Goal: Task Accomplishment & Management: Complete application form

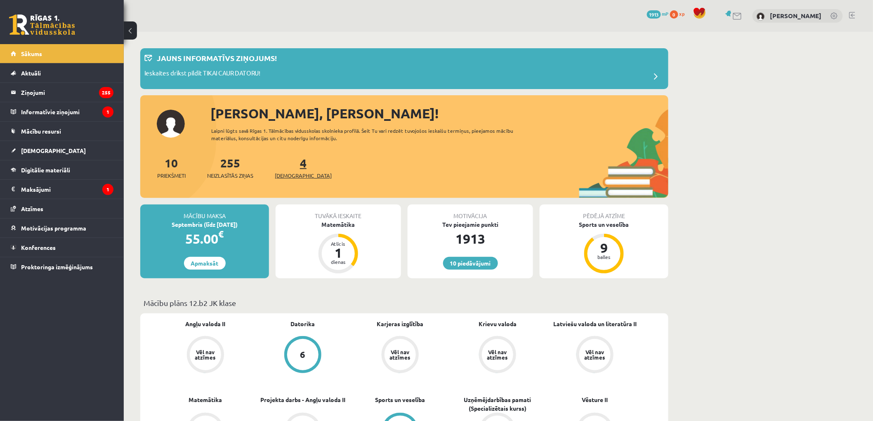
click at [279, 173] on span "[DEMOGRAPHIC_DATA]" at bounding box center [303, 176] width 57 height 8
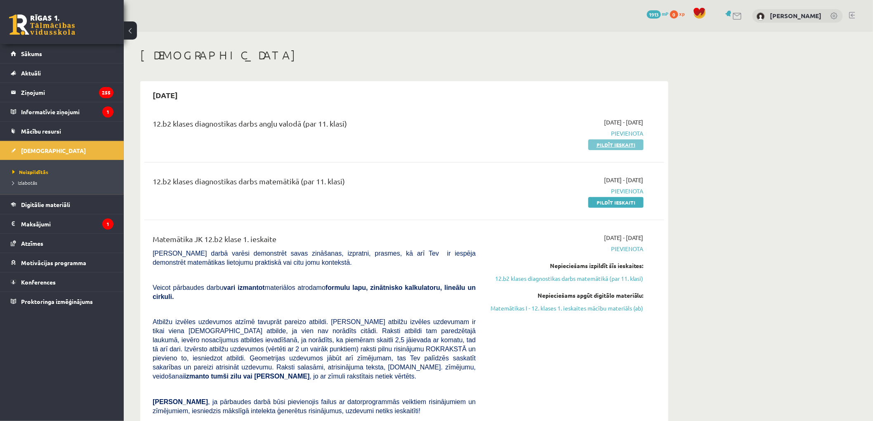
click at [596, 146] on link "Pildīt ieskaiti" at bounding box center [615, 144] width 55 height 11
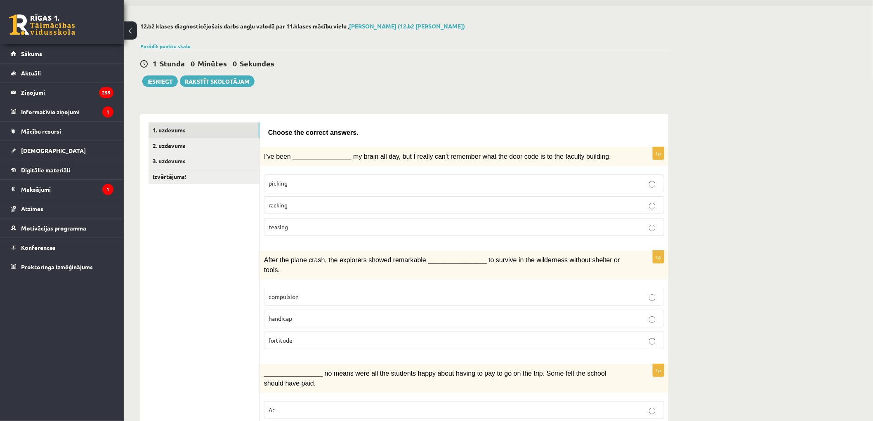
scroll to position [46, 0]
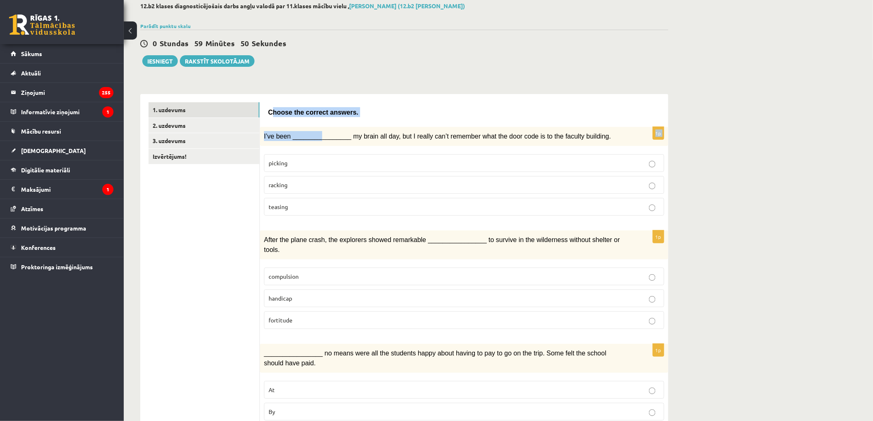
drag, startPoint x: 270, startPoint y: 111, endPoint x: 284, endPoint y: 132, distance: 24.7
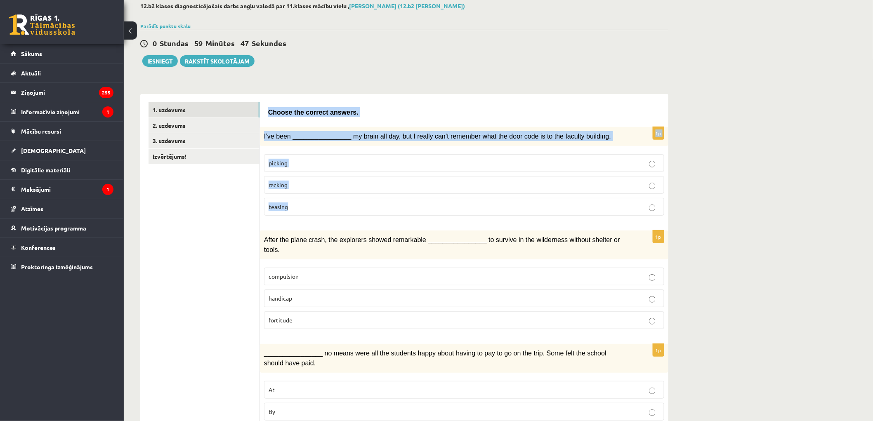
drag, startPoint x: 269, startPoint y: 112, endPoint x: 422, endPoint y: 216, distance: 184.4
copy form "Choose the correct answers. 1p I’ve been ________________ my brain all day, but…"
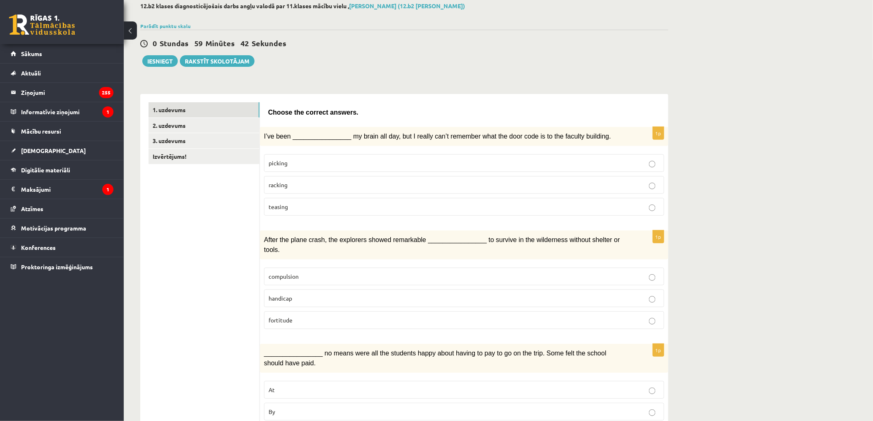
click at [312, 191] on label "racking" at bounding box center [464, 185] width 400 height 18
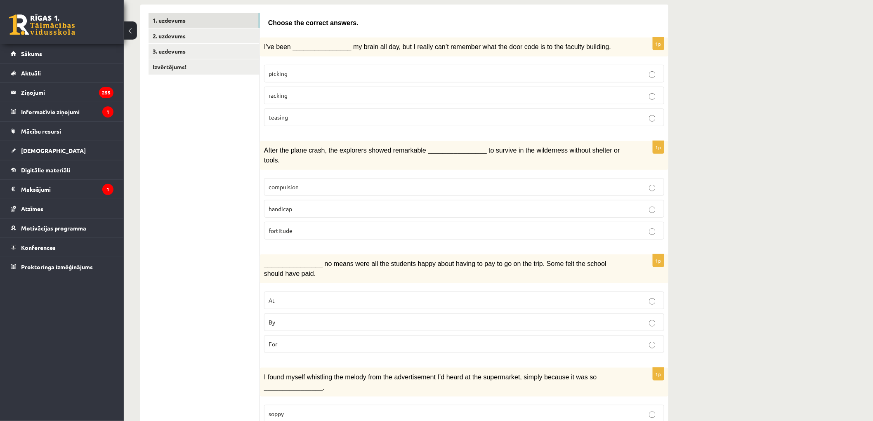
scroll to position [137, 0]
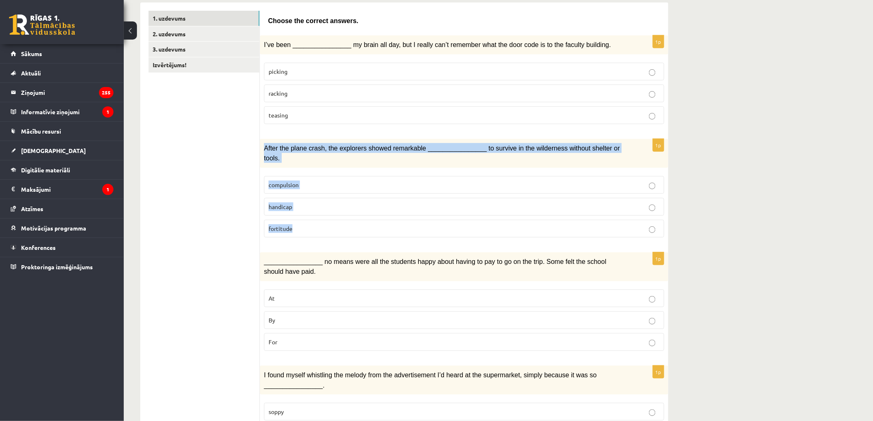
drag, startPoint x: 265, startPoint y: 146, endPoint x: 480, endPoint y: 220, distance: 226.6
click at [480, 220] on div "1p After the plane crash, the explorers showed remarkable ________________ to s…" at bounding box center [464, 191] width 409 height 105
copy div "After the plane crash, the explorers showed remarkable ________________ to surv…"
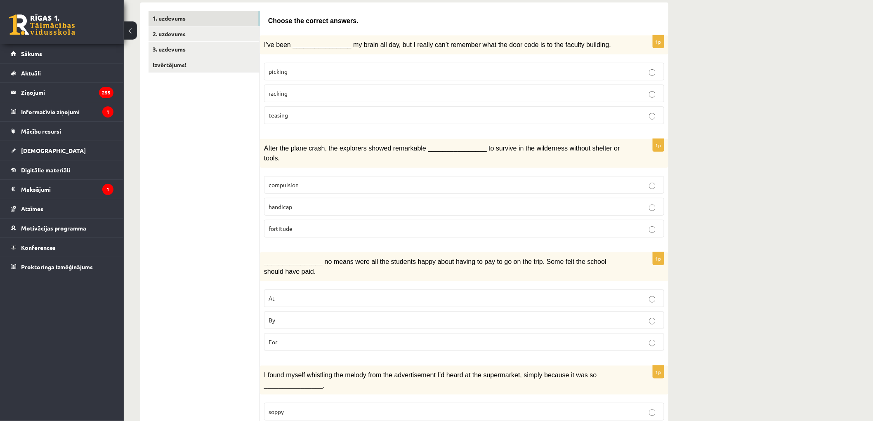
click at [282, 225] on span "fortitude" at bounding box center [281, 228] width 24 height 7
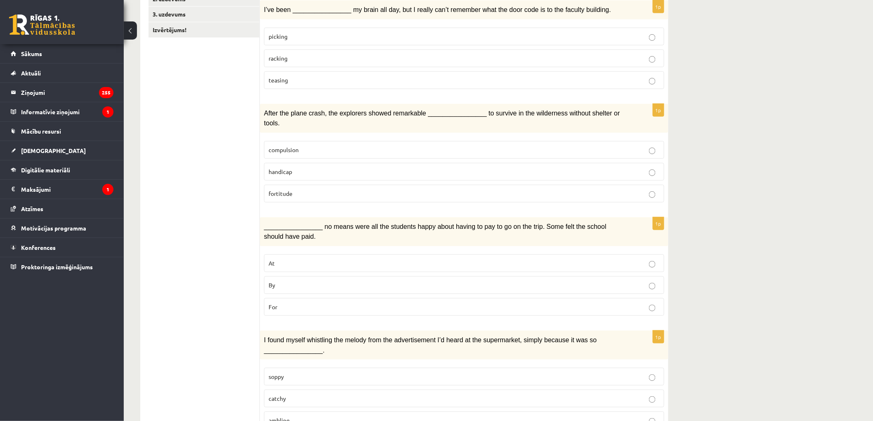
scroll to position [229, 0]
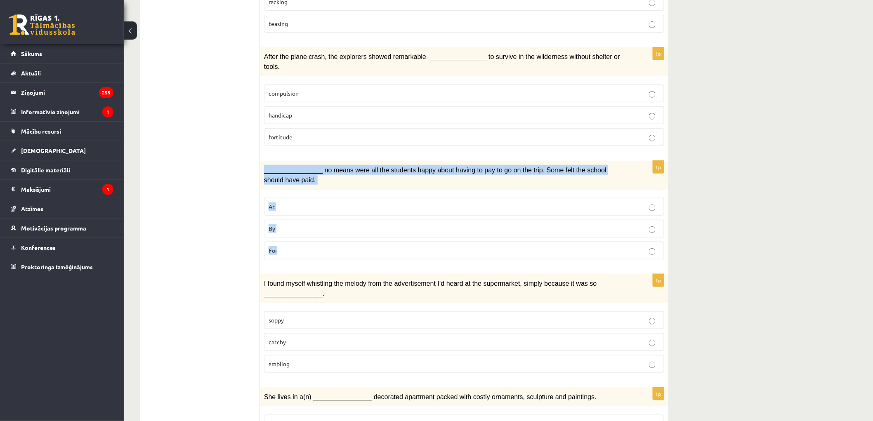
drag, startPoint x: 262, startPoint y: 158, endPoint x: 307, endPoint y: 250, distance: 101.3
click at [308, 250] on div "1p ________________ no means were all the students happy about having to pay to…" at bounding box center [464, 213] width 409 height 105
copy div "________________ no means were all the students happy about having to pay to go…"
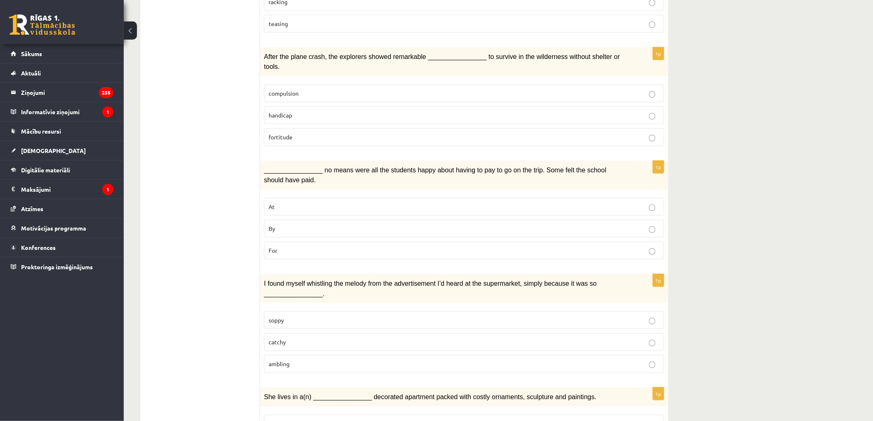
click at [279, 224] on p "By" at bounding box center [464, 228] width 391 height 9
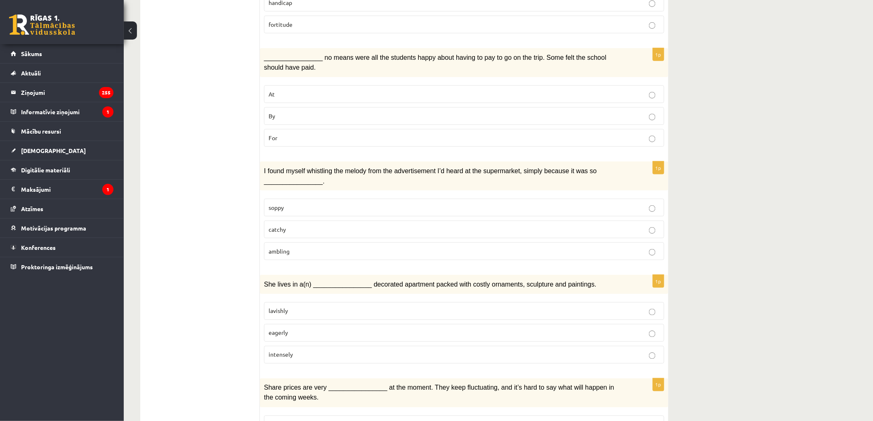
scroll to position [366, 0]
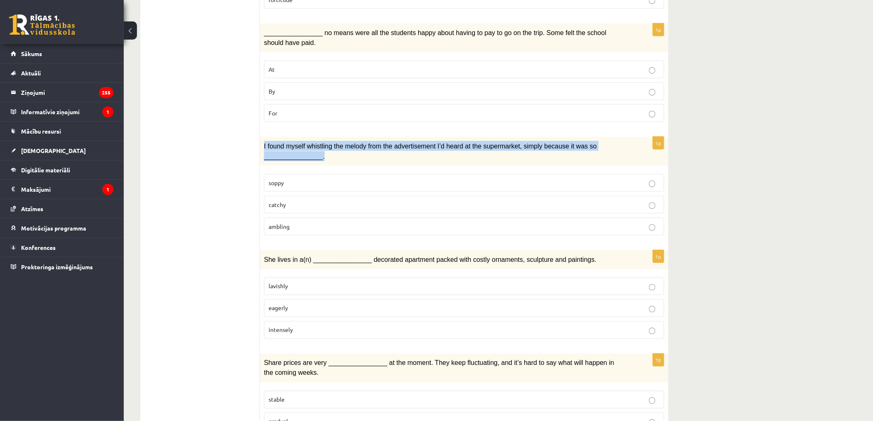
drag, startPoint x: 263, startPoint y: 134, endPoint x: 336, endPoint y: 147, distance: 73.5
click at [336, 147] on div "I found myself whistling the melody from the advertisement I’d heard at the sup…" at bounding box center [464, 151] width 409 height 29
copy span "I found myself whistling the melody from the advertisement I’d heard at the sup…"
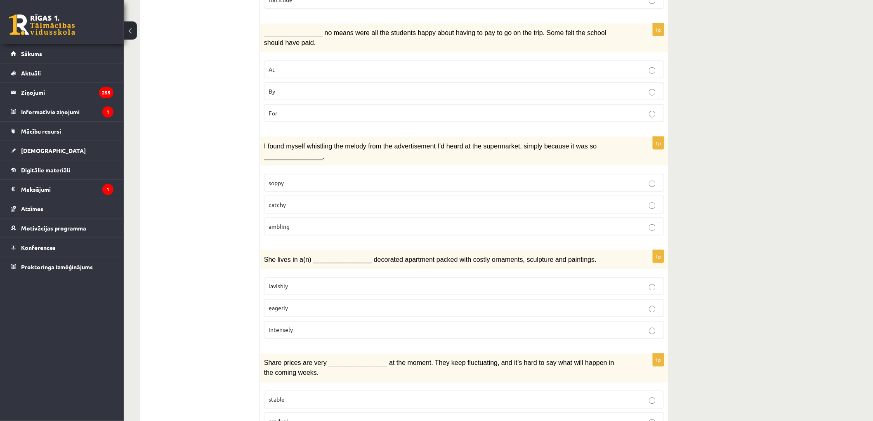
click at [268, 196] on label "catchy" at bounding box center [464, 205] width 400 height 18
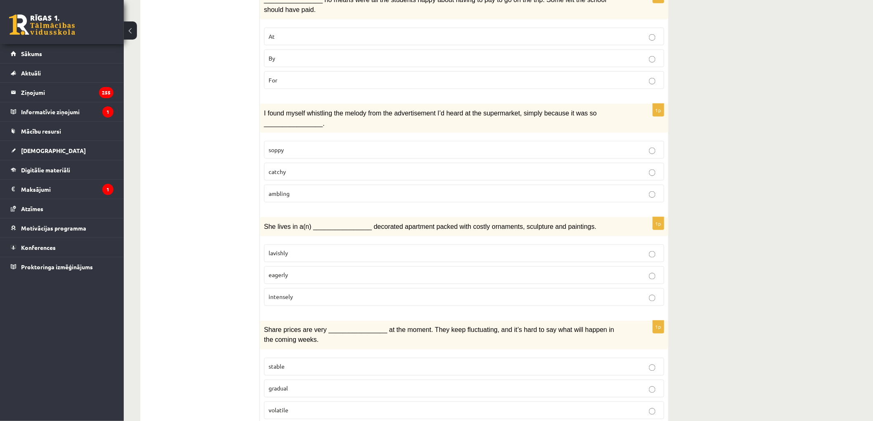
scroll to position [504, 0]
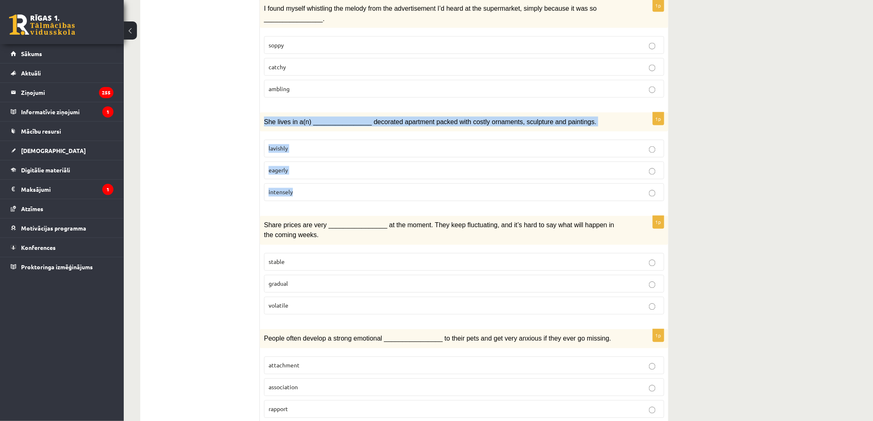
drag, startPoint x: 261, startPoint y: 108, endPoint x: 470, endPoint y: 183, distance: 222.5
click at [470, 183] on div "1p She lives in a(n) ________________ decorated apartment packed with costly or…" at bounding box center [464, 160] width 409 height 95
copy div "She lives in a(n) ________________ decorated apartment packed with costly ornam…"
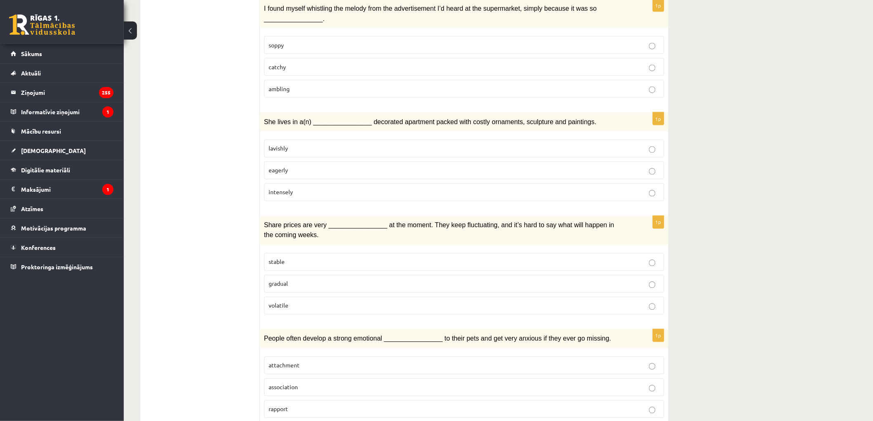
click at [209, 206] on ul "1. uzdevums 2. uzdevums 3. uzdevums Izvērtējums!" at bounding box center [204, 329] width 111 height 1370
click at [281, 145] on span "lavishly" at bounding box center [278, 148] width 19 height 7
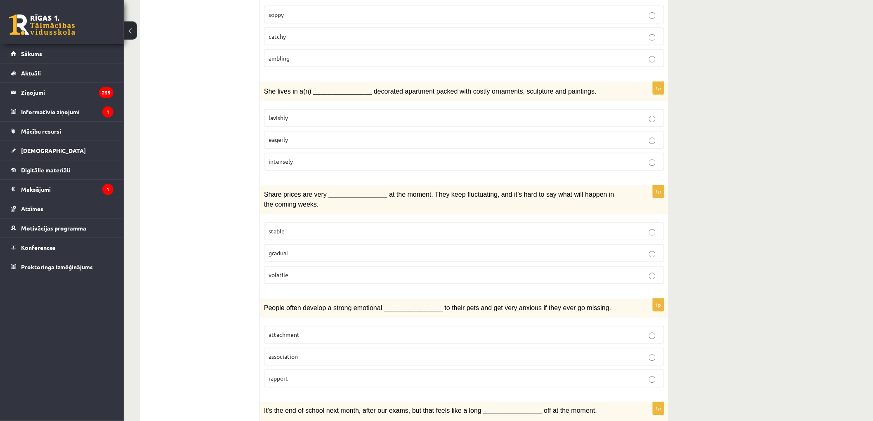
scroll to position [596, 0]
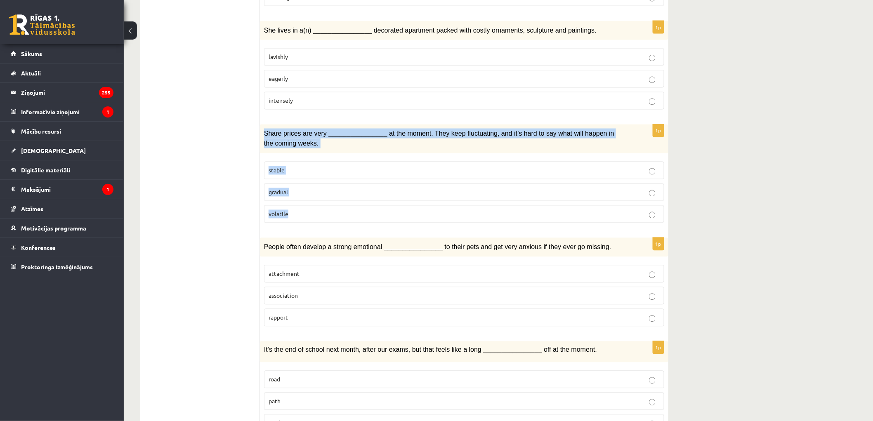
drag, startPoint x: 269, startPoint y: 118, endPoint x: 345, endPoint y: 209, distance: 119.3
click at [345, 209] on div "1p Share prices are very ________________ at the moment. They keep fluctuating,…" at bounding box center [464, 177] width 409 height 105
copy div "Share prices are very ________________ at the moment. They keep fluctuating, an…"
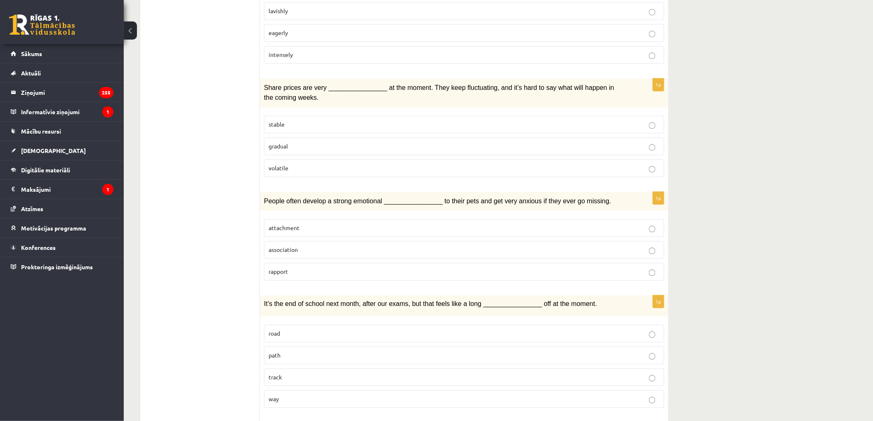
click at [235, 182] on ul "1. uzdevums 2. uzdevums 3. uzdevums Izvērtējums!" at bounding box center [204, 191] width 111 height 1370
click at [323, 160] on label "volatile" at bounding box center [464, 169] width 400 height 18
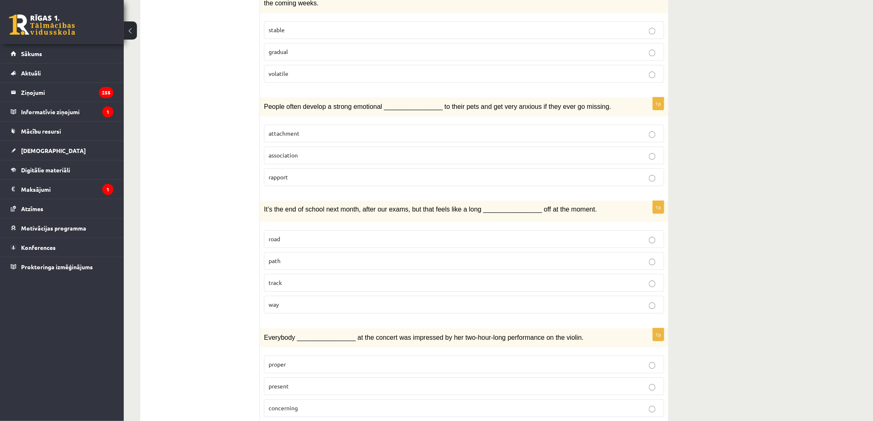
scroll to position [779, 0]
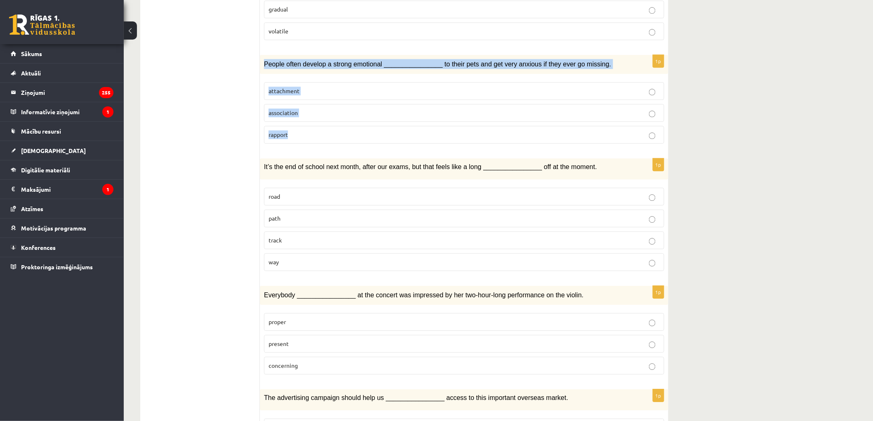
drag, startPoint x: 264, startPoint y: 46, endPoint x: 355, endPoint y: 115, distance: 114.1
click at [355, 115] on div "1p People often develop a strong emotional ________________ to their pets and g…" at bounding box center [464, 102] width 409 height 95
copy div "People often develop a strong emotional ________________ to their pets and get …"
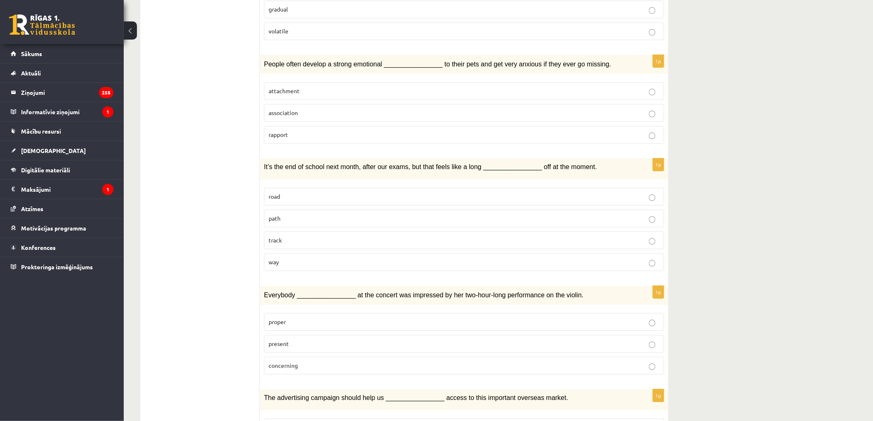
click at [197, 105] on ul "1. uzdevums 2. uzdevums 3. uzdevums Izvērtējums!" at bounding box center [204, 54] width 111 height 1370
click at [281, 87] on span "attachment" at bounding box center [284, 90] width 31 height 7
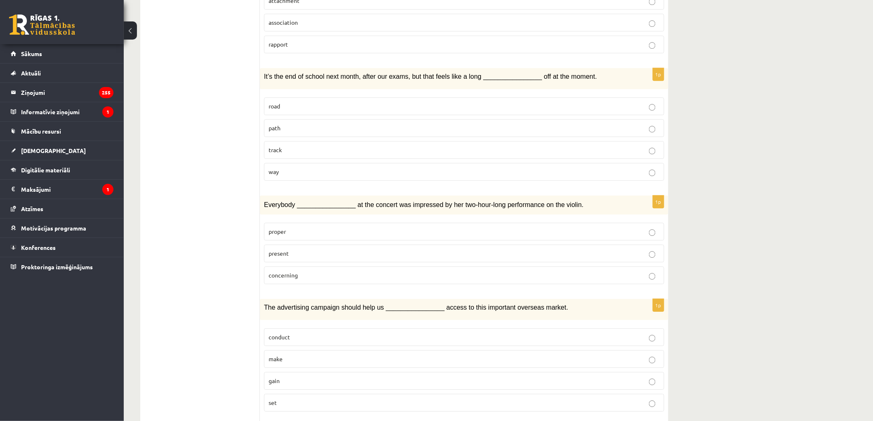
scroll to position [871, 0]
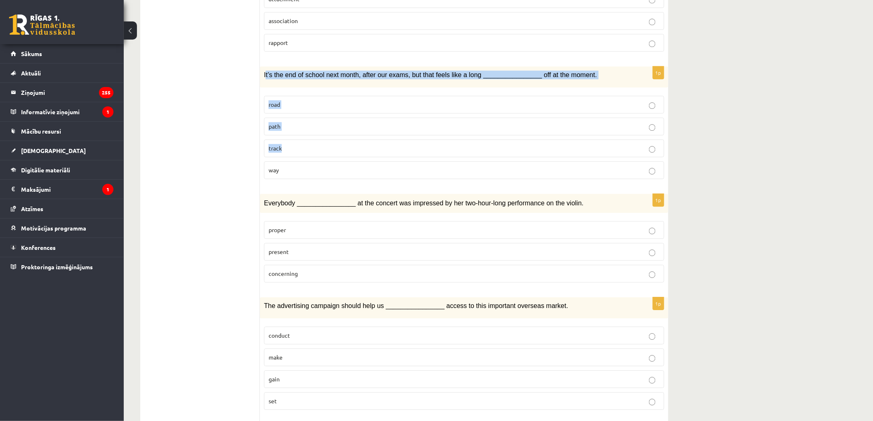
drag, startPoint x: 266, startPoint y: 58, endPoint x: 358, endPoint y: 126, distance: 114.1
click at [359, 127] on div "1p It’s the end of school next month, after our exams, but that feels like a lo…" at bounding box center [464, 125] width 409 height 119
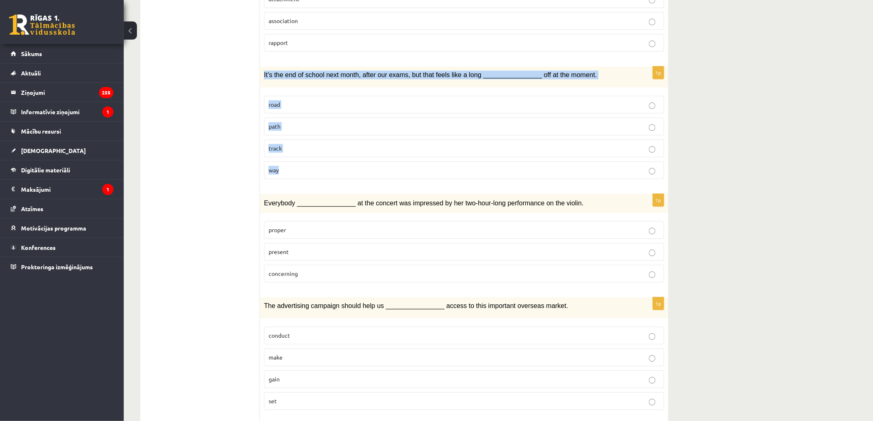
drag, startPoint x: 264, startPoint y: 55, endPoint x: 319, endPoint y: 151, distance: 110.7
click at [319, 151] on div "1p It’s the end of school next month, after our exams, but that feels like a lo…" at bounding box center [464, 125] width 409 height 119
copy div "It’s the end of school next month, after our exams, but that feels like a long …"
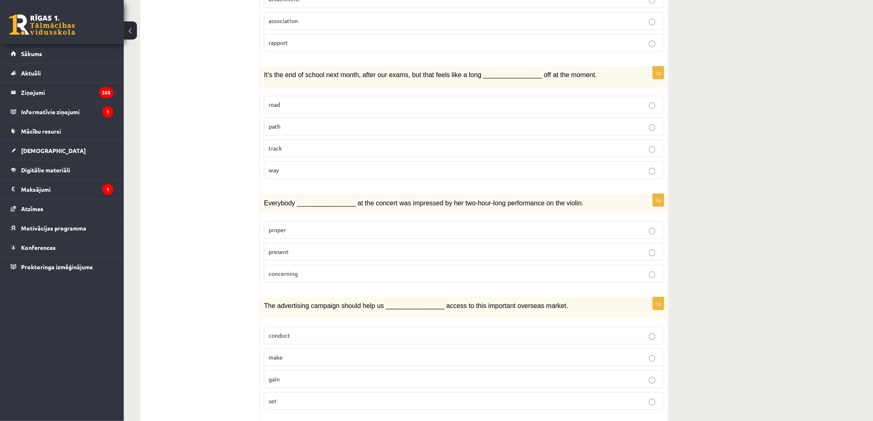
click at [282, 166] on p "way" at bounding box center [464, 170] width 391 height 9
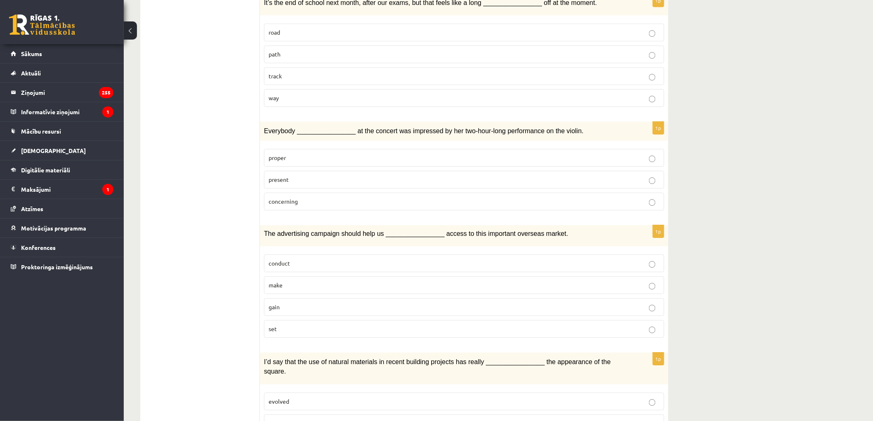
scroll to position [963, 0]
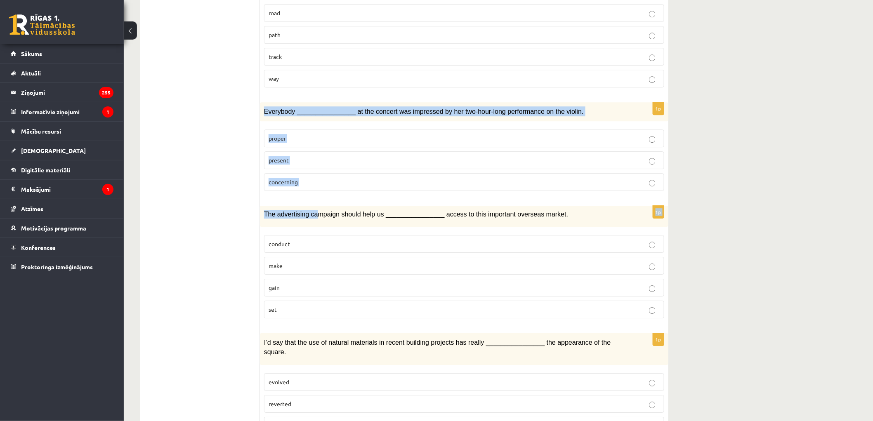
drag, startPoint x: 264, startPoint y: 94, endPoint x: 311, endPoint y: 182, distance: 100.2
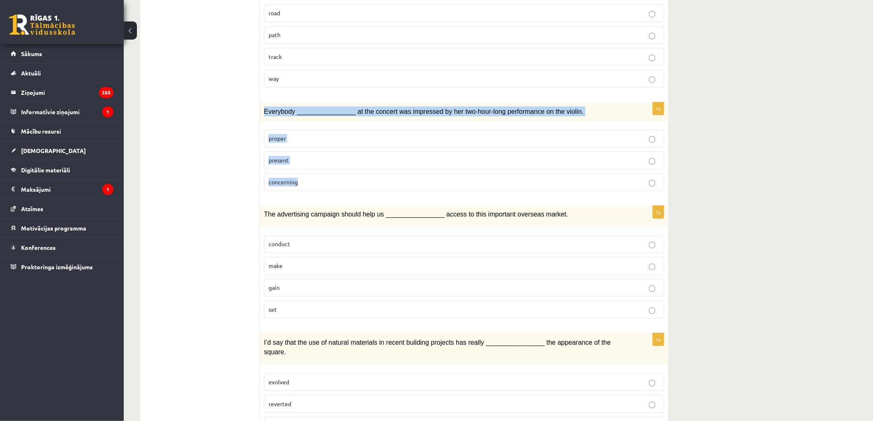
drag, startPoint x: 265, startPoint y: 91, endPoint x: 310, endPoint y: 168, distance: 89.5
click at [310, 168] on div "1p Everybody ________________ at the concert was impressed by her two-hour-long…" at bounding box center [464, 149] width 409 height 95
copy div "Everybody ________________ at the concert was impressed by her two-hour-long pe…"
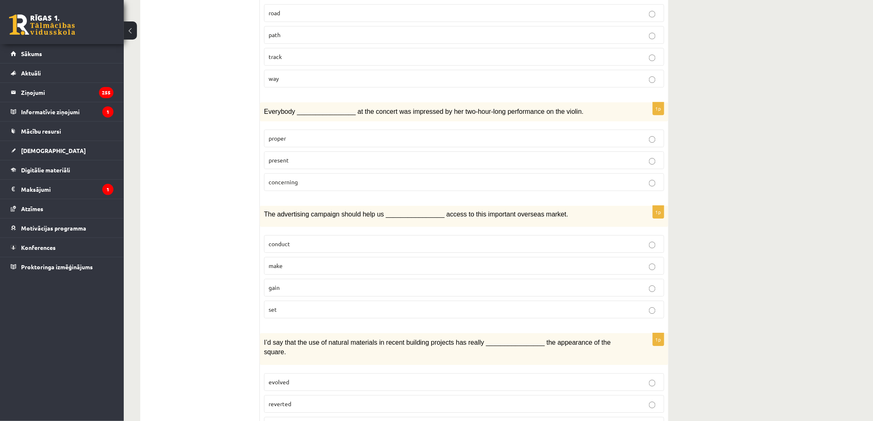
click at [280, 156] on span "present" at bounding box center [279, 159] width 20 height 7
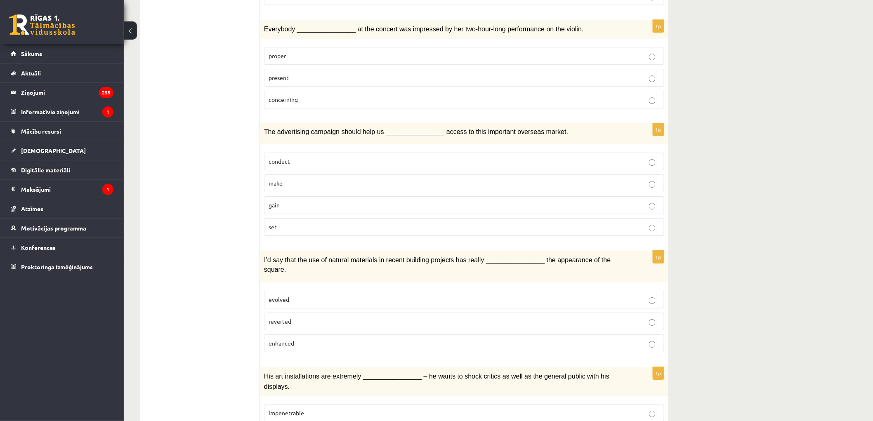
scroll to position [1054, 0]
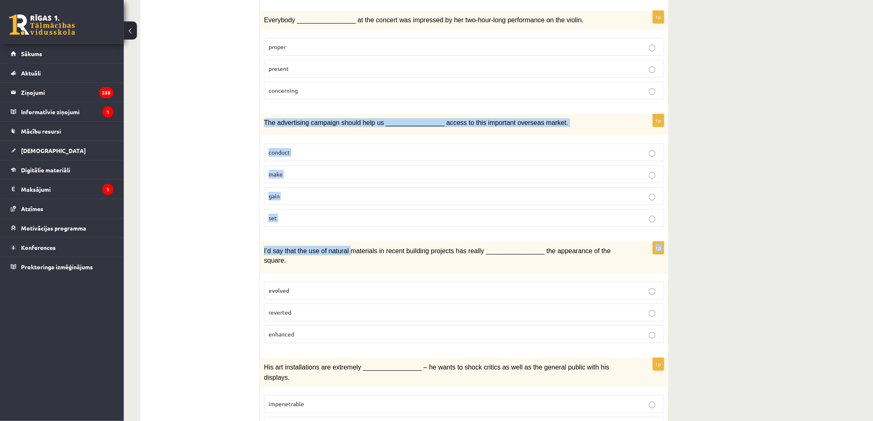
drag, startPoint x: 264, startPoint y: 104, endPoint x: 343, endPoint y: 221, distance: 140.7
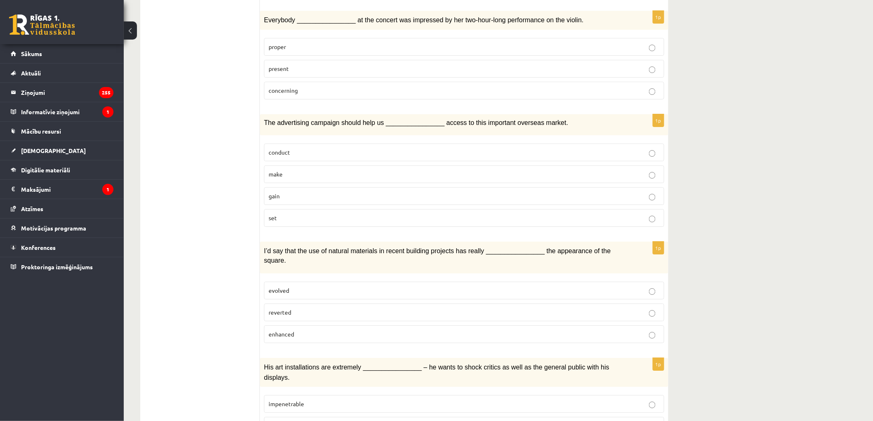
click at [262, 114] on div "The advertising campaign should help us ________________ access to this importa…" at bounding box center [464, 124] width 409 height 21
click at [265, 119] on span "The advertising campaign should help us ________________ access to this importa…" at bounding box center [416, 122] width 304 height 7
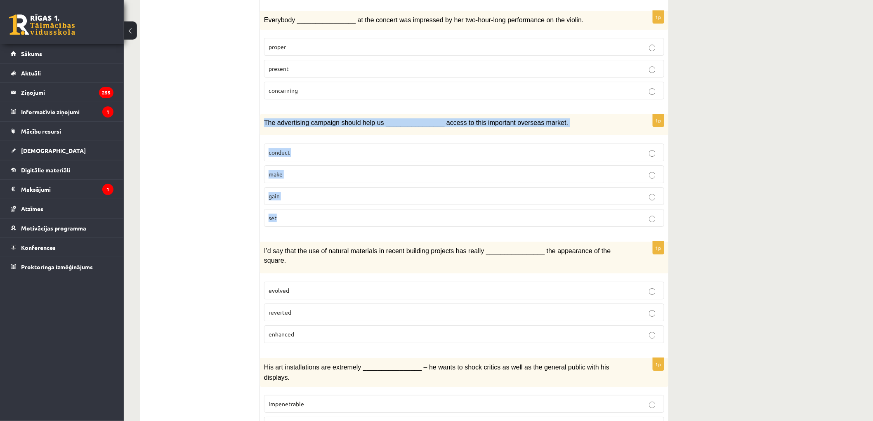
drag, startPoint x: 265, startPoint y: 102, endPoint x: 326, endPoint y: 192, distance: 109.0
click at [326, 192] on div "1p The advertising campaign should help us ________________ access to this impo…" at bounding box center [464, 173] width 409 height 119
copy div "The advertising campaign should help us ________________ access to this importa…"
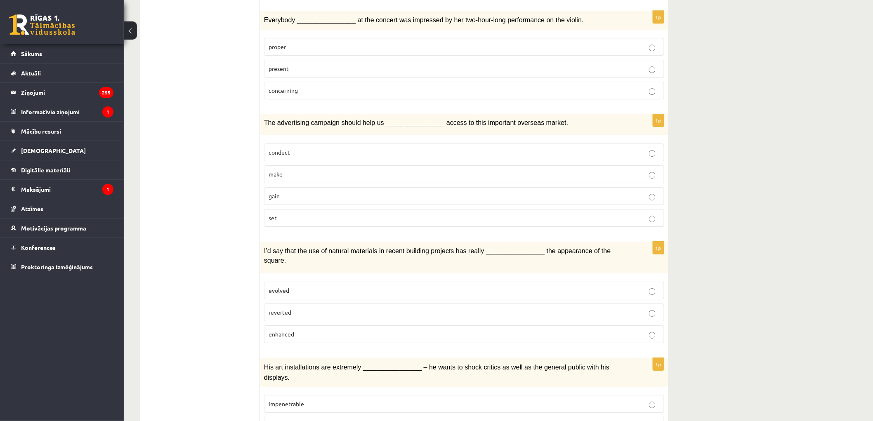
click at [295, 192] on p "gain" at bounding box center [464, 196] width 391 height 9
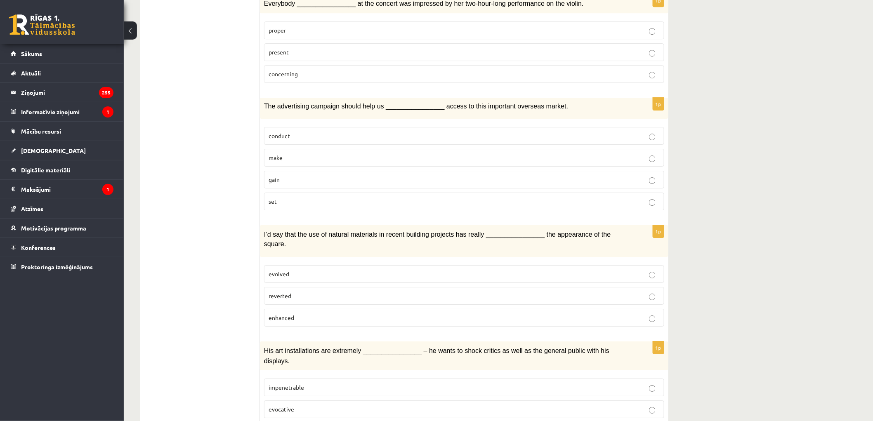
scroll to position [1084, 0]
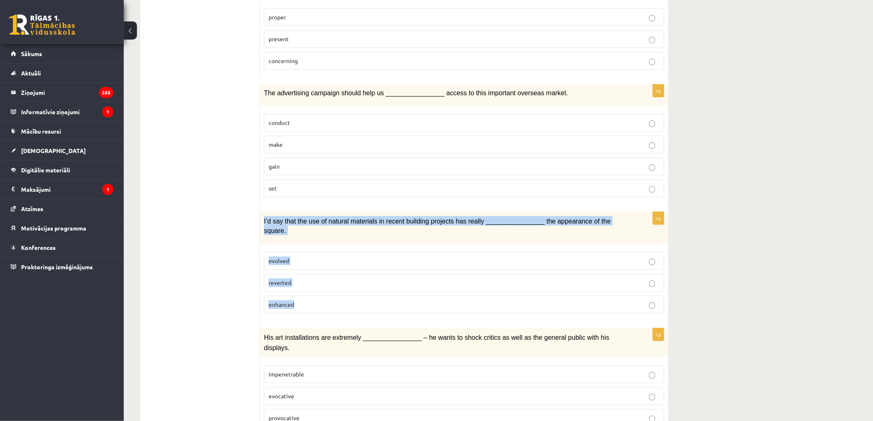
drag, startPoint x: 265, startPoint y: 203, endPoint x: 343, endPoint y: 283, distance: 111.8
click at [343, 283] on div "1p I’d say that the use of natural materials in recent building projects has re…" at bounding box center [464, 266] width 409 height 108
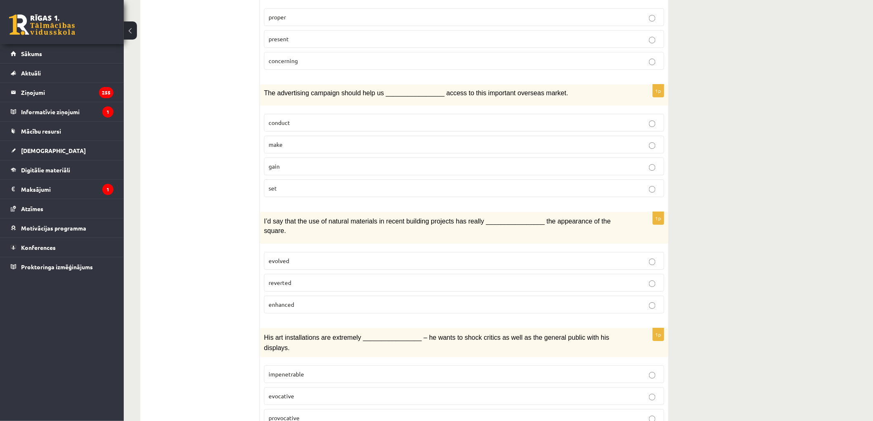
click at [279, 301] on span "enhanced" at bounding box center [282, 304] width 26 height 7
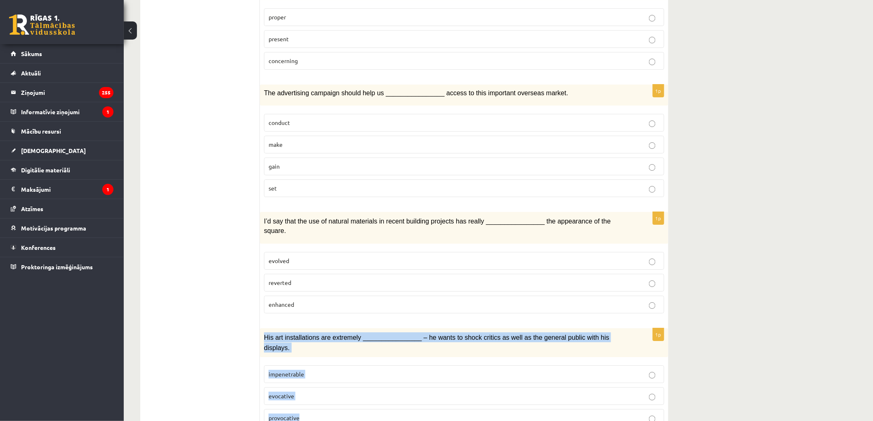
drag, startPoint x: 263, startPoint y: 311, endPoint x: 354, endPoint y: 391, distance: 121.3
click at [354, 391] on div "1p His art installations are extremely ________________ – he wants to shock cri…" at bounding box center [464, 380] width 409 height 105
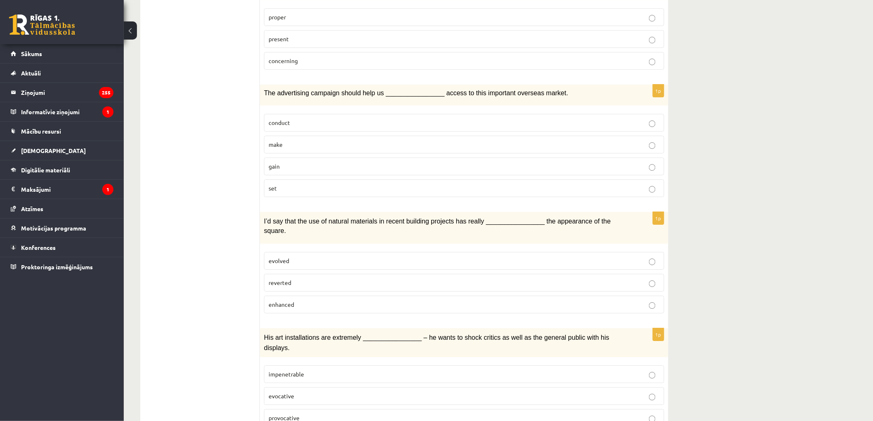
click at [281, 409] on label "provocative" at bounding box center [464, 418] width 400 height 18
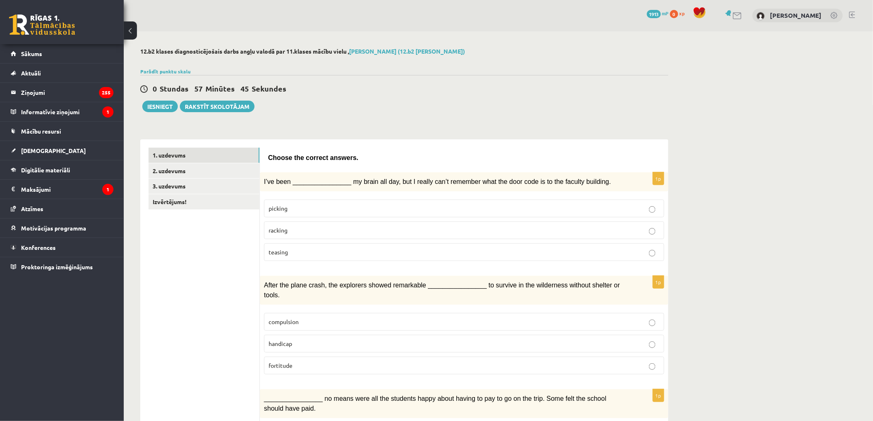
scroll to position [0, 0]
click at [205, 168] on link "2. uzdevums" at bounding box center [204, 171] width 111 height 15
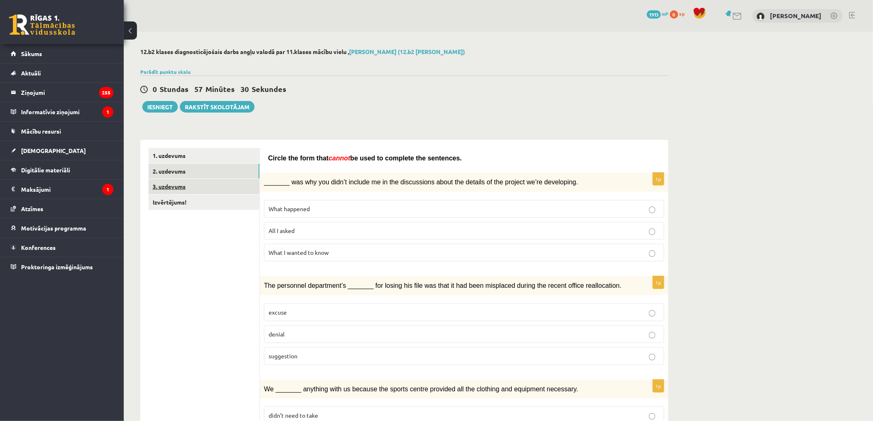
click at [191, 183] on link "3. uzdevums" at bounding box center [204, 186] width 111 height 15
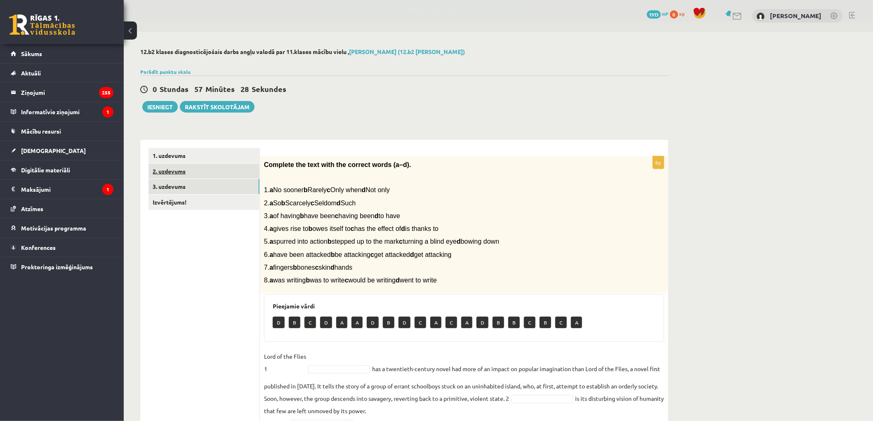
click at [176, 173] on link "2. uzdevums" at bounding box center [204, 171] width 111 height 15
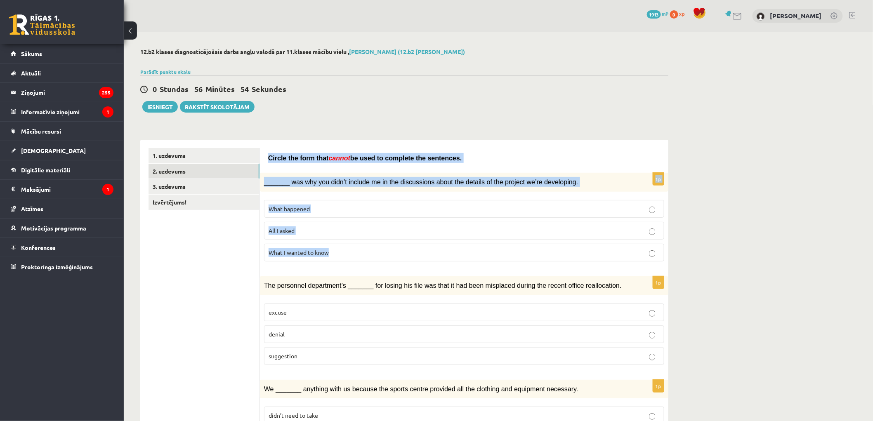
drag, startPoint x: 269, startPoint y: 160, endPoint x: 358, endPoint y: 249, distance: 125.8
drag, startPoint x: 317, startPoint y: 196, endPoint x: 281, endPoint y: 175, distance: 41.4
click at [317, 196] on fieldset "What happened All I asked What I wanted to know" at bounding box center [464, 230] width 400 height 68
click at [278, 163] on div "Circle the form that cannot be used to complete the sentences." at bounding box center [464, 156] width 392 height 17
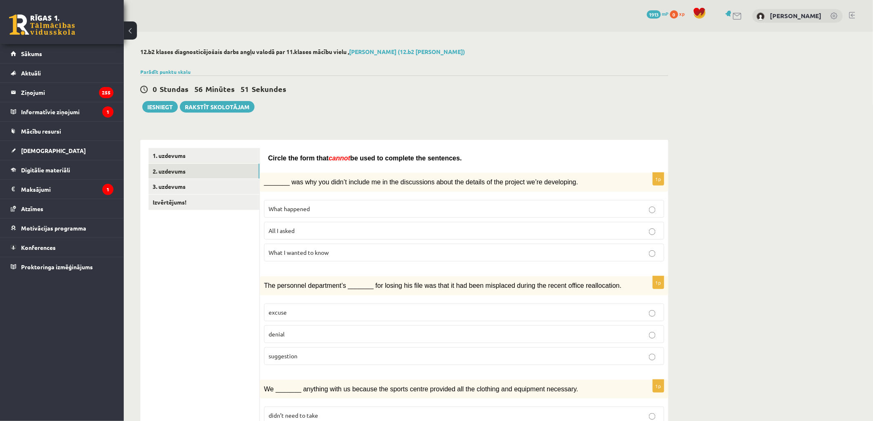
click at [270, 156] on span "Circle the form that" at bounding box center [298, 158] width 61 height 7
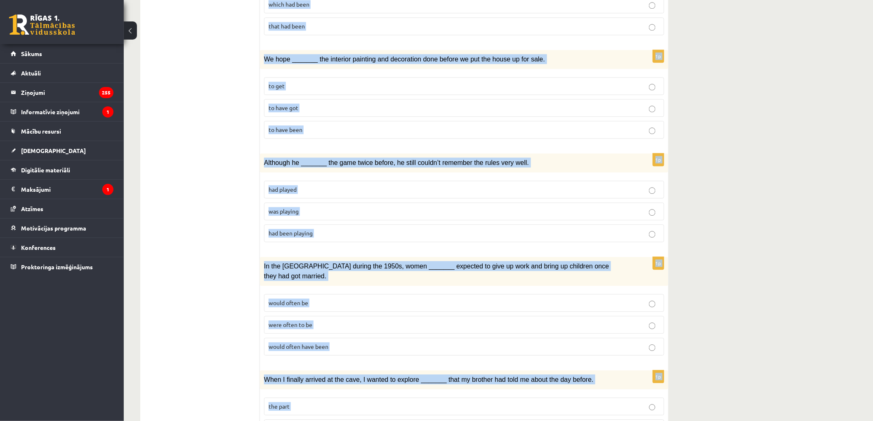
scroll to position [796, 0]
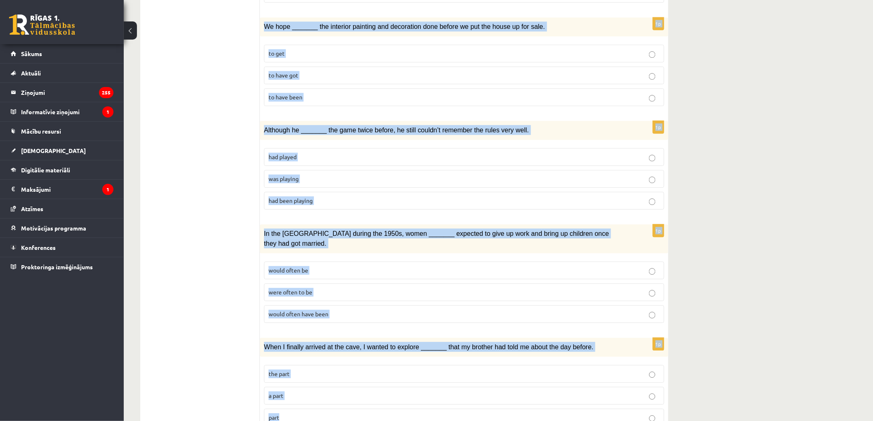
drag, startPoint x: 269, startPoint y: 156, endPoint x: 431, endPoint y: 385, distance: 280.3
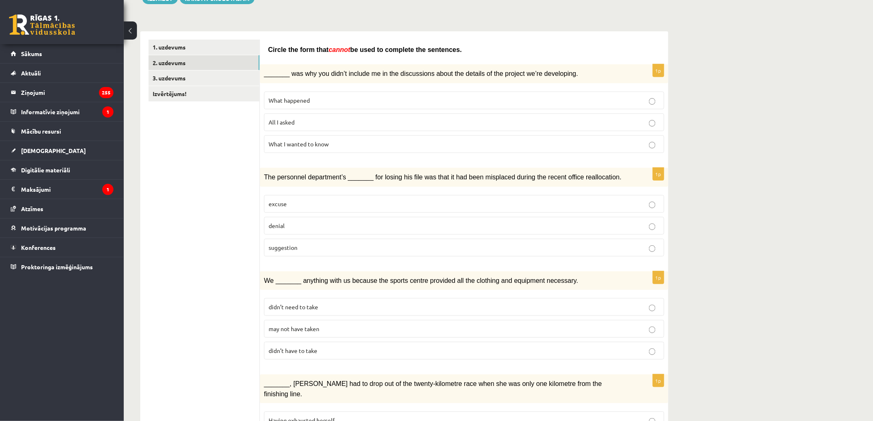
scroll to position [0, 0]
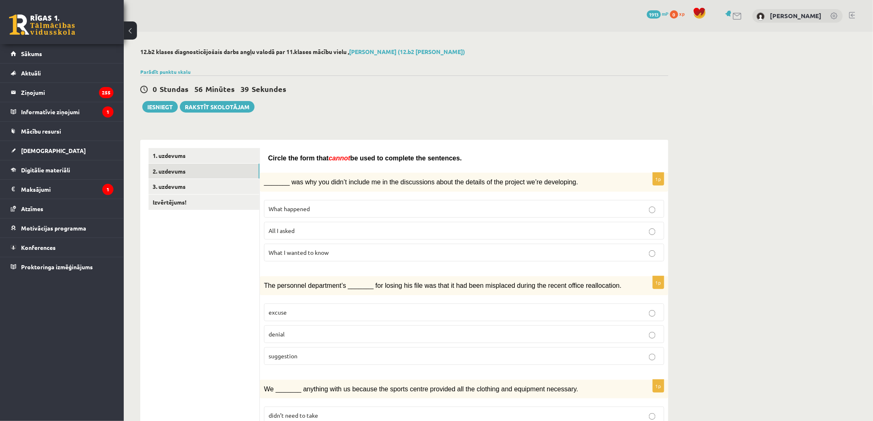
click at [293, 236] on label "All I asked" at bounding box center [464, 231] width 400 height 18
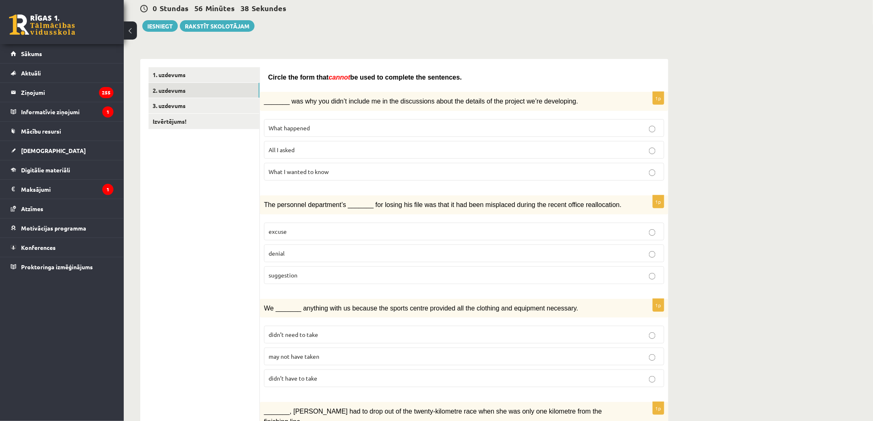
scroll to position [92, 0]
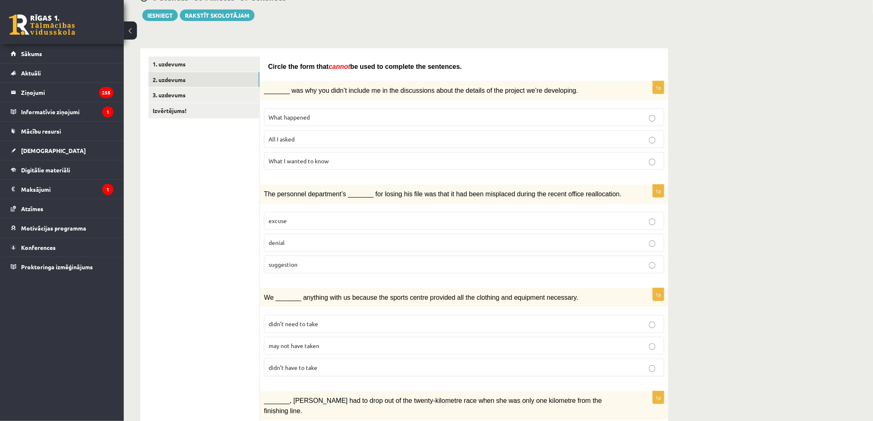
click at [276, 264] on span "suggestion" at bounding box center [283, 264] width 29 height 7
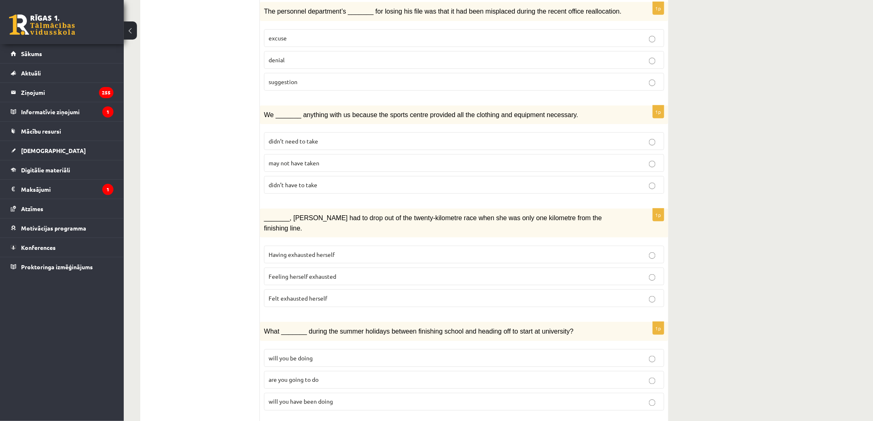
scroll to position [275, 0]
click at [300, 161] on span "may not have taken" at bounding box center [294, 162] width 51 height 7
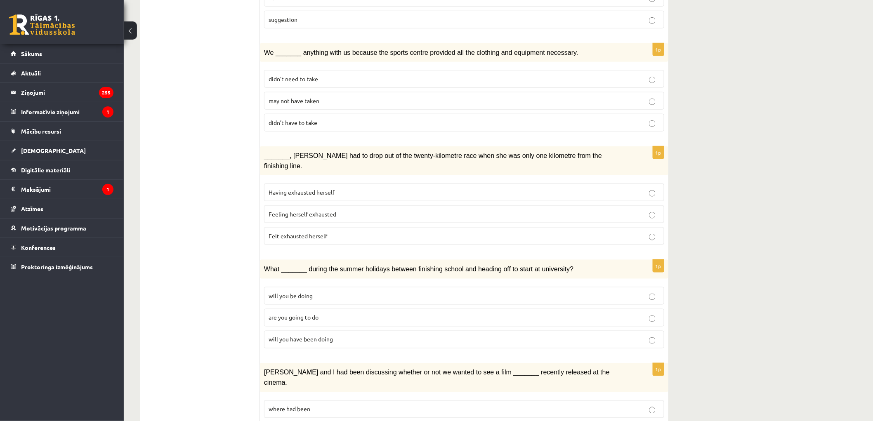
scroll to position [366, 0]
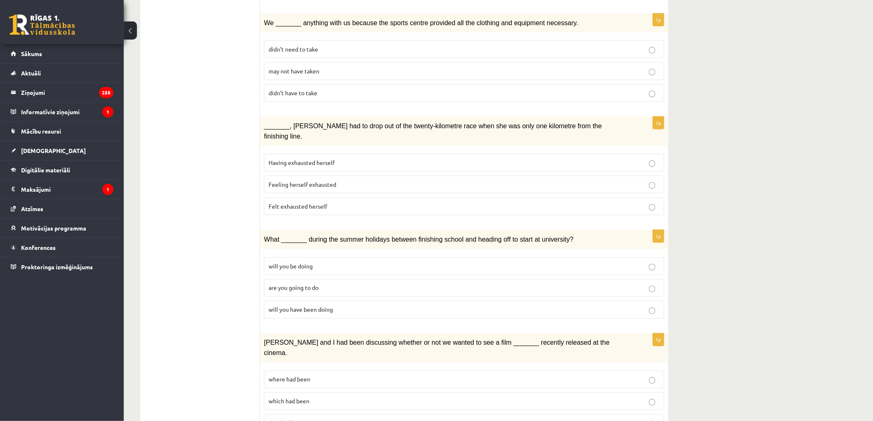
click at [290, 202] on p "Felt exhausted herself" at bounding box center [464, 206] width 391 height 9
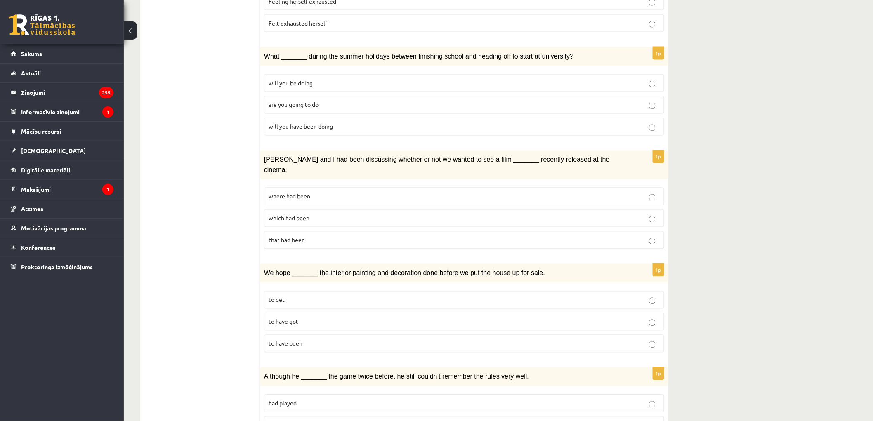
scroll to position [504, 0]
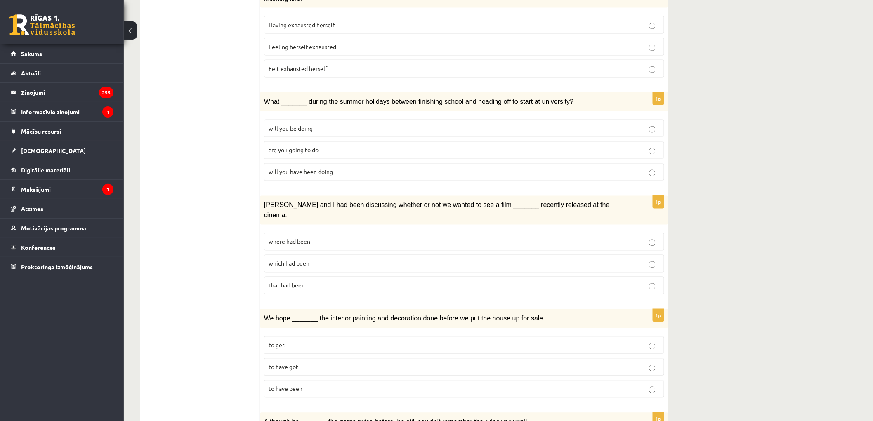
click at [289, 164] on label "will you have been doing" at bounding box center [464, 172] width 400 height 18
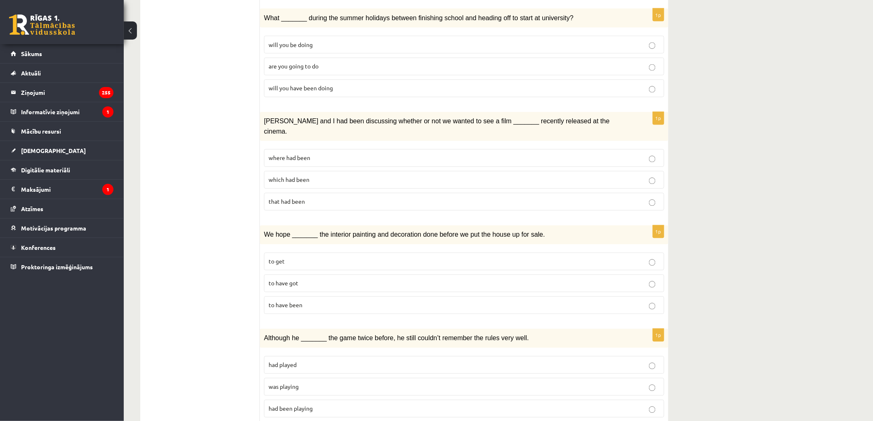
scroll to position [596, 0]
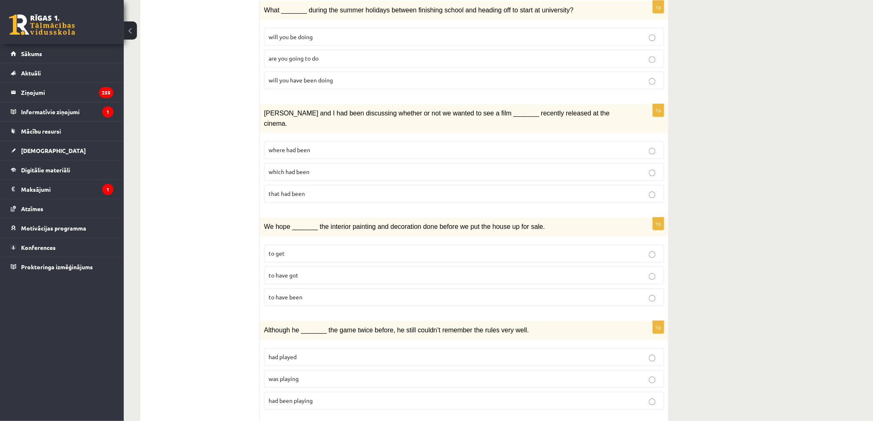
click at [298, 146] on span "where had been" at bounding box center [290, 149] width 42 height 7
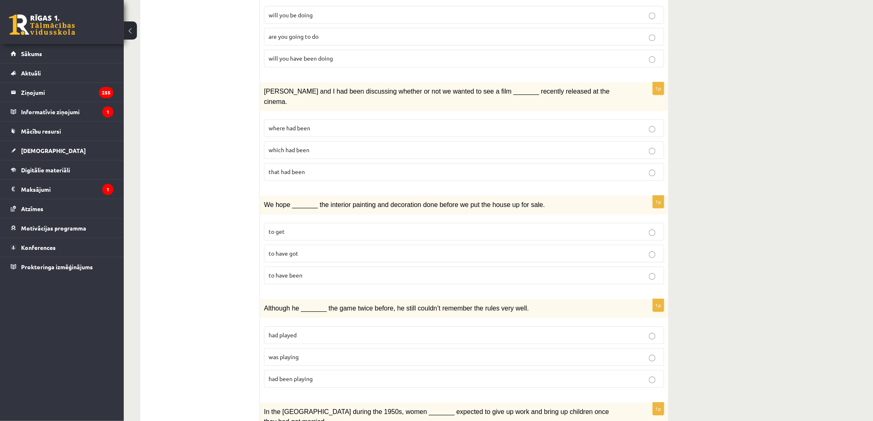
scroll to position [642, 0]
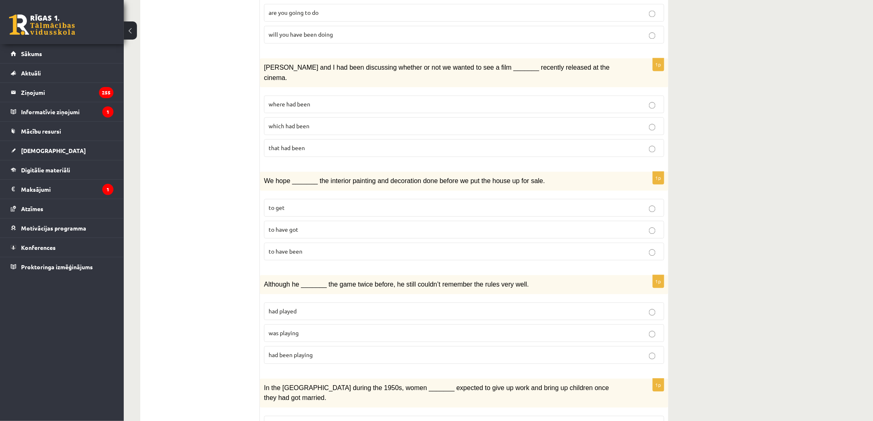
click at [278, 248] on span "to have been" at bounding box center [286, 251] width 34 height 7
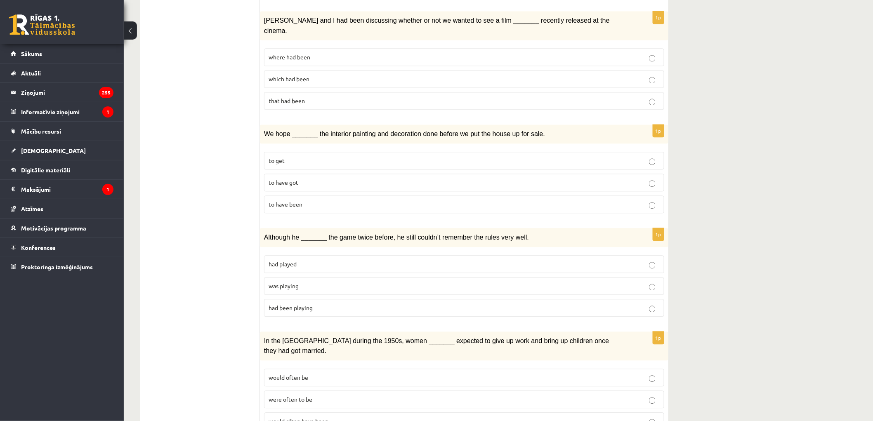
scroll to position [796, 0]
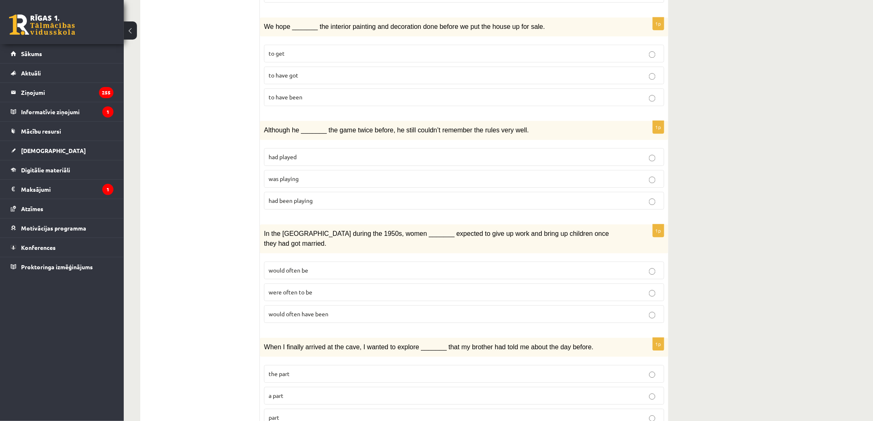
click at [280, 175] on p "was playing" at bounding box center [464, 179] width 391 height 9
click at [275, 144] on fieldset "had played was playing had been playing" at bounding box center [464, 178] width 400 height 68
click at [308, 305] on label "would often have been" at bounding box center [464, 314] width 400 height 18
click at [292, 392] on p "a part" at bounding box center [464, 396] width 391 height 9
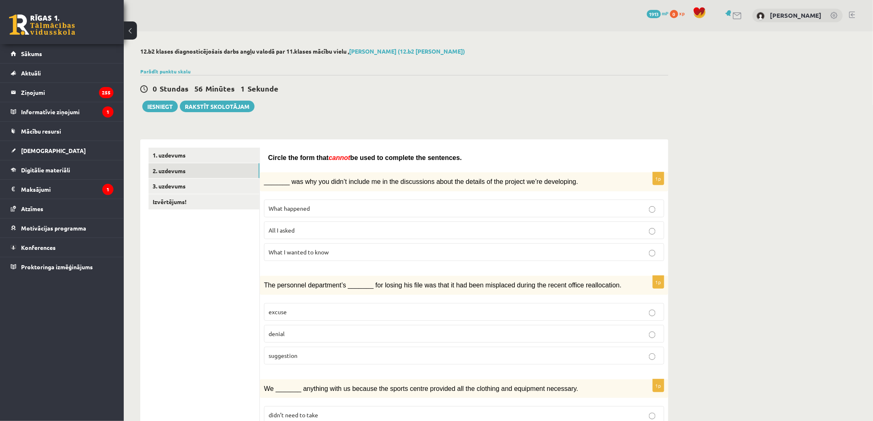
scroll to position [0, 0]
click at [188, 182] on link "3. uzdevums" at bounding box center [204, 186] width 111 height 15
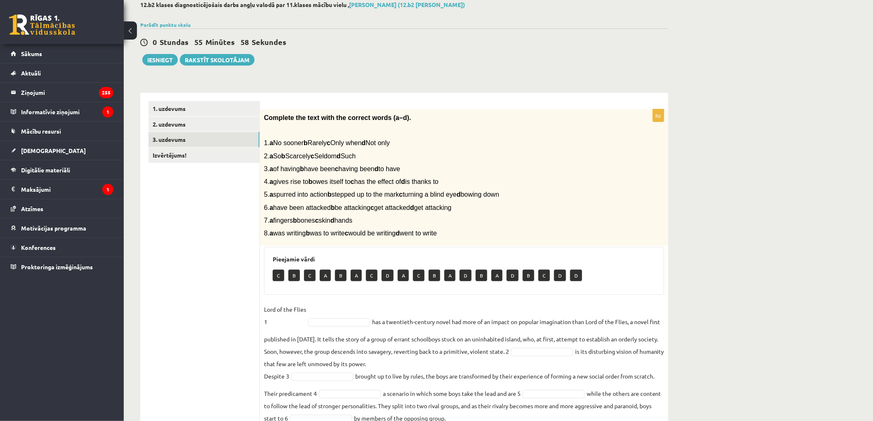
scroll to position [30, 0]
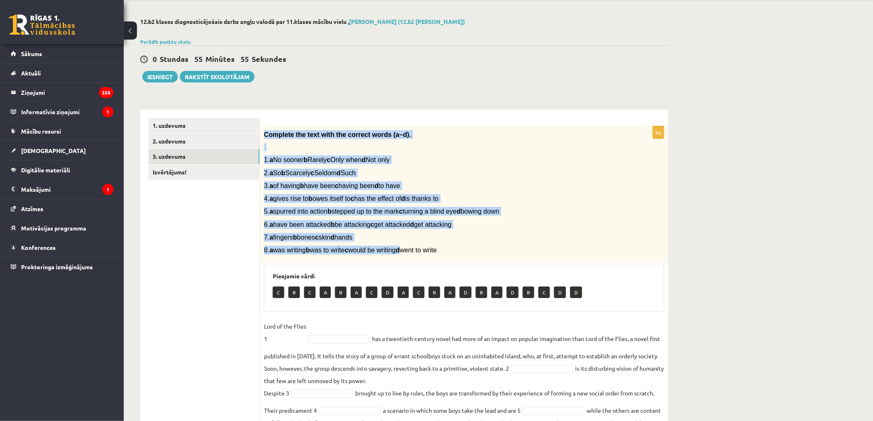
drag, startPoint x: 264, startPoint y: 132, endPoint x: 424, endPoint y: 257, distance: 202.6
click at [424, 257] on div "Complete the text with the correct words (a–d). 1. a No sooner b Rarely c Only …" at bounding box center [464, 194] width 409 height 137
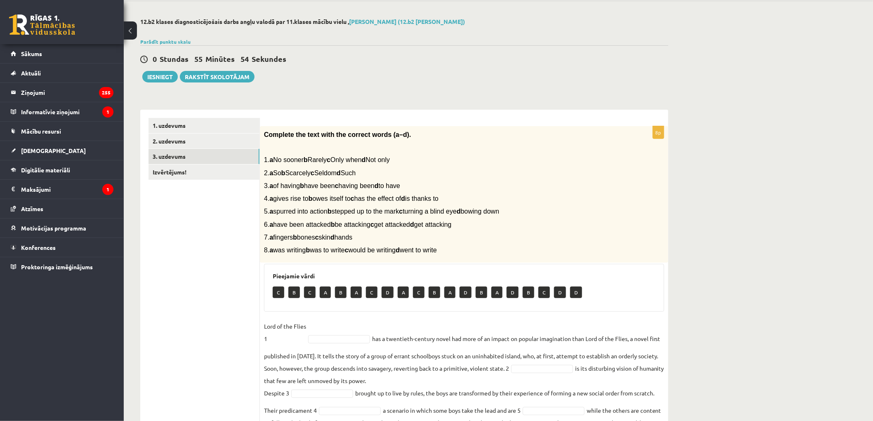
click at [424, 257] on div "Complete the text with the correct words (a–d). 1. a No sooner b Rarely c Only …" at bounding box center [464, 194] width 409 height 137
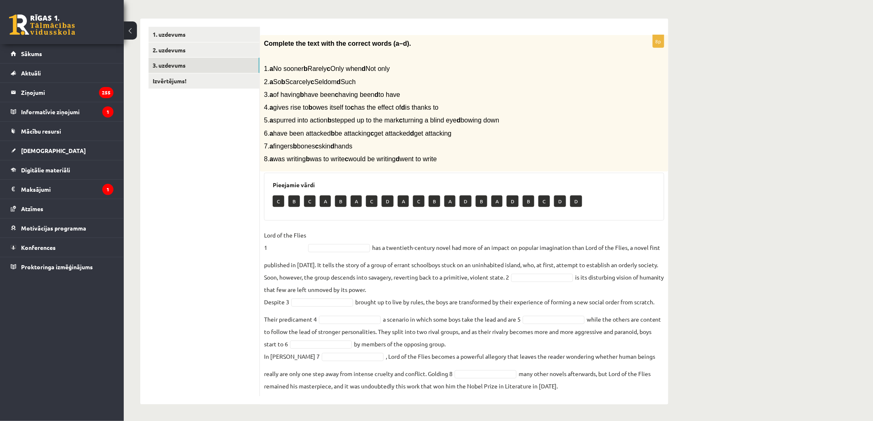
scroll to position [122, 0]
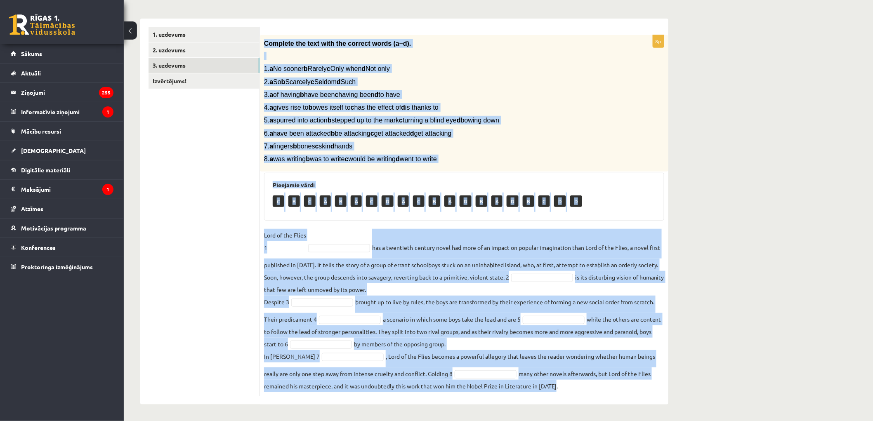
drag, startPoint x: 264, startPoint y: 43, endPoint x: 556, endPoint y: 397, distance: 458.7
click at [556, 397] on div "8p Complete the text with the correct words (a–d). 1. a No sooner b Rarely c On…" at bounding box center [464, 212] width 409 height 386
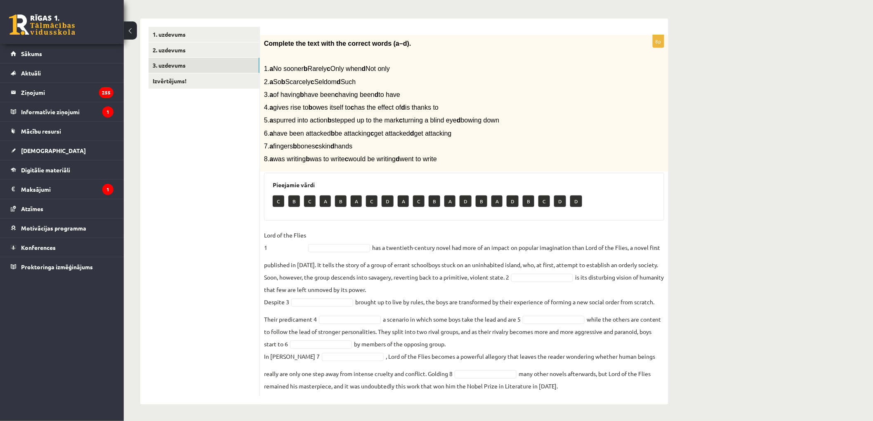
click at [248, 226] on ul "1. uzdevums 2. uzdevums 3. uzdevums Izvērtējums!" at bounding box center [204, 212] width 111 height 370
click at [480, 378] on fieldset "Lord of the Flies 1 D * has a twentieth-century novel had more of an impact on …" at bounding box center [464, 310] width 400 height 163
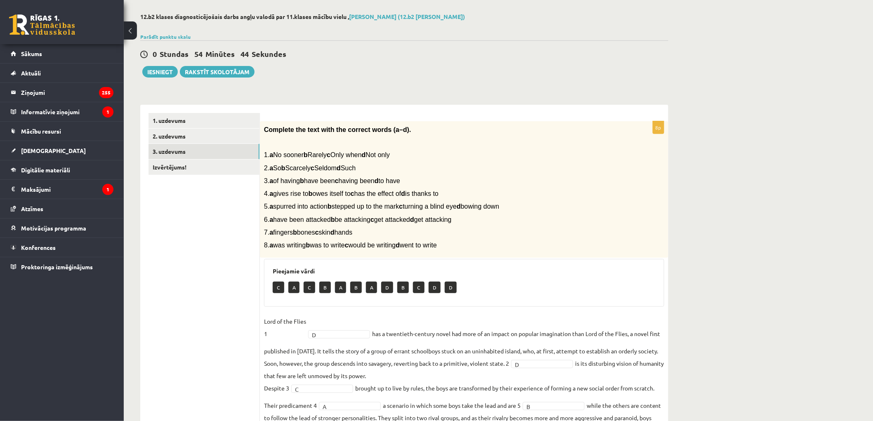
scroll to position [30, 0]
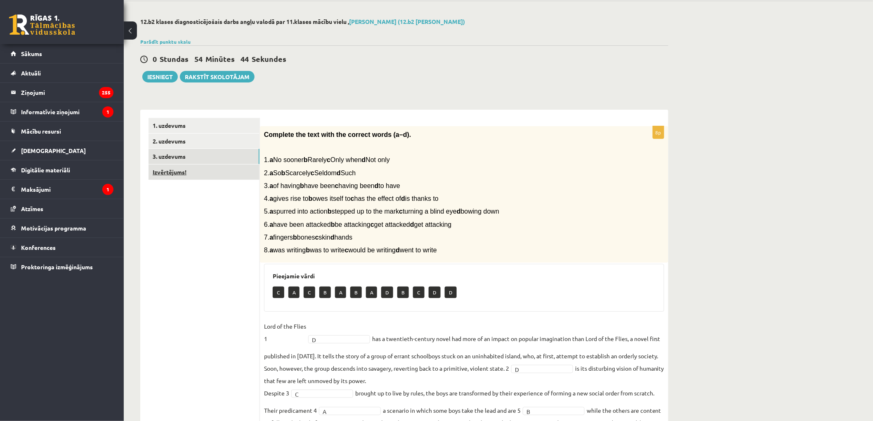
click at [187, 168] on link "Izvērtējums!" at bounding box center [204, 172] width 111 height 15
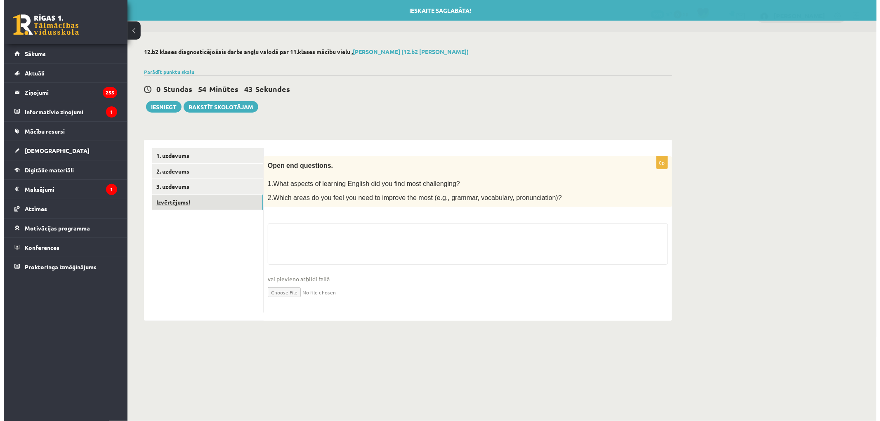
scroll to position [0, 0]
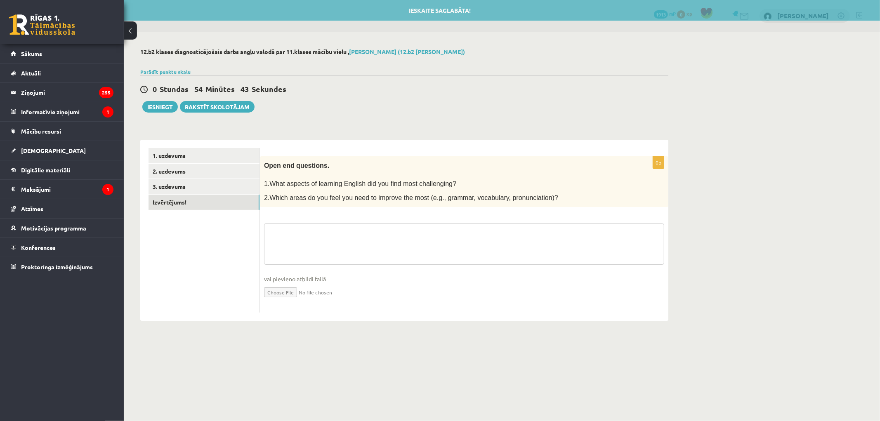
click at [327, 241] on textarea at bounding box center [464, 244] width 400 height 41
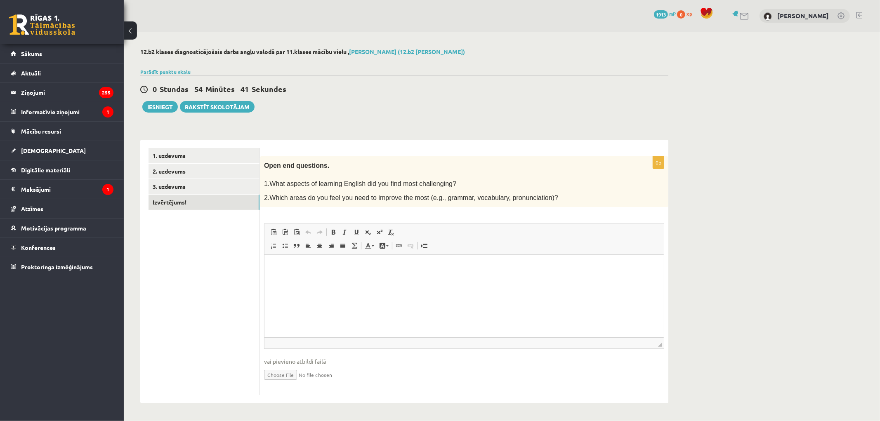
click at [336, 280] on html at bounding box center [463, 267] width 399 height 25
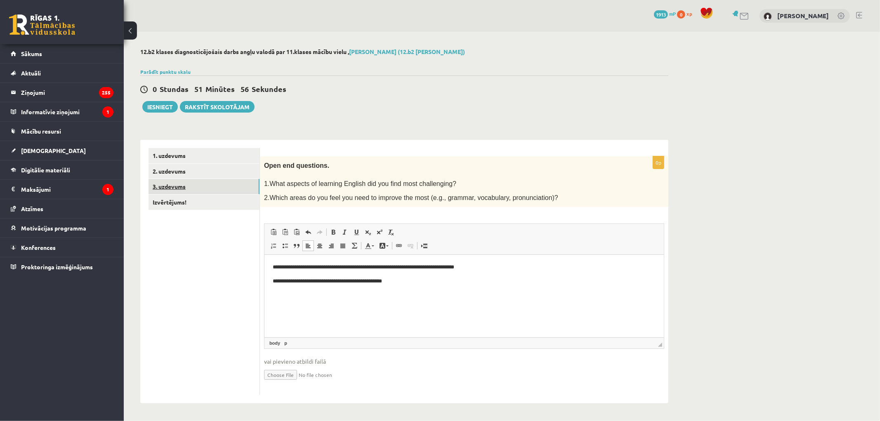
click at [196, 188] on link "3. uzdevums" at bounding box center [204, 186] width 111 height 15
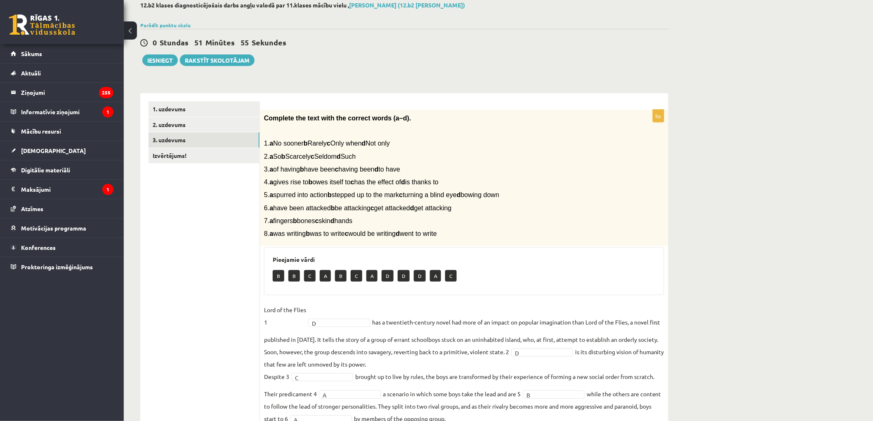
scroll to position [122, 0]
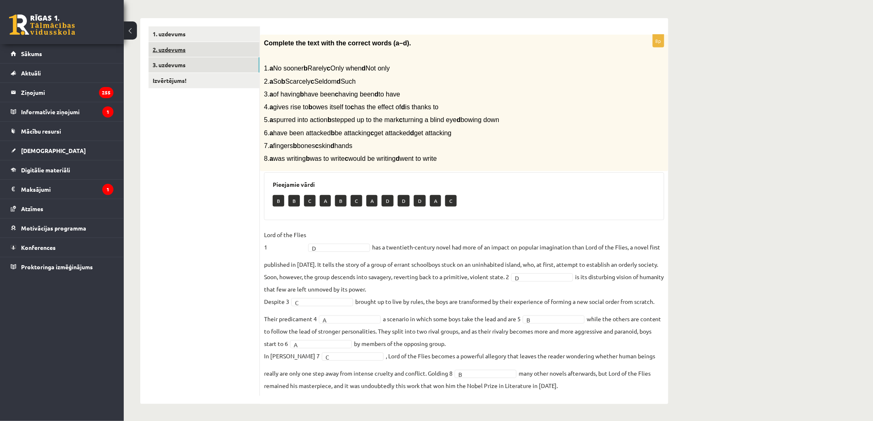
click at [190, 54] on link "2. uzdevums" at bounding box center [204, 49] width 111 height 15
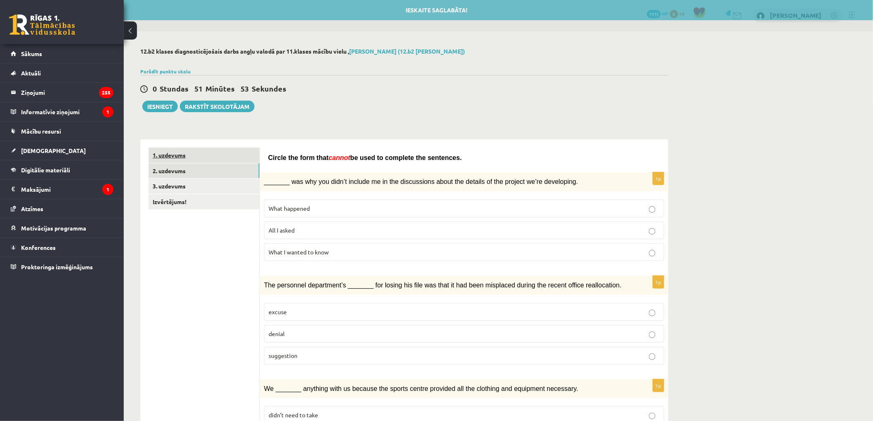
scroll to position [0, 0]
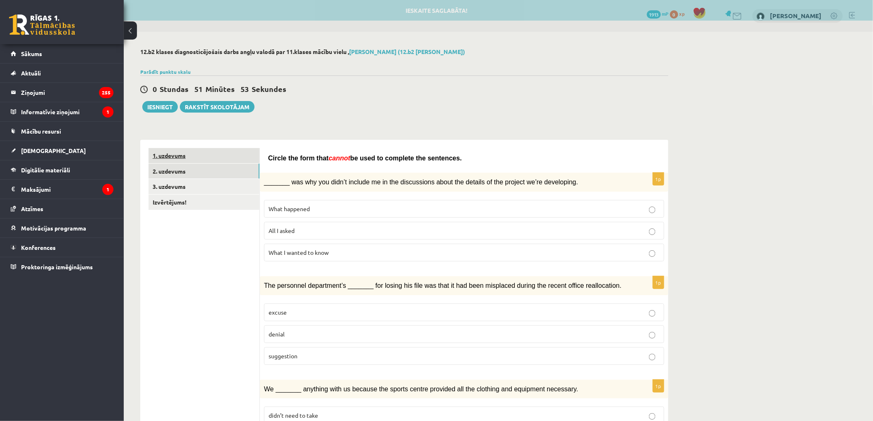
click at [206, 151] on link "1. uzdevums" at bounding box center [204, 155] width 111 height 15
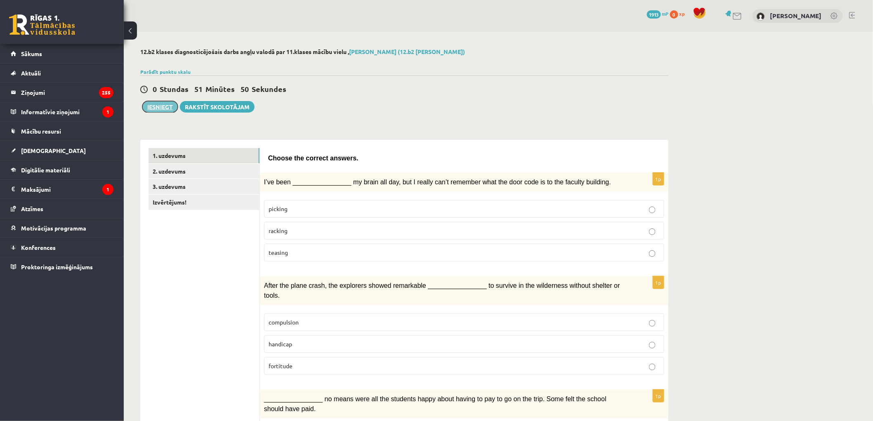
click at [166, 110] on button "Iesniegt" at bounding box center [159, 107] width 35 height 12
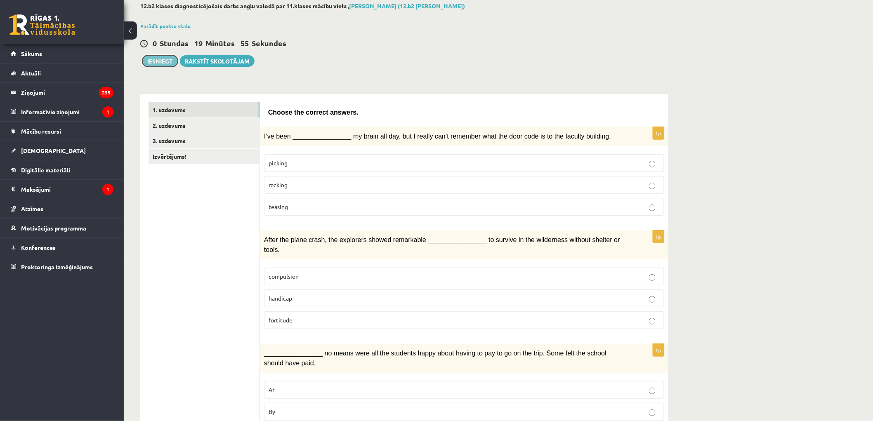
click at [162, 59] on button "Iesniegt" at bounding box center [159, 61] width 35 height 12
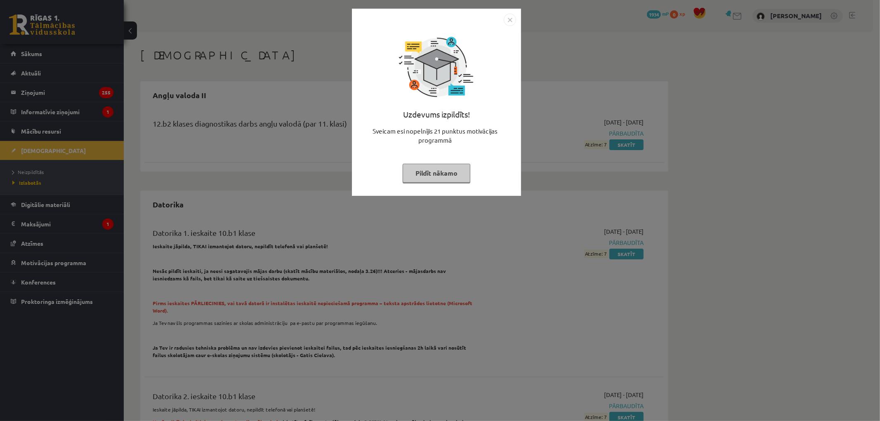
click at [439, 174] on button "Pildīt nākamo" at bounding box center [437, 173] width 68 height 19
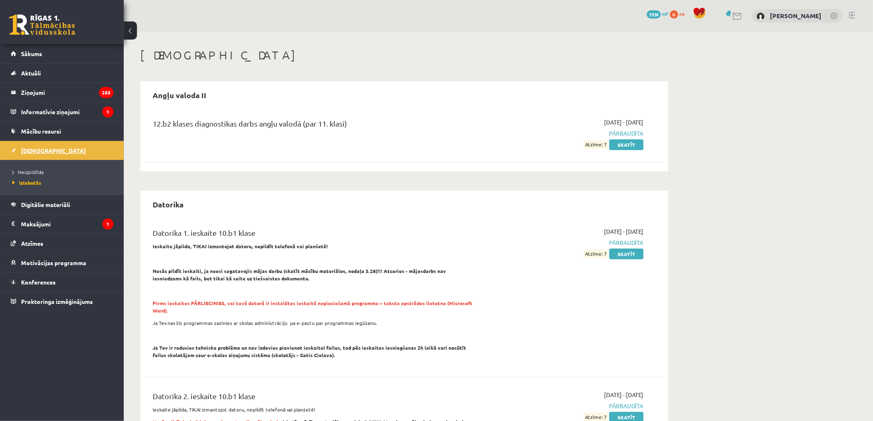
click at [45, 149] on span "[DEMOGRAPHIC_DATA]" at bounding box center [53, 150] width 65 height 7
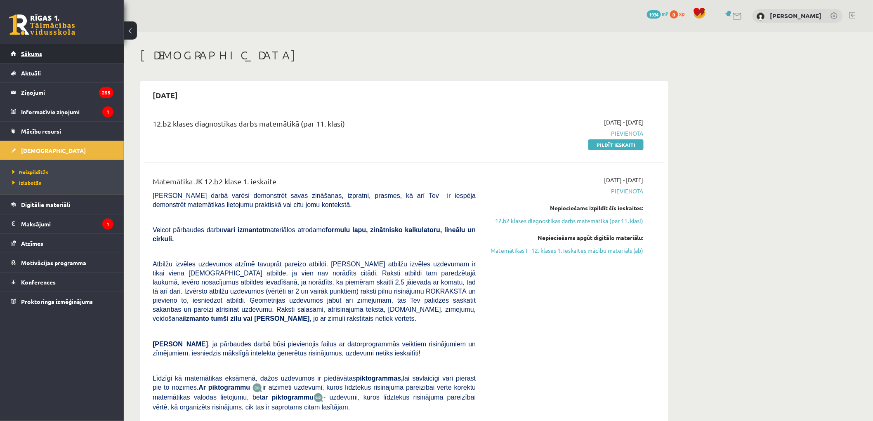
click at [52, 47] on link "Sākums" at bounding box center [62, 53] width 103 height 19
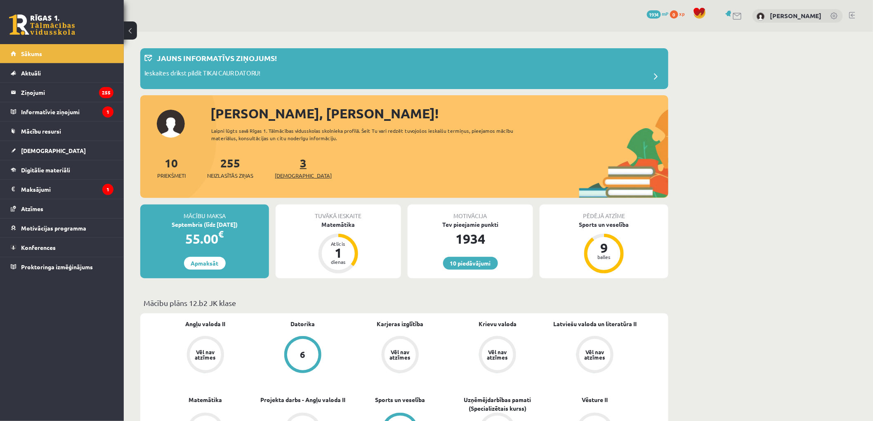
click at [288, 167] on link "3 Ieskaites" at bounding box center [303, 168] width 57 height 24
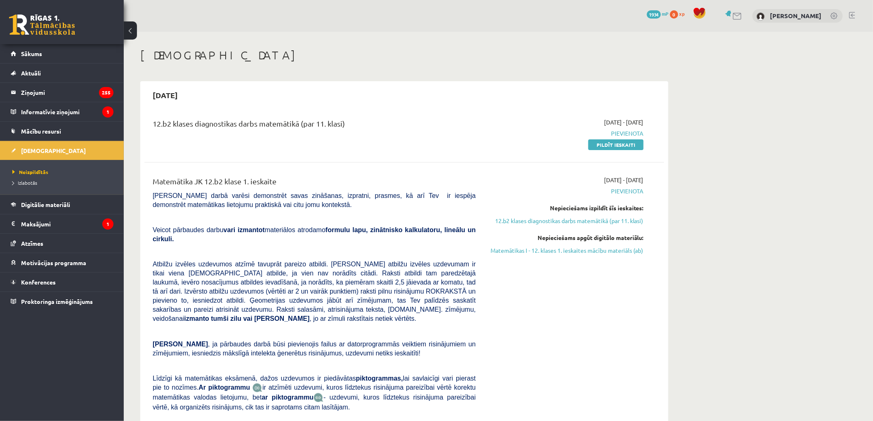
click at [604, 142] on link "Pildīt ieskaiti" at bounding box center [615, 144] width 55 height 11
click at [603, 148] on link "Pildīt ieskaiti" at bounding box center [615, 144] width 55 height 11
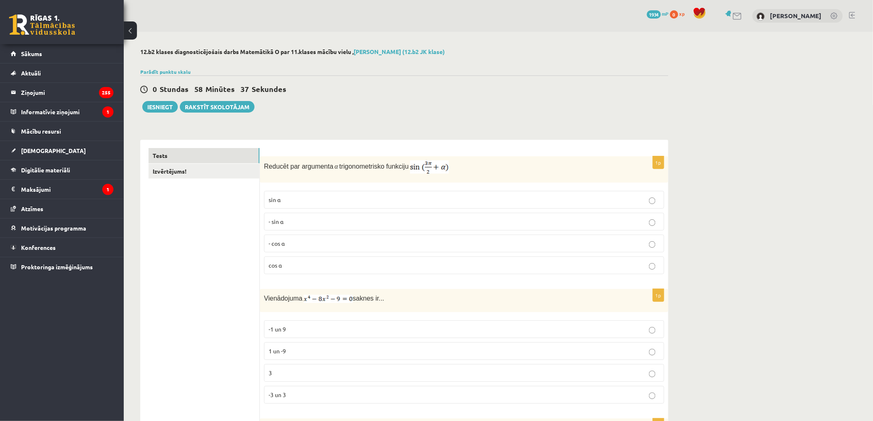
click at [283, 248] on p "- cos ⁡α" at bounding box center [464, 243] width 391 height 9
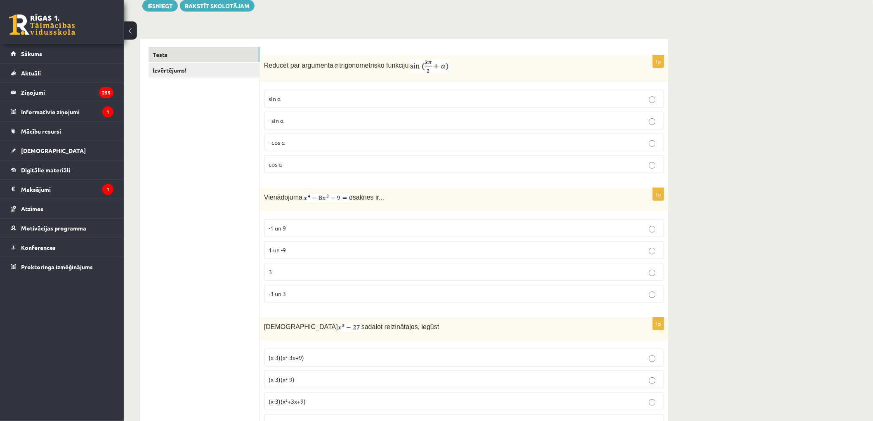
scroll to position [137, 0]
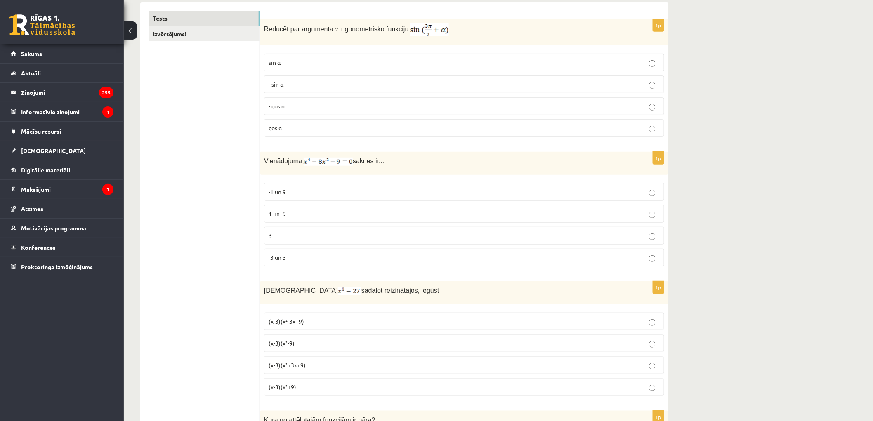
click at [267, 269] on fieldset "-1 un 9 1 un -9 3 -3 un 3" at bounding box center [464, 224] width 400 height 90
click at [277, 262] on p "-3 un 3" at bounding box center [464, 257] width 391 height 9
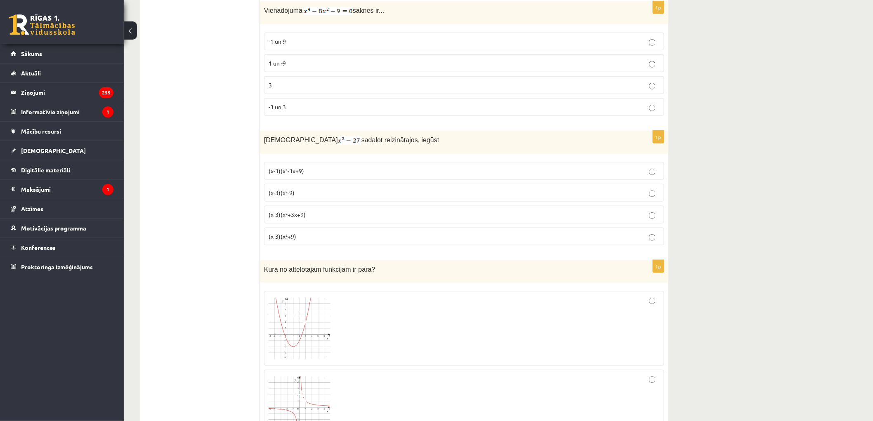
scroll to position [321, 0]
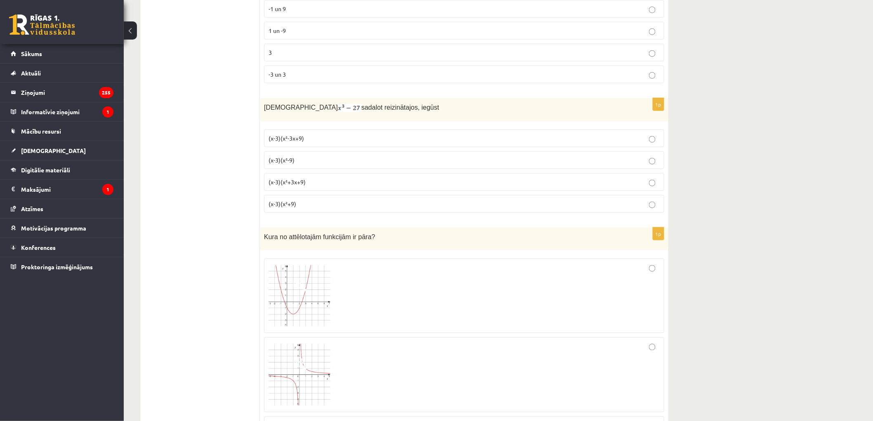
click at [357, 176] on label "(x-3)(x²+3x+9)" at bounding box center [464, 182] width 400 height 18
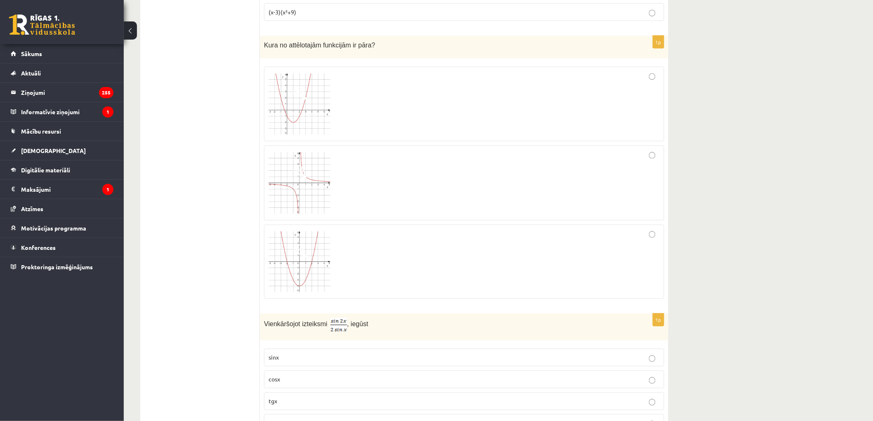
scroll to position [504, 0]
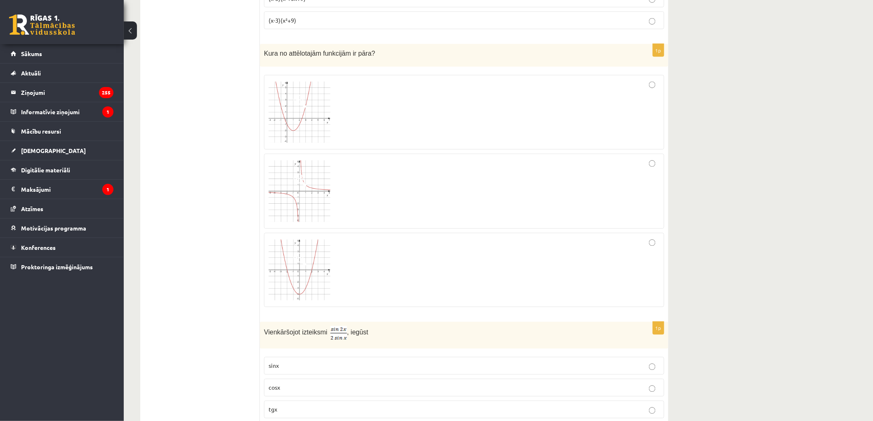
click at [274, 249] on img at bounding box center [300, 270] width 62 height 61
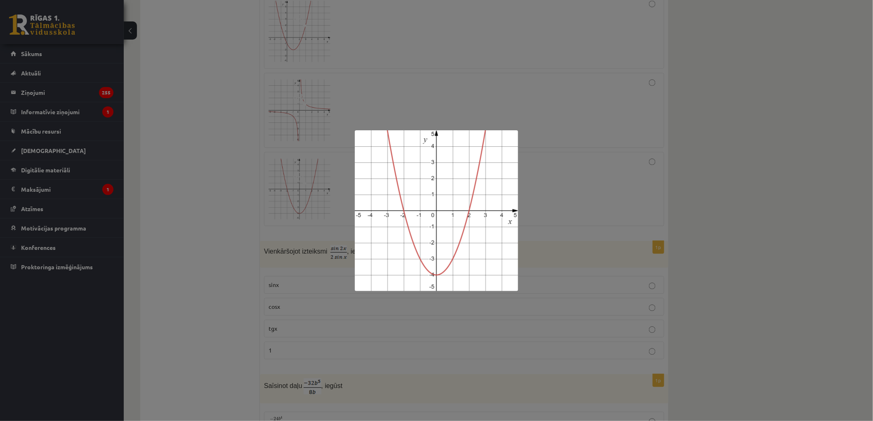
scroll to position [596, 0]
click at [245, 222] on div at bounding box center [436, 210] width 873 height 421
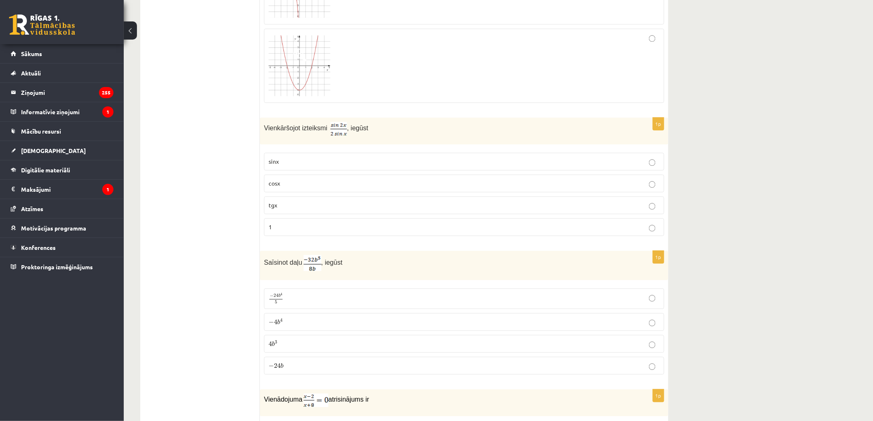
scroll to position [733, 0]
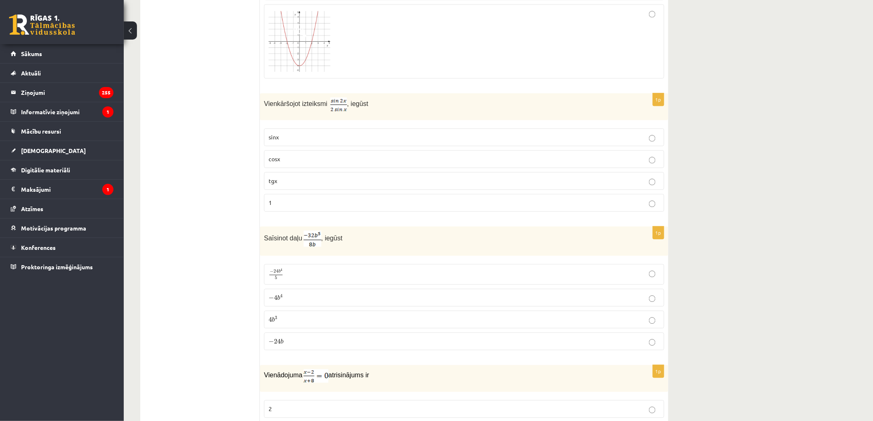
click at [289, 158] on p "cosx" at bounding box center [464, 159] width 391 height 9
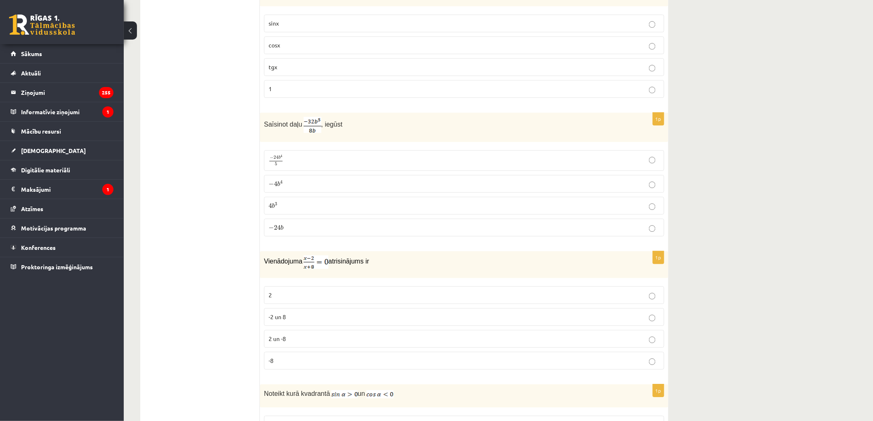
scroll to position [871, 0]
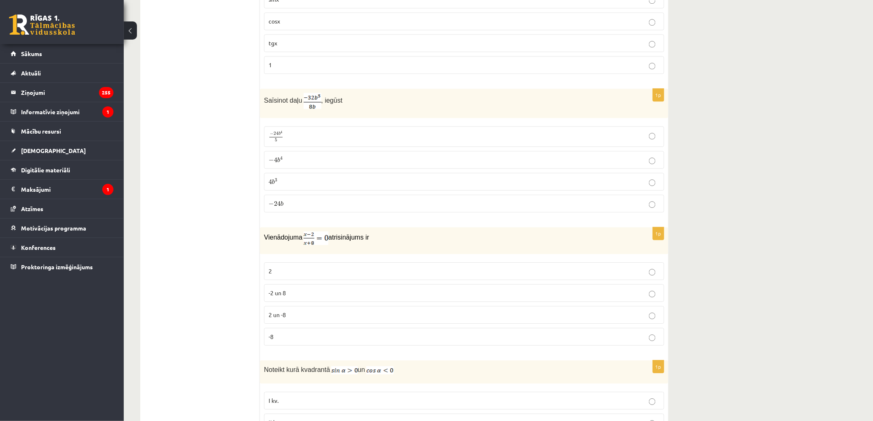
click at [281, 154] on label "− 4 b 4 − 4 b 4" at bounding box center [464, 160] width 400 height 18
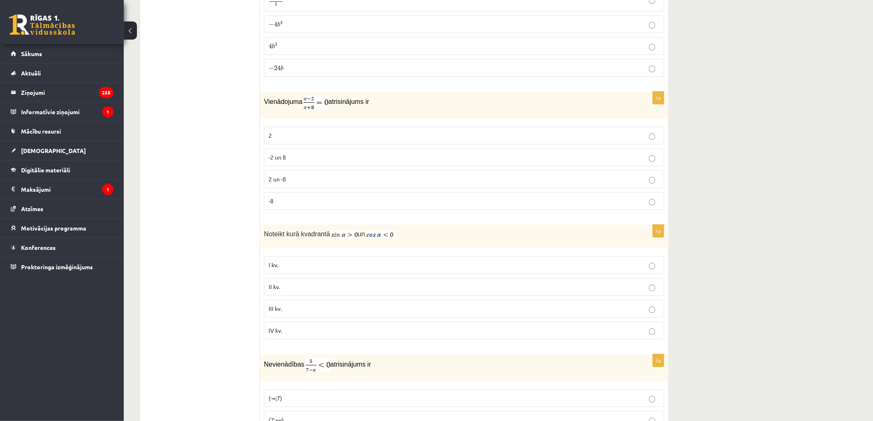
scroll to position [1009, 0]
click at [270, 130] on p "2" at bounding box center [464, 134] width 391 height 9
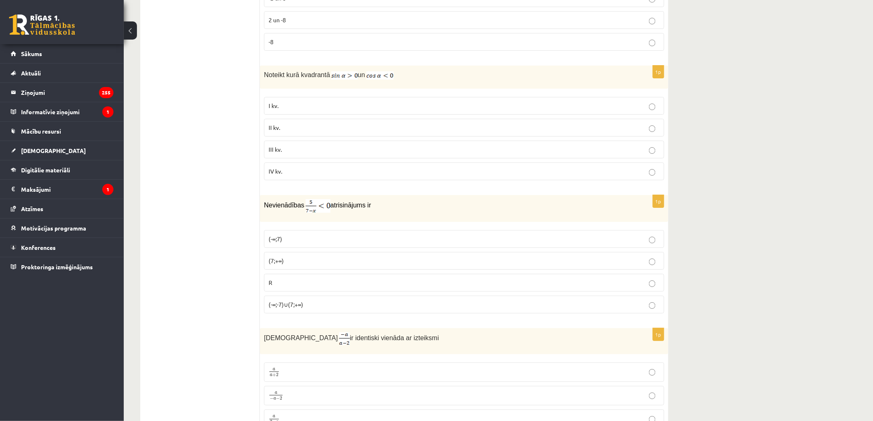
scroll to position [1146, 0]
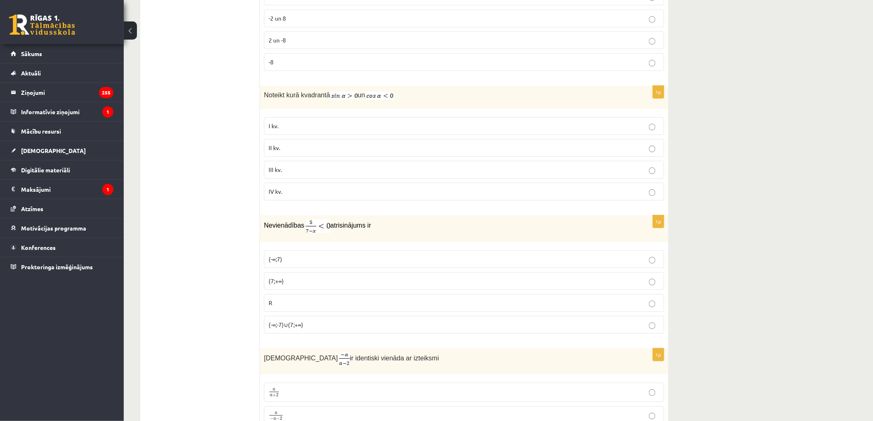
click at [274, 168] on span "III kv." at bounding box center [275, 169] width 13 height 7
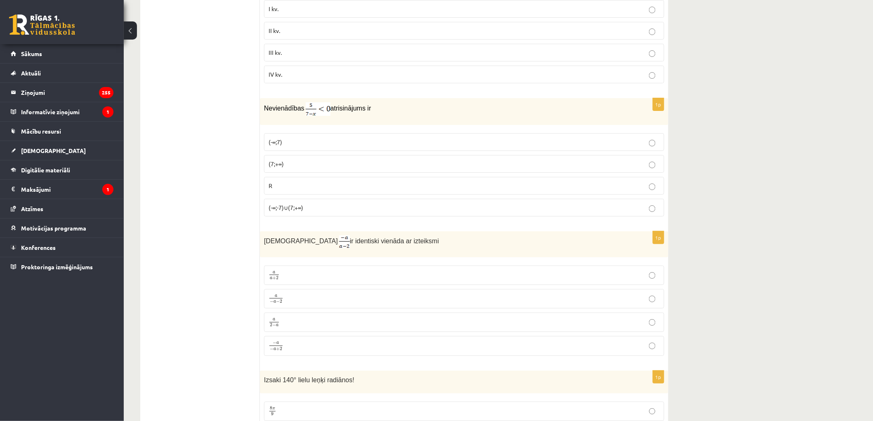
scroll to position [1284, 0]
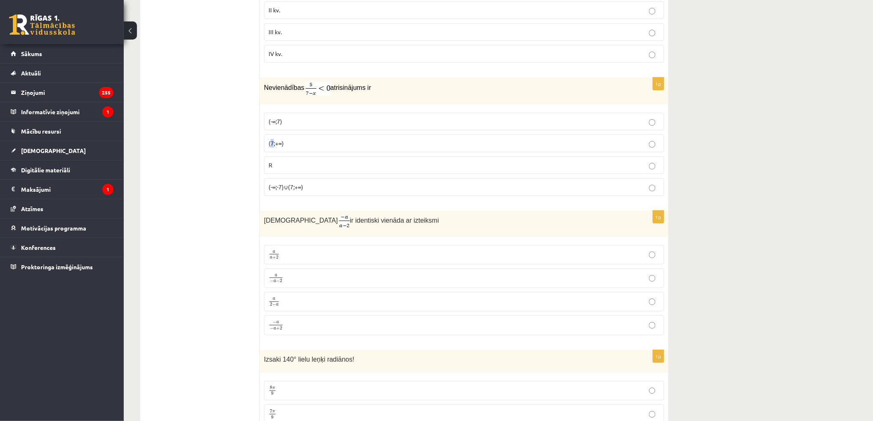
click at [273, 144] on span "(7;+∞)" at bounding box center [276, 142] width 15 height 7
click at [313, 150] on label "(7;+∞)" at bounding box center [464, 144] width 400 height 18
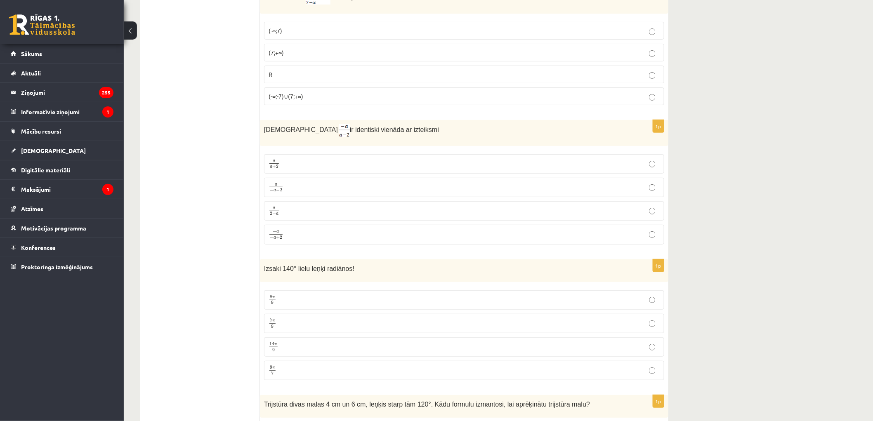
scroll to position [1375, 0]
click at [297, 239] on p "− a − a + 2 − a − a + 2" at bounding box center [464, 234] width 391 height 11
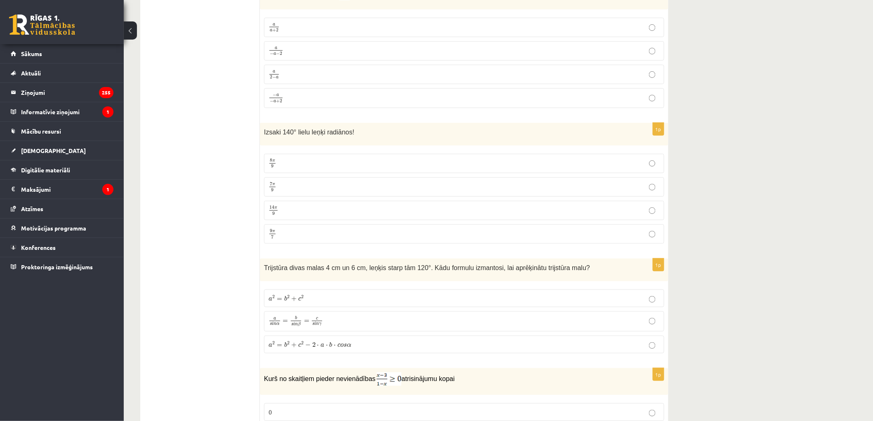
scroll to position [1559, 0]
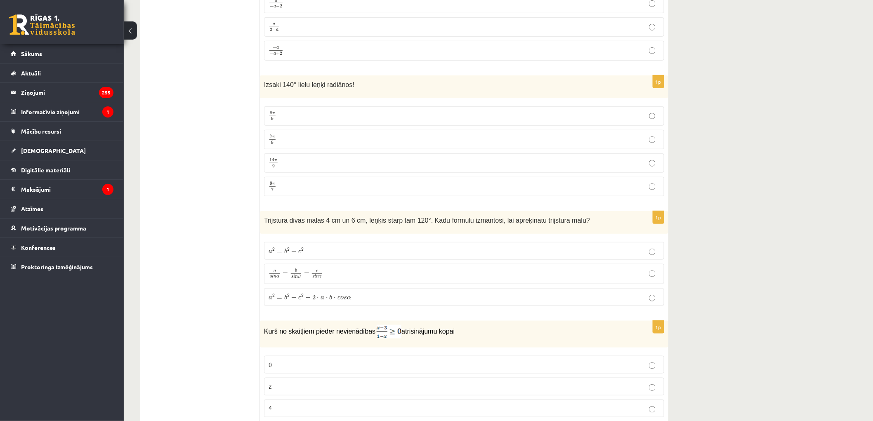
click at [302, 142] on p "7 π 9 7 π 9" at bounding box center [464, 140] width 391 height 10
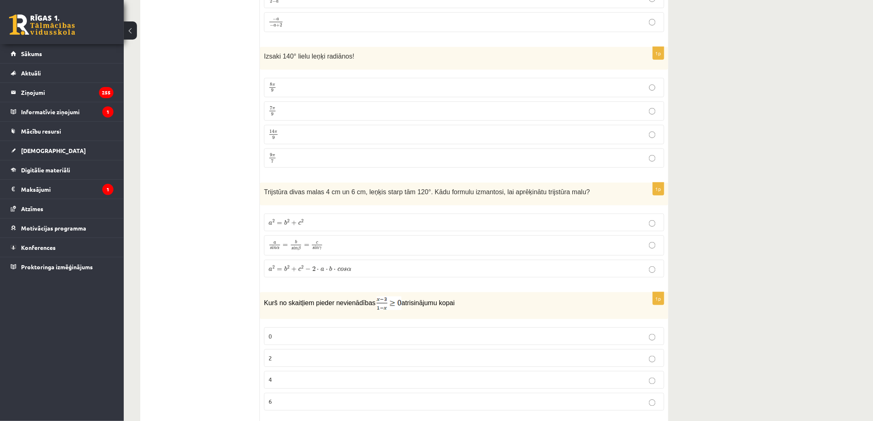
scroll to position [1651, 0]
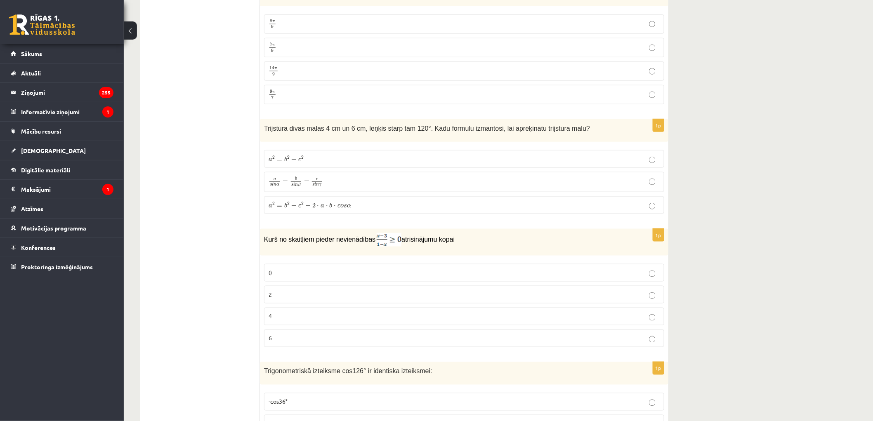
click at [292, 166] on label "a 2 = b 2 + c 2 a 2 = b 2 + c 2" at bounding box center [464, 159] width 400 height 18
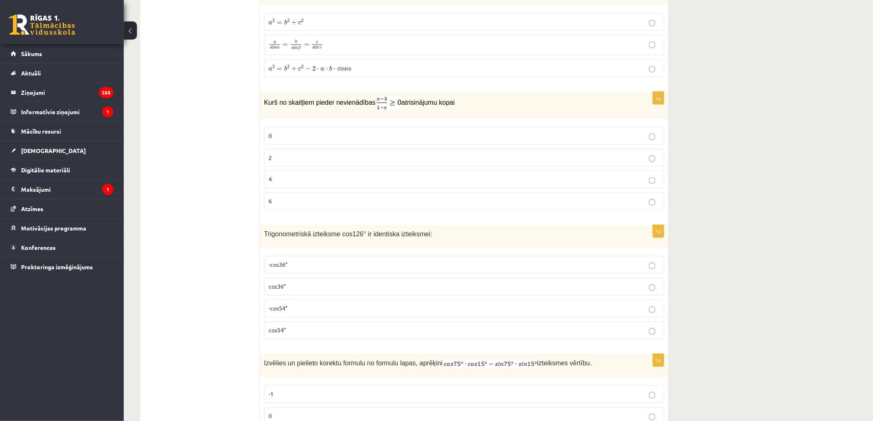
scroll to position [1788, 0]
click at [265, 181] on label "4" at bounding box center [464, 179] width 400 height 18
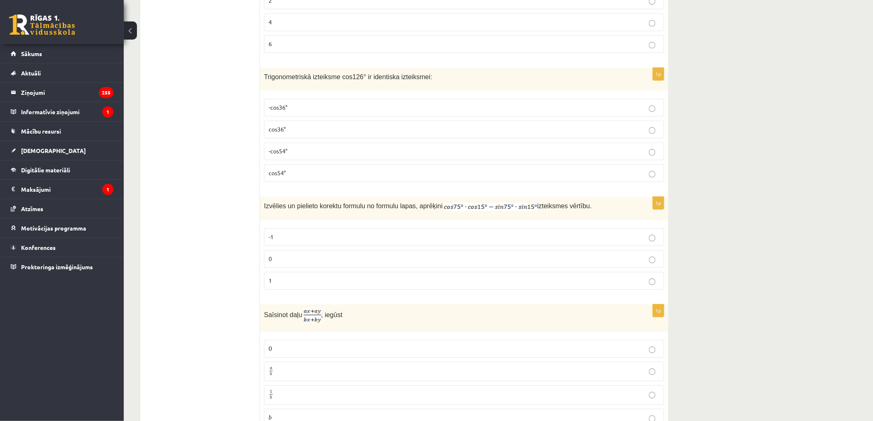
scroll to position [1926, 0]
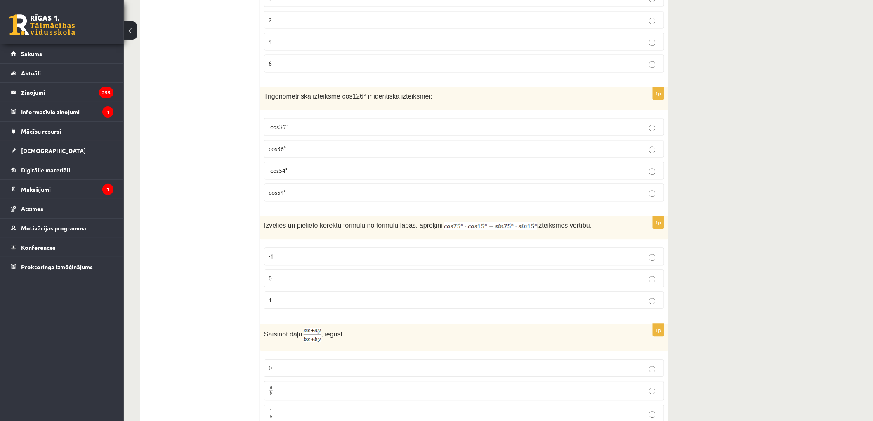
click at [322, 145] on label "cos36°" at bounding box center [464, 149] width 400 height 18
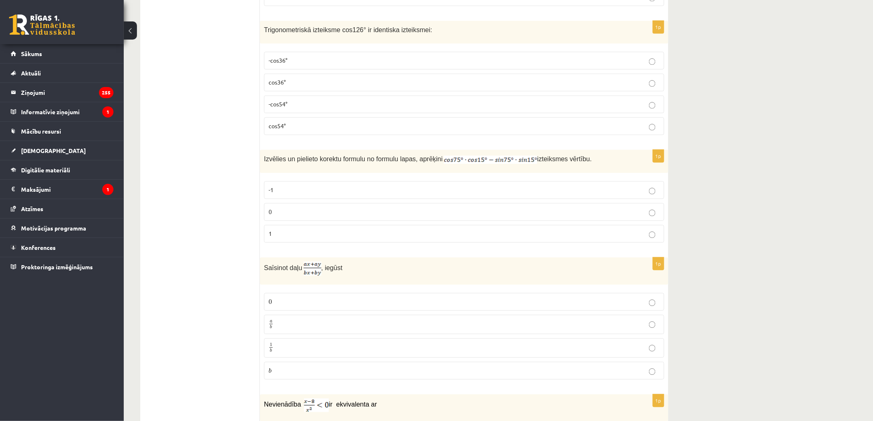
scroll to position [2017, 0]
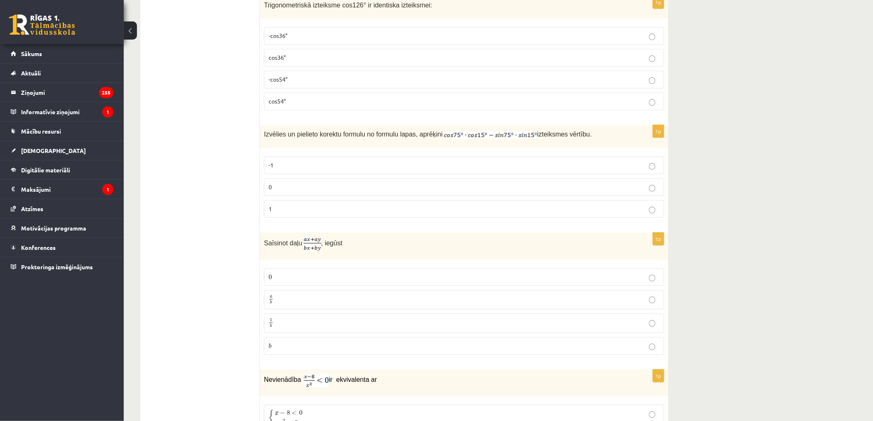
click at [285, 196] on label "0" at bounding box center [464, 187] width 400 height 18
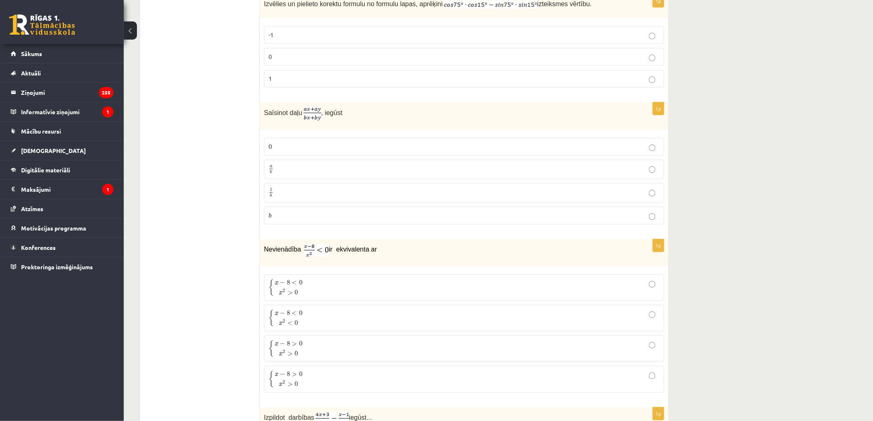
scroll to position [2155, 0]
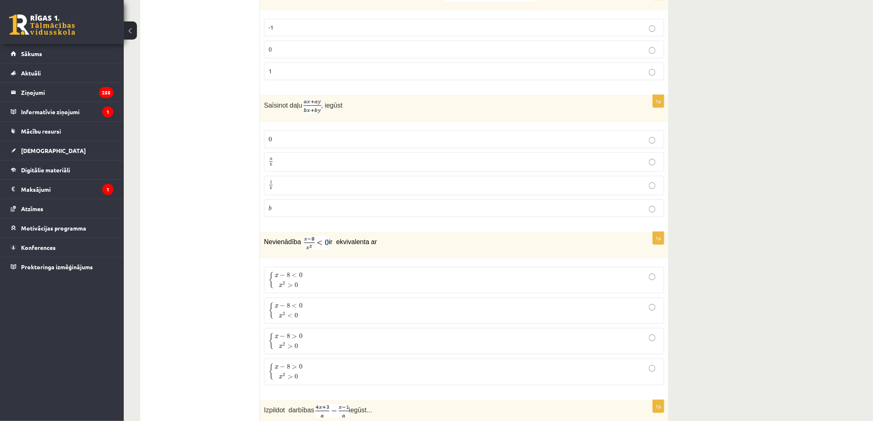
click at [291, 167] on p "a b a b" at bounding box center [464, 162] width 391 height 10
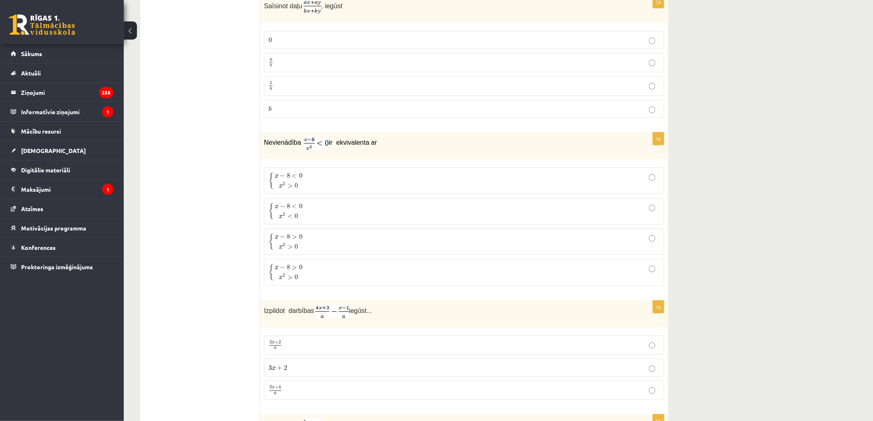
scroll to position [2292, 0]
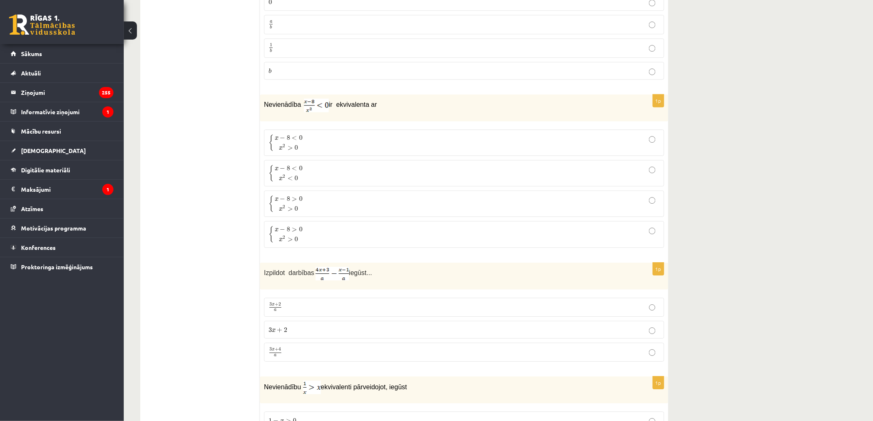
click at [297, 201] on span ">" at bounding box center [294, 199] width 5 height 4
click at [302, 231] on span "0" at bounding box center [300, 229] width 3 height 5
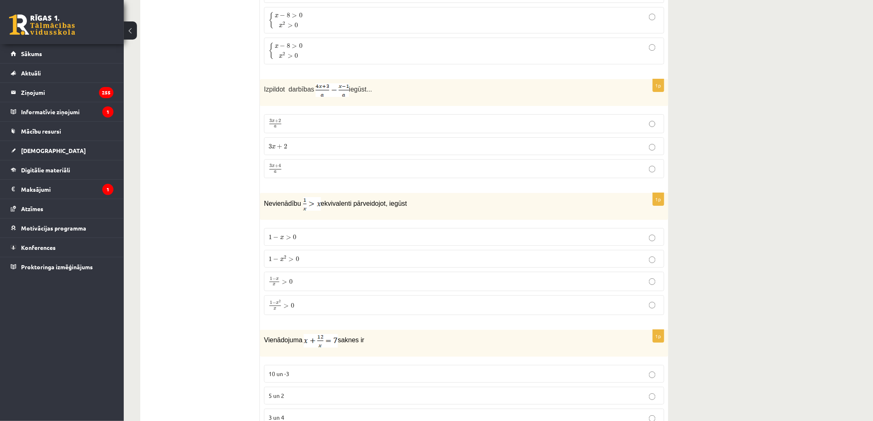
scroll to position [2430, 0]
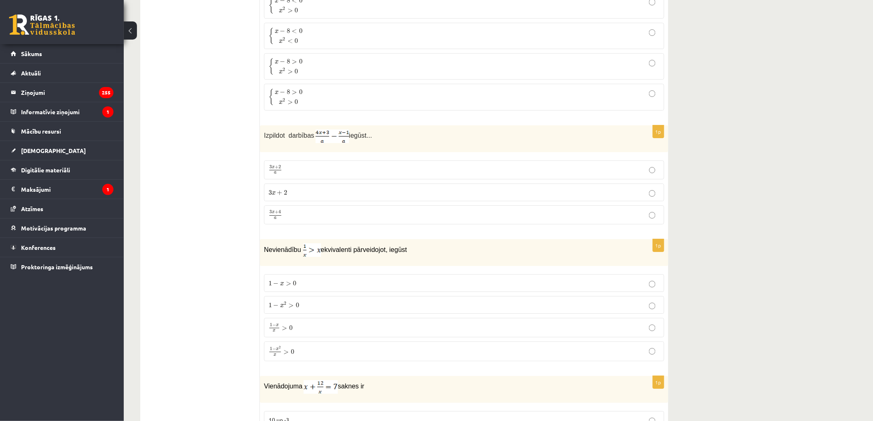
click at [289, 220] on p "3 x + 4 a 3 x + 4 a" at bounding box center [464, 215] width 391 height 10
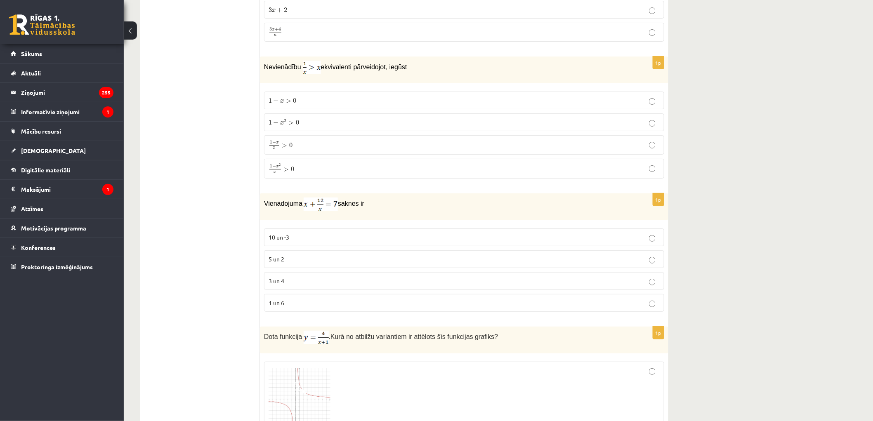
scroll to position [2613, 0]
click at [310, 126] on p "1 − x 2 > 0 1 − x 2 > 0" at bounding box center [464, 121] width 391 height 9
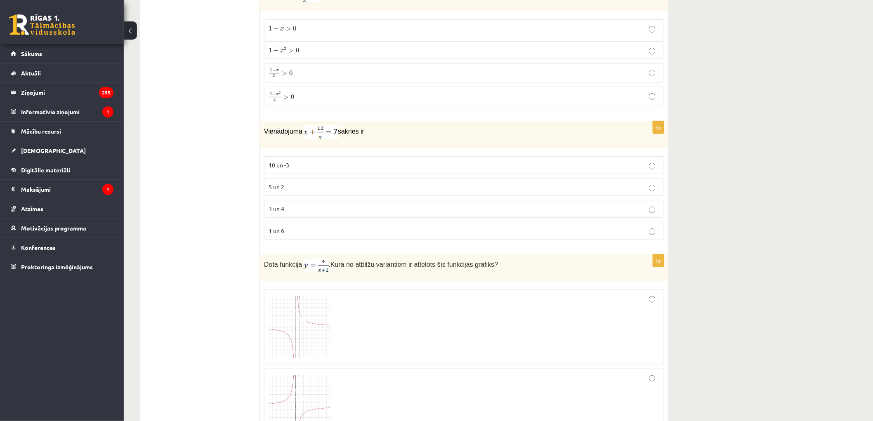
scroll to position [2705, 0]
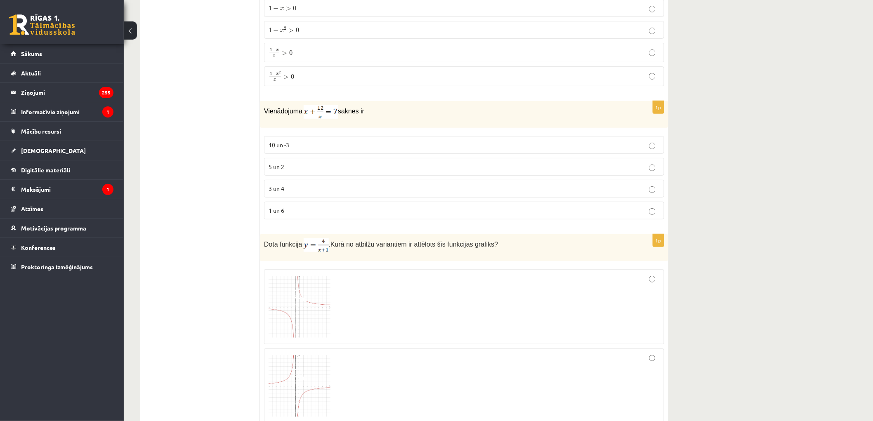
click at [271, 192] on span "3 un 4" at bounding box center [277, 188] width 16 height 7
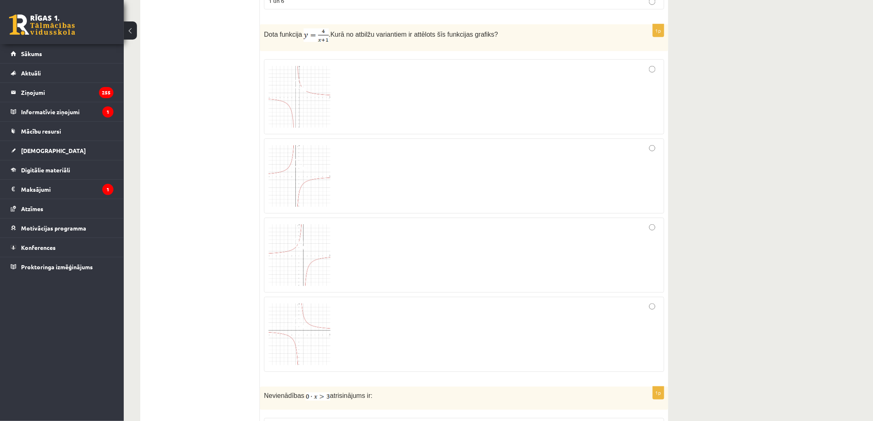
scroll to position [2935, 0]
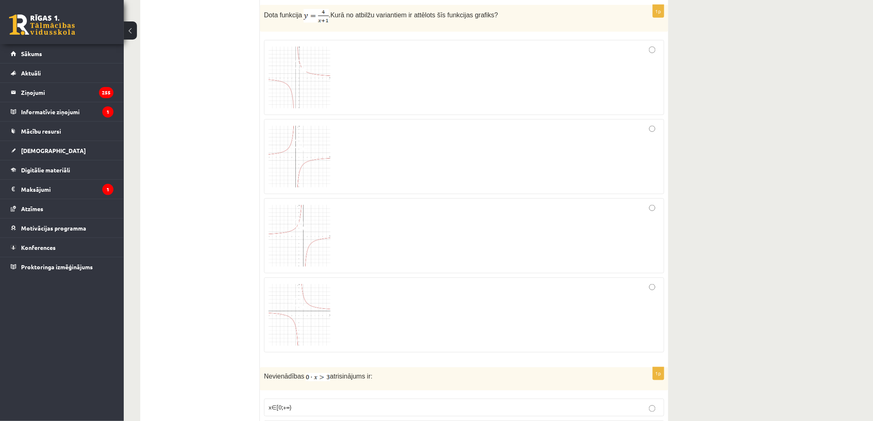
click at [273, 76] on img at bounding box center [300, 78] width 62 height 62
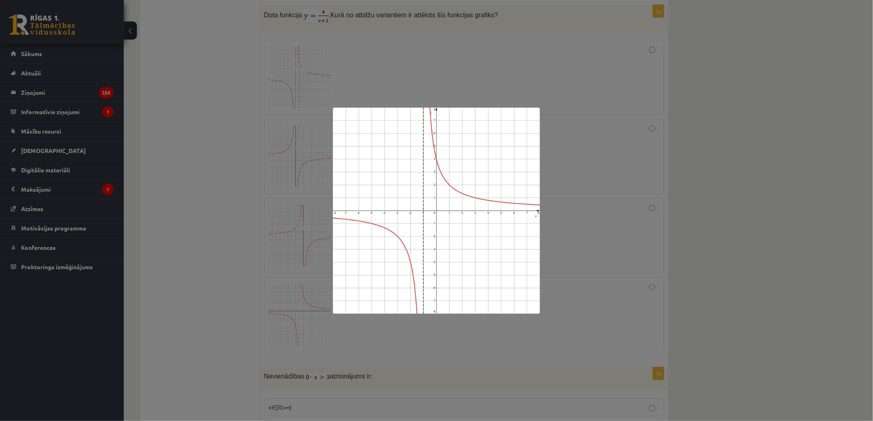
click at [268, 179] on div at bounding box center [436, 210] width 873 height 421
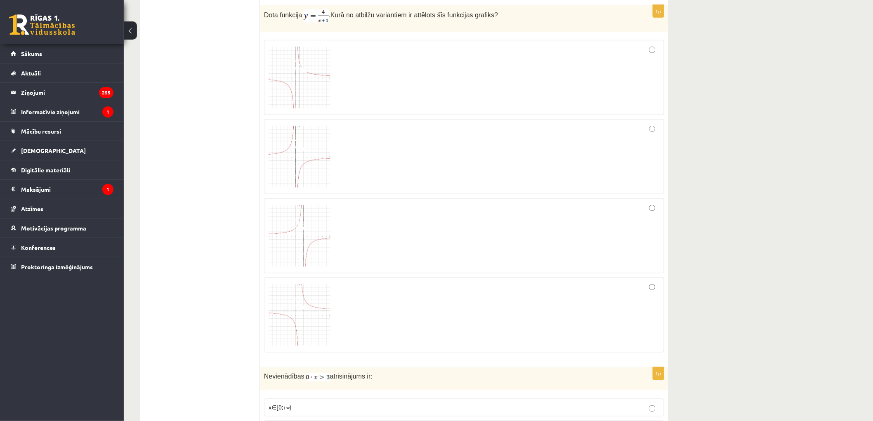
click at [284, 173] on img at bounding box center [300, 157] width 62 height 62
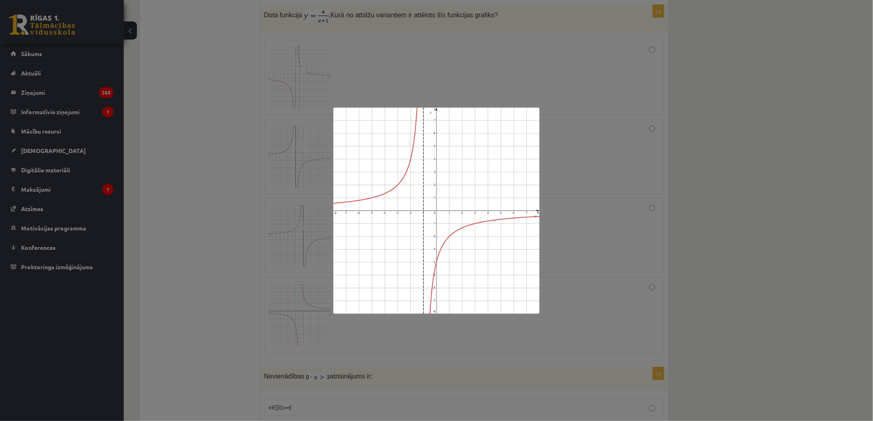
click at [266, 189] on div at bounding box center [436, 210] width 873 height 421
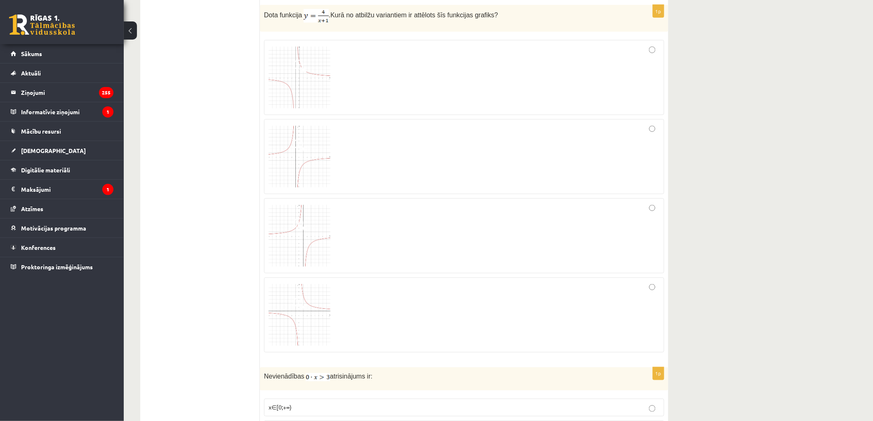
click at [357, 80] on div at bounding box center [464, 78] width 391 height 66
click at [298, 79] on img at bounding box center [300, 78] width 62 height 62
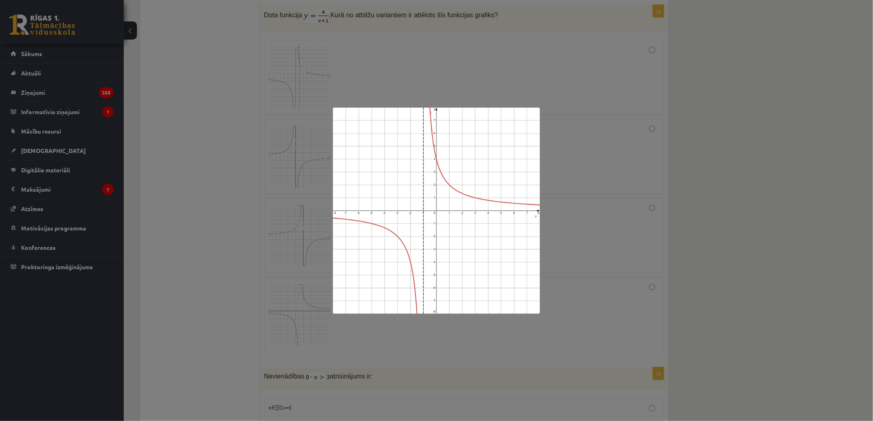
click at [248, 130] on div at bounding box center [436, 210] width 873 height 421
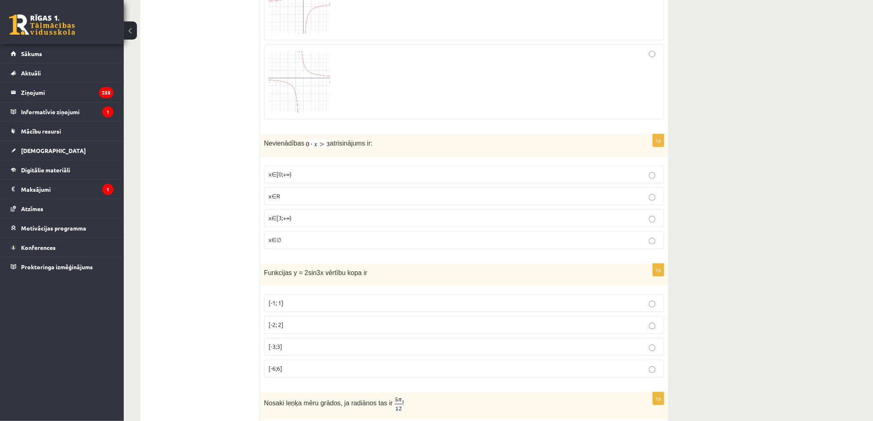
scroll to position [3209, 0]
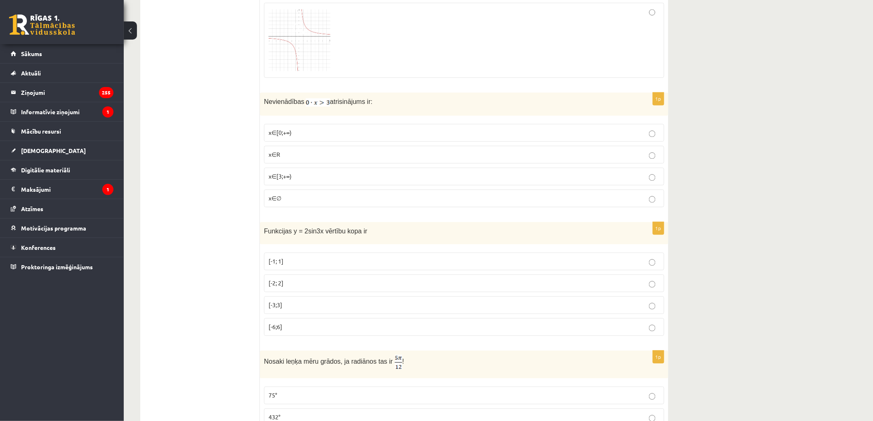
click at [288, 203] on p "x∈∅" at bounding box center [464, 198] width 391 height 9
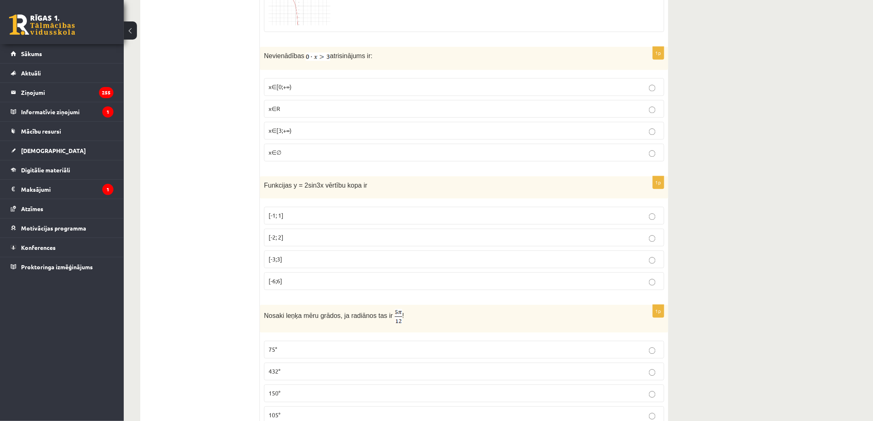
scroll to position [3301, 0]
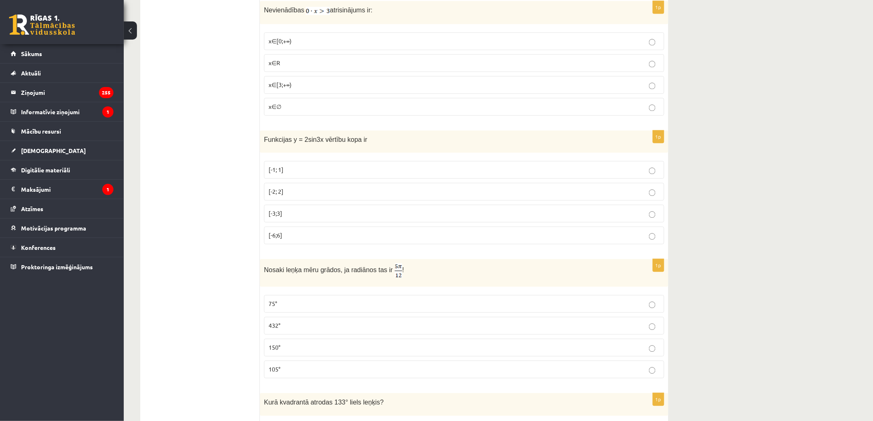
click at [282, 234] on label "[-6;6]" at bounding box center [464, 236] width 400 height 18
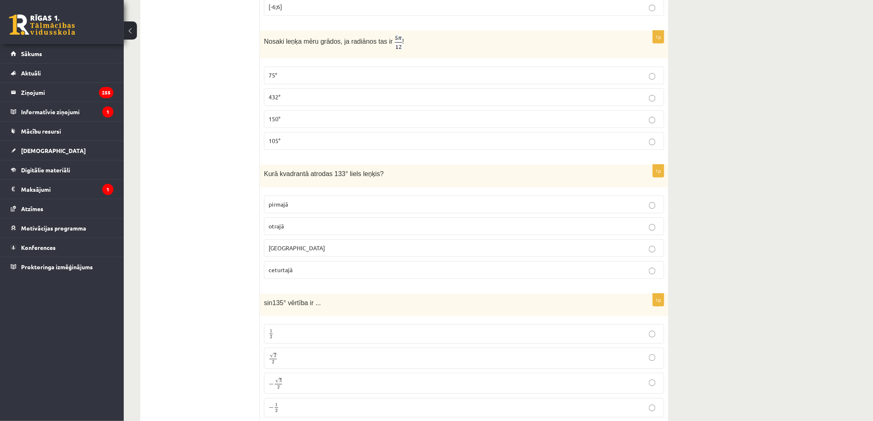
scroll to position [3530, 0]
click at [299, 143] on p "105°" at bounding box center [464, 140] width 391 height 9
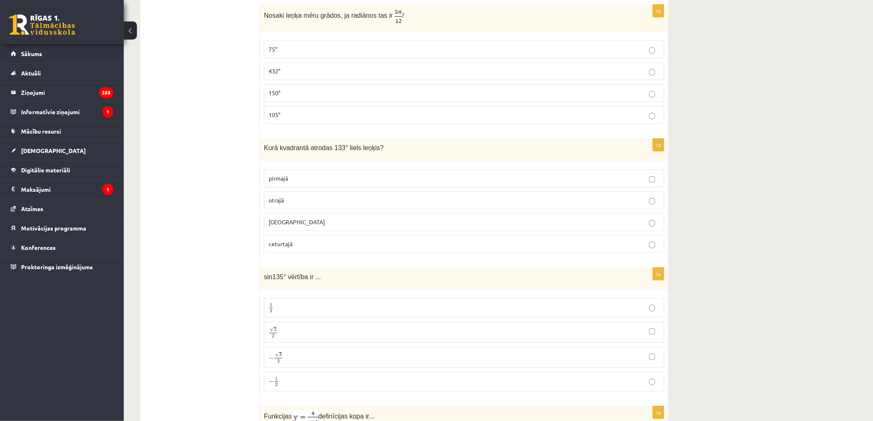
scroll to position [3576, 0]
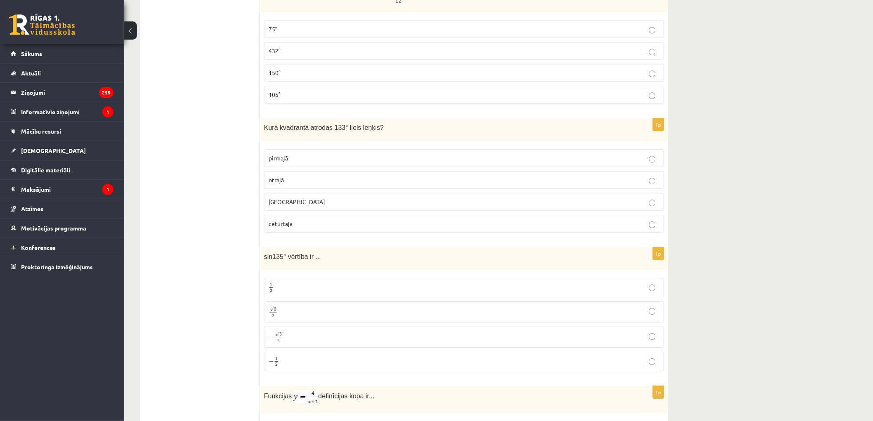
click at [273, 184] on span "otrajā" at bounding box center [276, 179] width 15 height 7
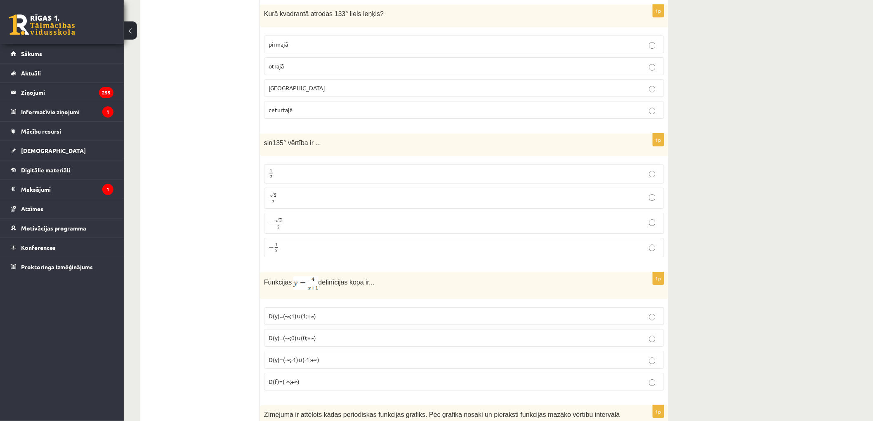
scroll to position [3714, 0]
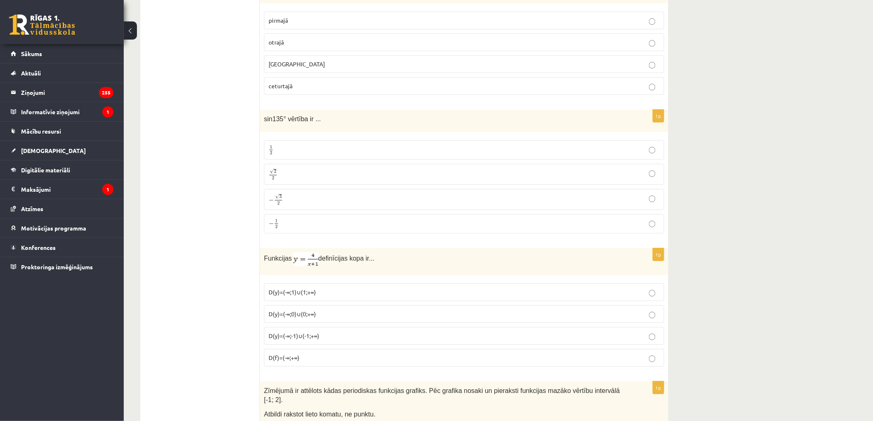
click at [271, 180] on span "2" at bounding box center [272, 179] width 7 height 4
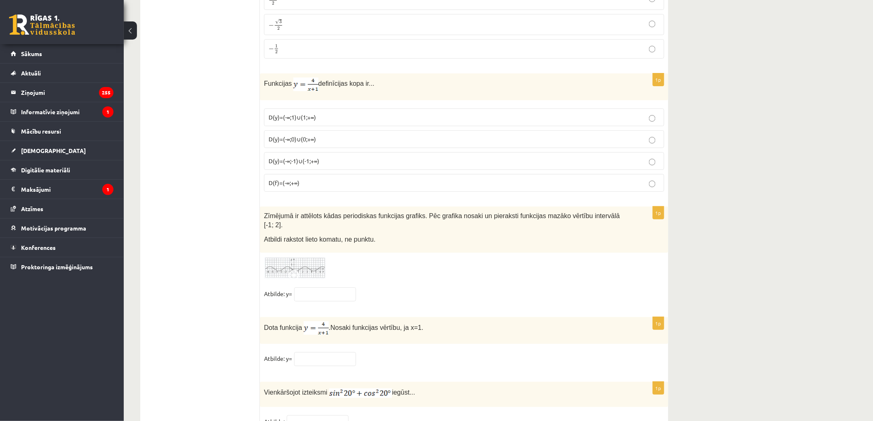
scroll to position [3897, 0]
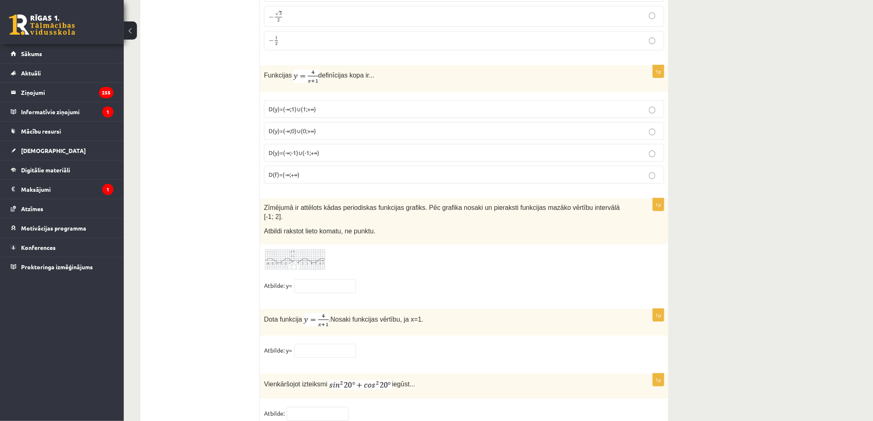
click at [330, 113] on p "D(y)=(-∞;1)∪(1;+∞)" at bounding box center [464, 109] width 391 height 9
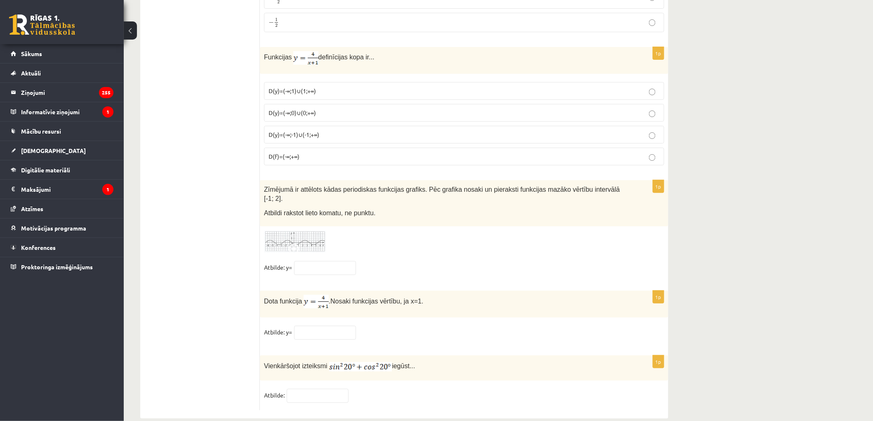
scroll to position [3929, 0]
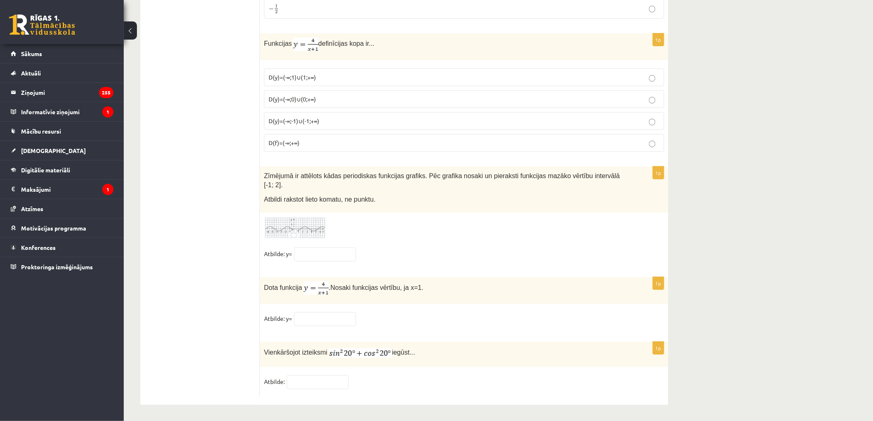
click at [271, 221] on img at bounding box center [295, 228] width 62 height 23
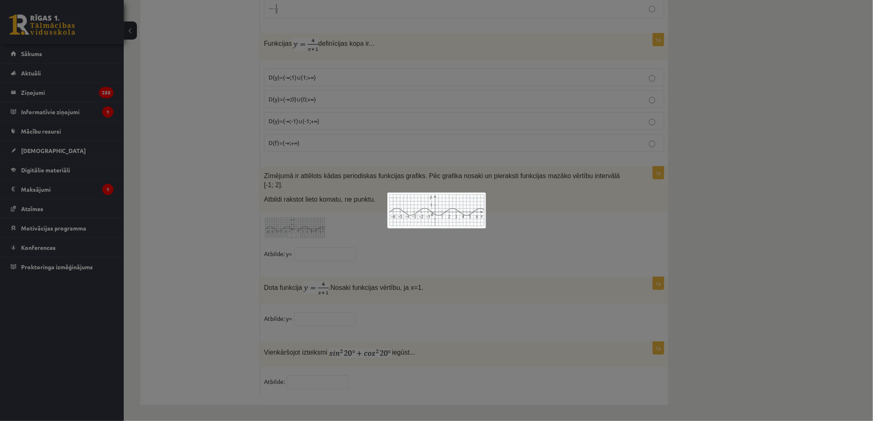
click at [274, 221] on div at bounding box center [436, 210] width 873 height 421
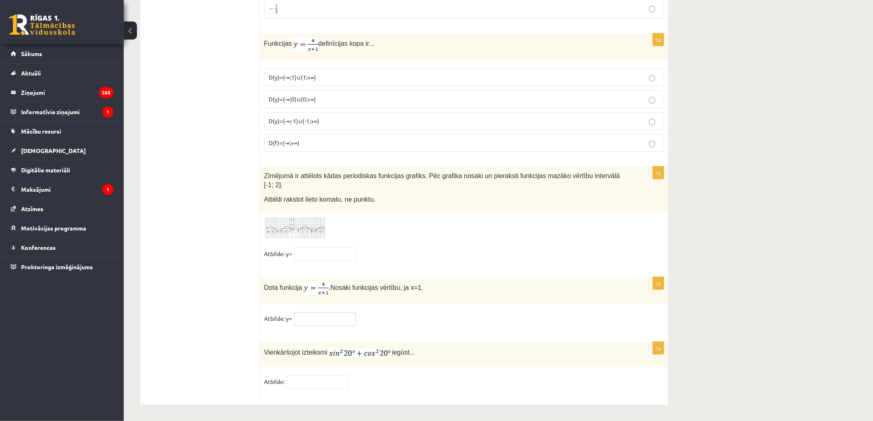
click at [340, 315] on input "text" at bounding box center [325, 319] width 62 height 14
type input "*"
click at [324, 393] on div "1p Vienkāršojot izteiksmi iegūst... Atbilde:" at bounding box center [464, 369] width 409 height 55
click at [328, 387] on input "text" at bounding box center [318, 383] width 62 height 14
click at [473, 387] on fieldset "Atbilde:" at bounding box center [464, 384] width 400 height 17
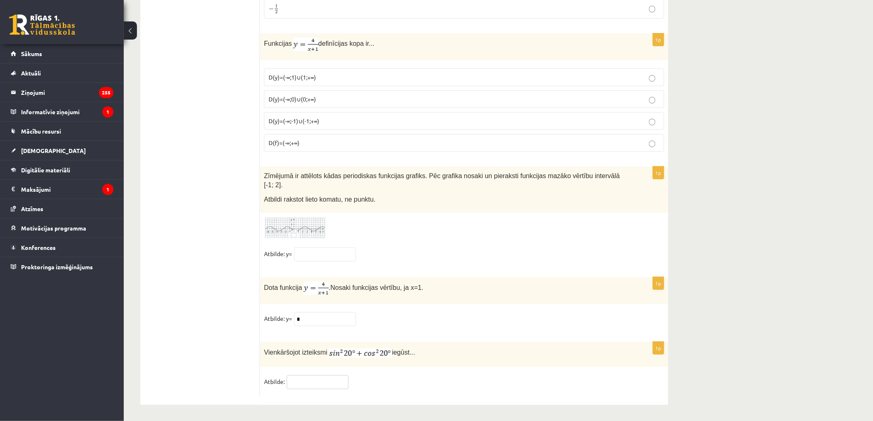
click at [308, 378] on input "text" at bounding box center [318, 383] width 62 height 14
type input "*"
click at [488, 361] on div "Vienkāršojot izteiksmi iegūst..." at bounding box center [464, 354] width 409 height 25
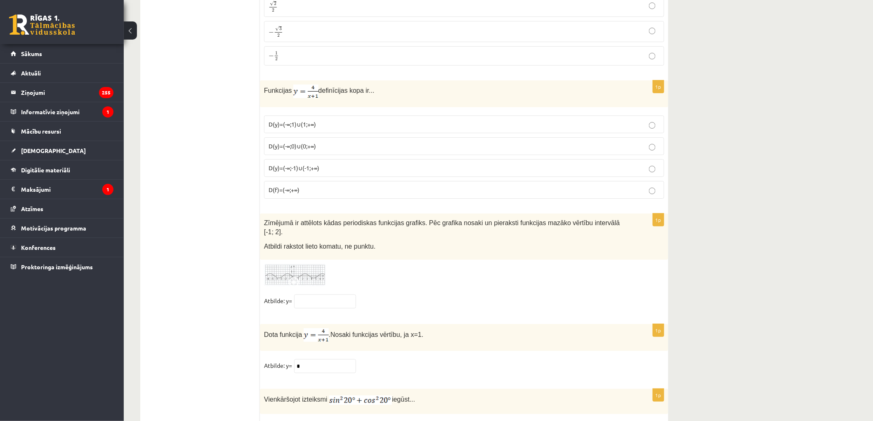
scroll to position [3883, 0]
click at [300, 276] on span at bounding box center [295, 282] width 13 height 13
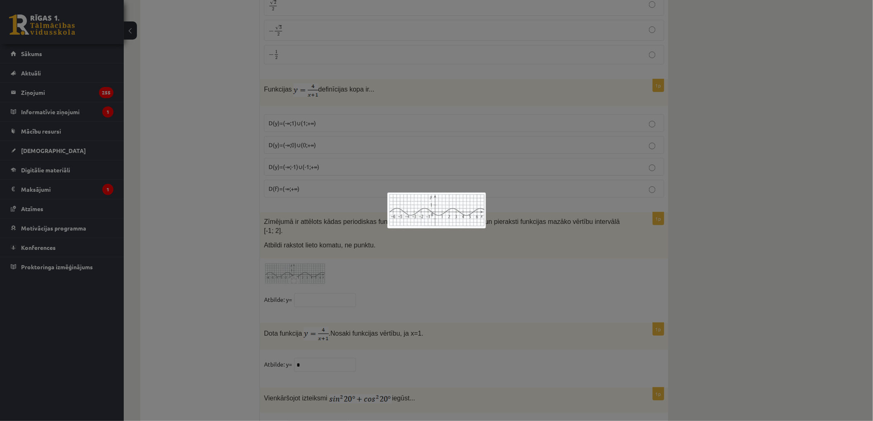
click at [300, 277] on div at bounding box center [436, 210] width 873 height 421
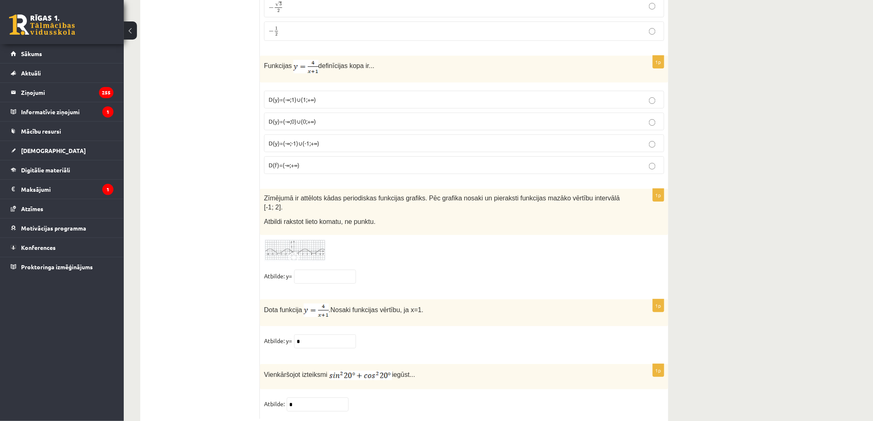
scroll to position [3929, 0]
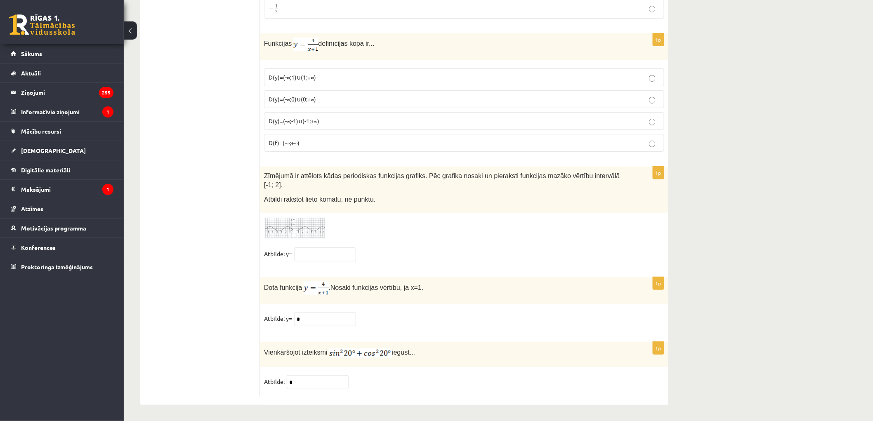
click at [303, 221] on img at bounding box center [295, 228] width 62 height 23
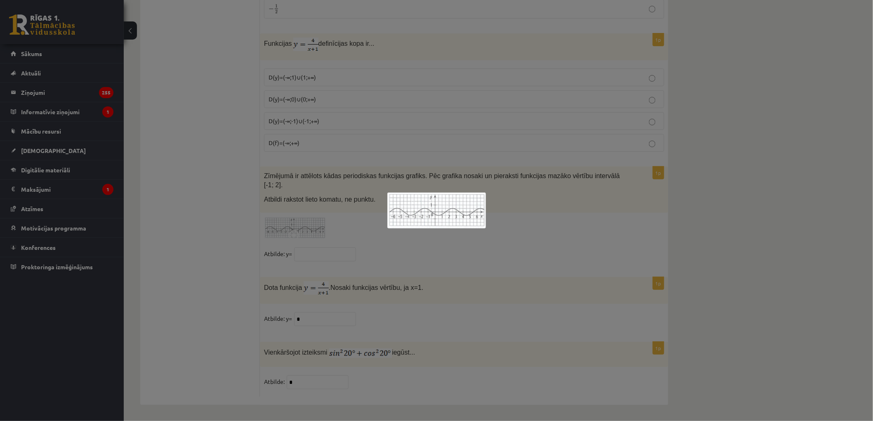
click at [250, 237] on div at bounding box center [436, 210] width 873 height 421
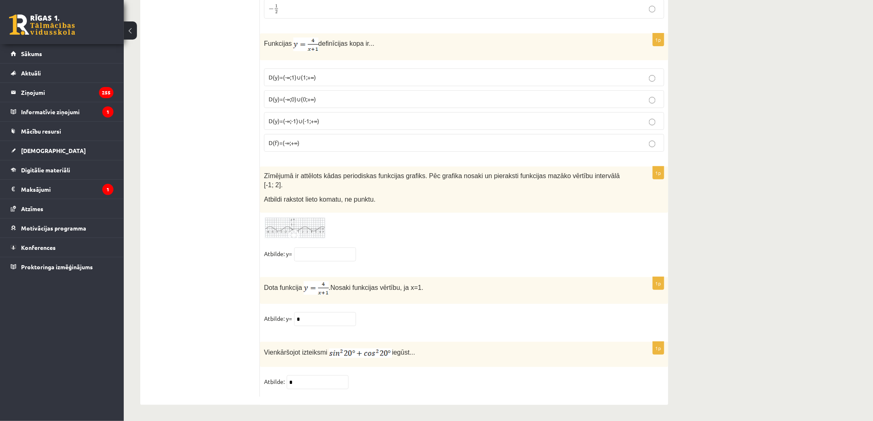
click at [304, 225] on img at bounding box center [295, 228] width 62 height 23
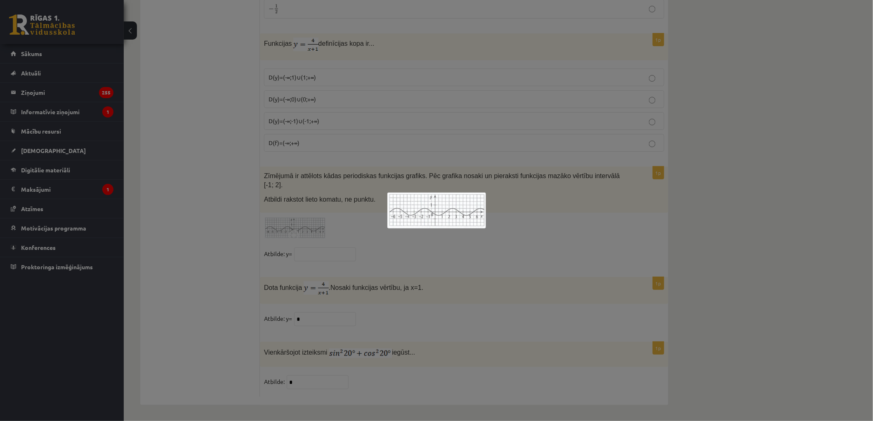
drag, startPoint x: 280, startPoint y: 224, endPoint x: 285, endPoint y: 224, distance: 5.4
click at [283, 224] on div at bounding box center [436, 210] width 873 height 421
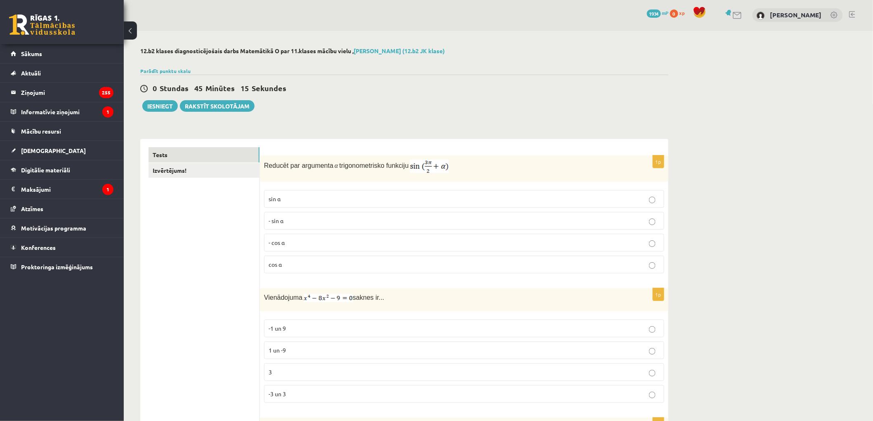
scroll to position [0, 0]
click at [178, 174] on link "Izvērtējums!" at bounding box center [204, 171] width 111 height 15
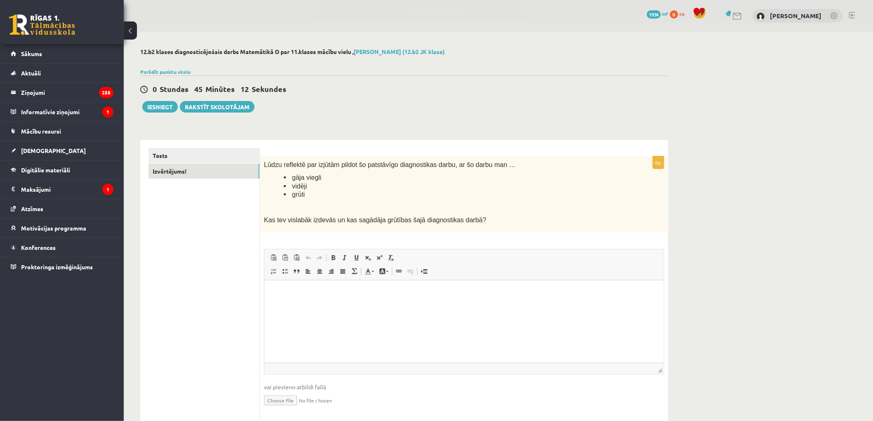
click at [306, 305] on html at bounding box center [463, 292] width 399 height 25
click at [172, 154] on link "Tests" at bounding box center [204, 155] width 111 height 15
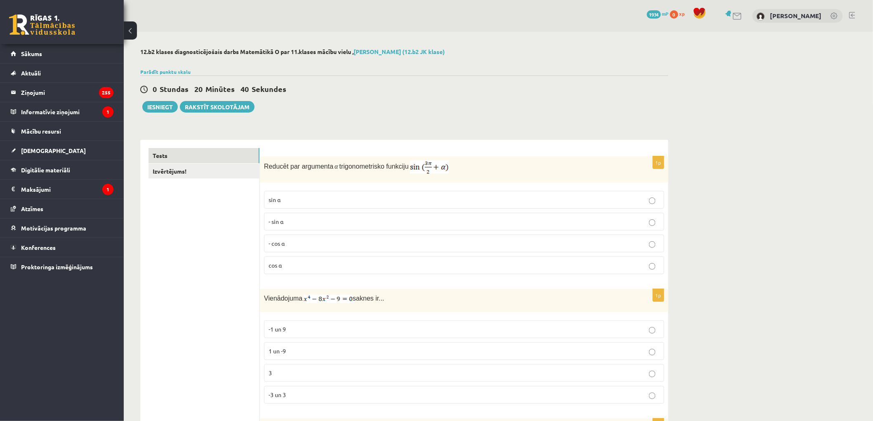
click at [150, 97] on div "0 Stundas 20 Minūtes 40 Sekundes Ieskaite saglabāta! Iesniegt Rakstīt skolotājam" at bounding box center [404, 94] width 528 height 37
click at [151, 103] on button "Iesniegt" at bounding box center [159, 107] width 35 height 12
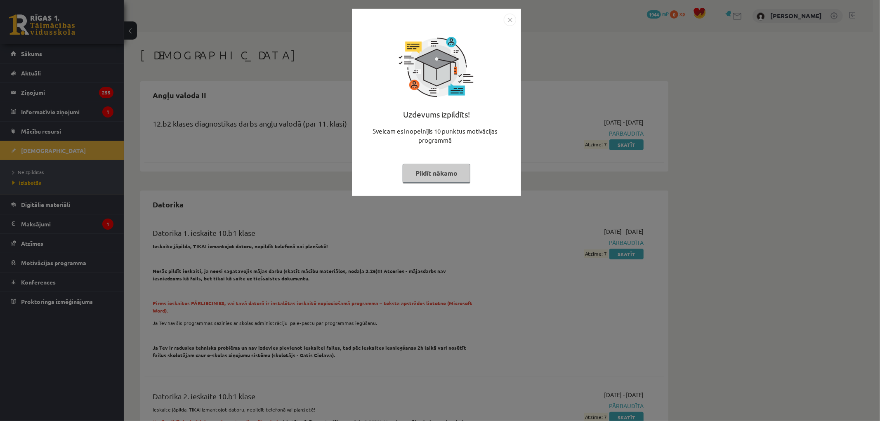
click at [514, 21] on img "Close" at bounding box center [510, 20] width 12 height 12
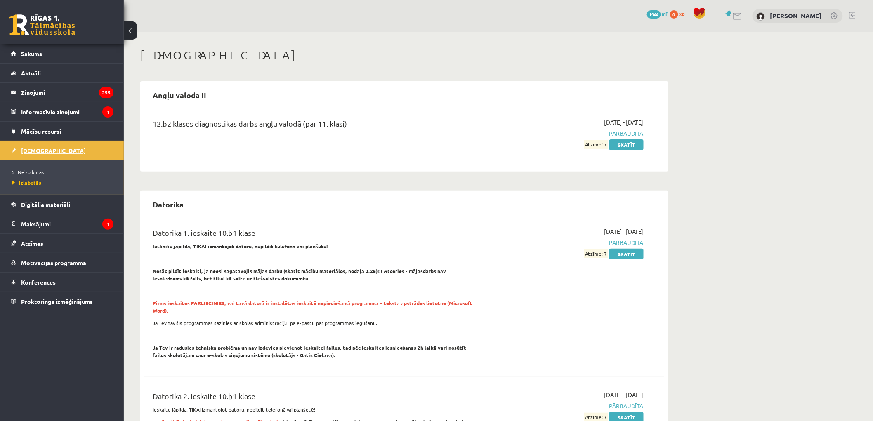
click at [40, 148] on span "[DEMOGRAPHIC_DATA]" at bounding box center [53, 150] width 65 height 7
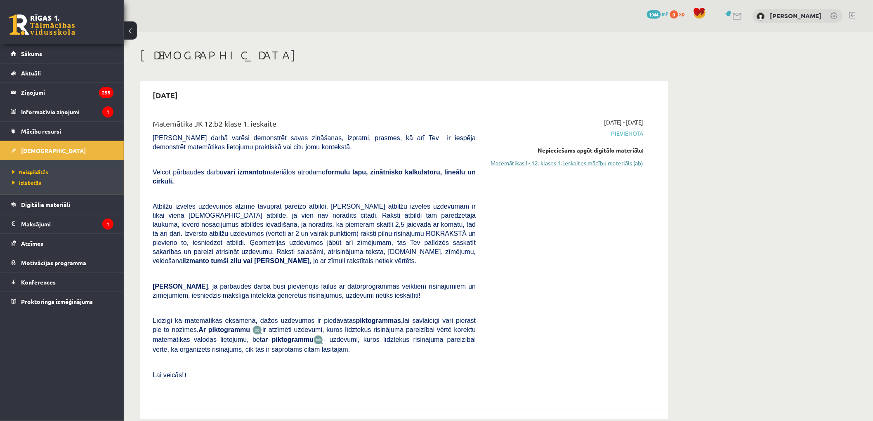
click at [538, 164] on link "Matemātikas I - 12. klases 1. ieskaites mācību materiāls (ab)" at bounding box center [566, 163] width 156 height 9
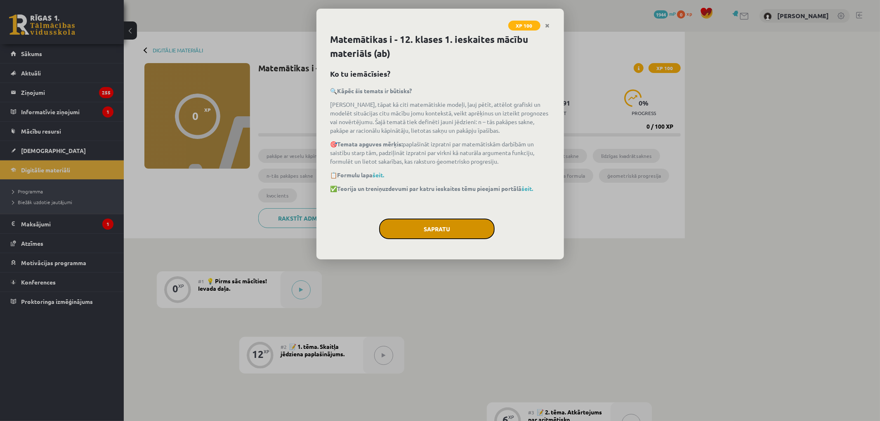
click at [431, 225] on button "Sapratu" at bounding box center [437, 229] width 116 height 21
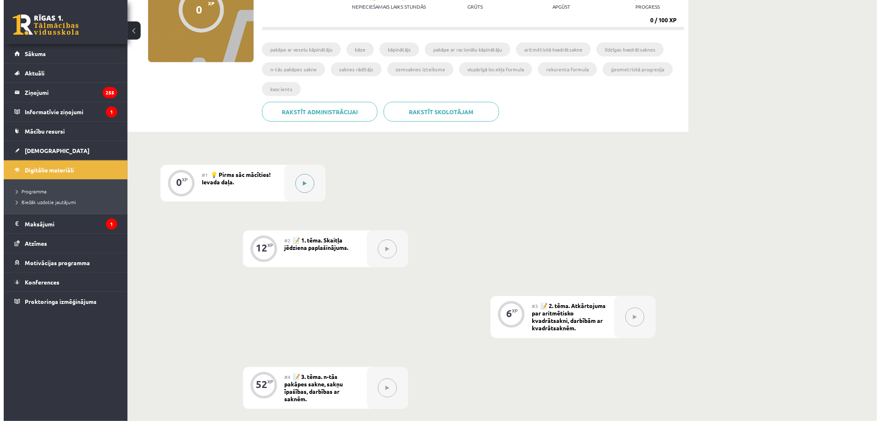
scroll to position [92, 0]
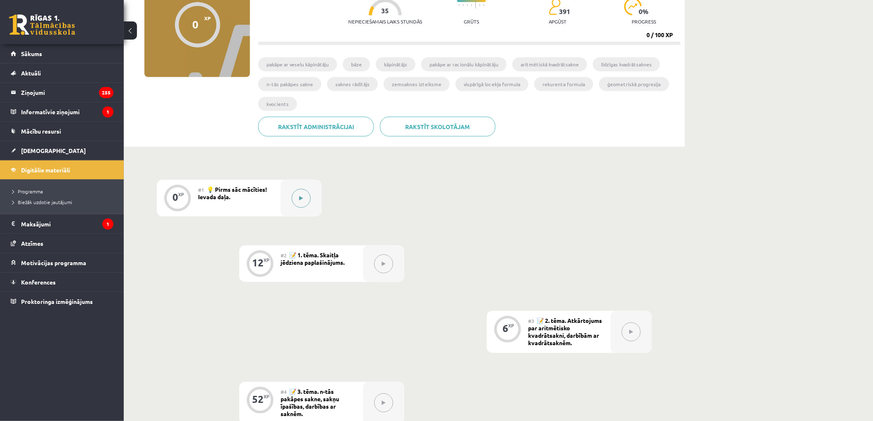
click at [288, 201] on div at bounding box center [301, 198] width 41 height 37
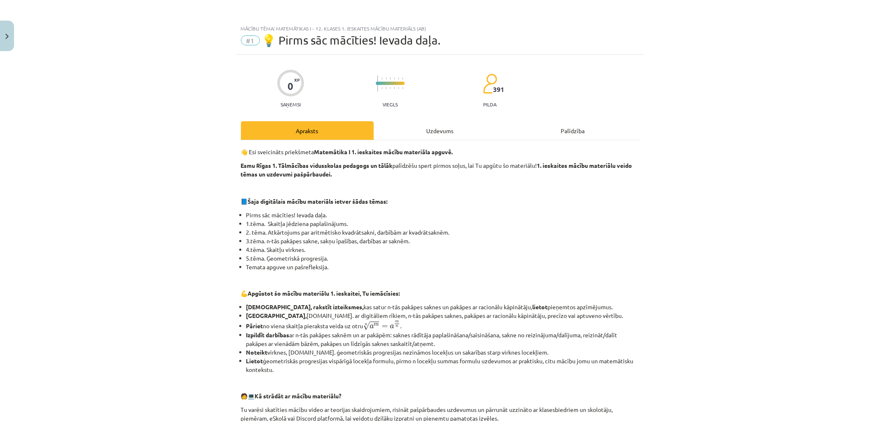
click at [465, 110] on div "0 XP Saņemsi Viegls 391 pilda Apraksts Uzdevums Palīdzība 👋 Esi sveicināts prie…" at bounding box center [440, 349] width 409 height 588
click at [461, 132] on div "Uzdevums" at bounding box center [440, 130] width 133 height 19
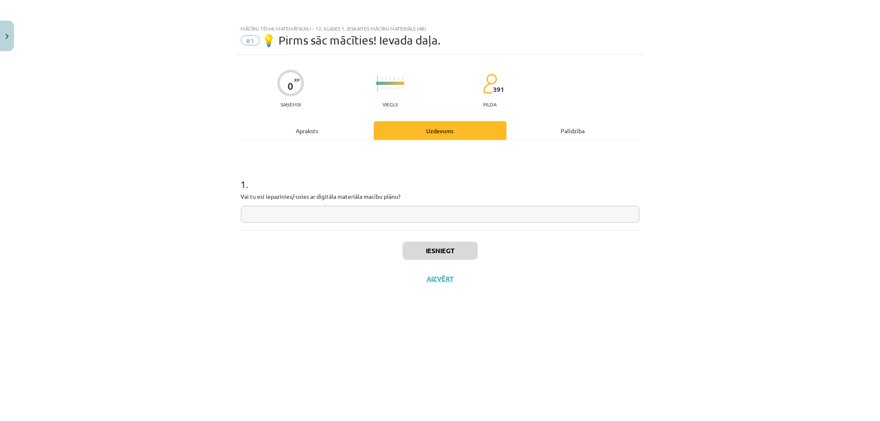
drag, startPoint x: 364, startPoint y: 213, endPoint x: 358, endPoint y: 210, distance: 6.3
click at [364, 213] on input "text" at bounding box center [440, 214] width 399 height 17
type input "**"
click at [445, 253] on button "Iesniegt" at bounding box center [440, 251] width 75 height 18
click at [435, 281] on button "Nākamā nodarbība" at bounding box center [440, 284] width 81 height 19
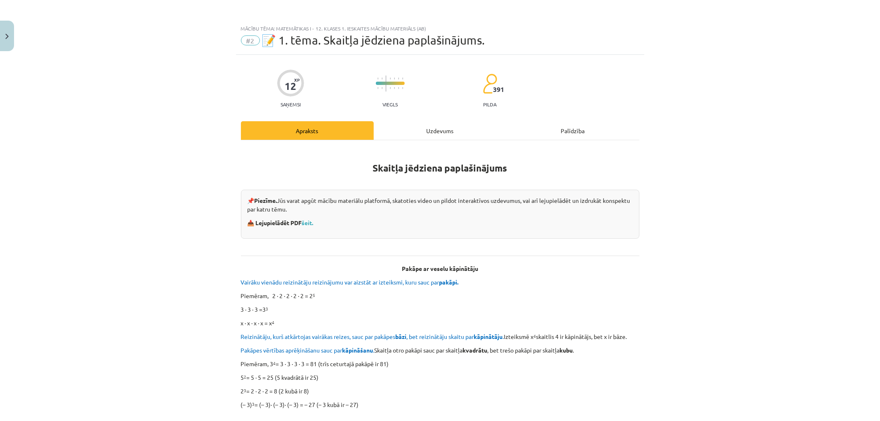
click at [426, 128] on div "Uzdevums" at bounding box center [440, 130] width 133 height 19
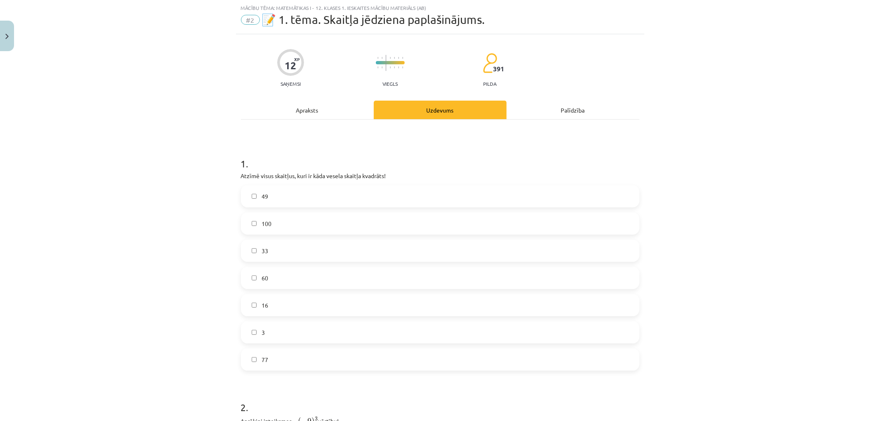
scroll to position [66, 0]
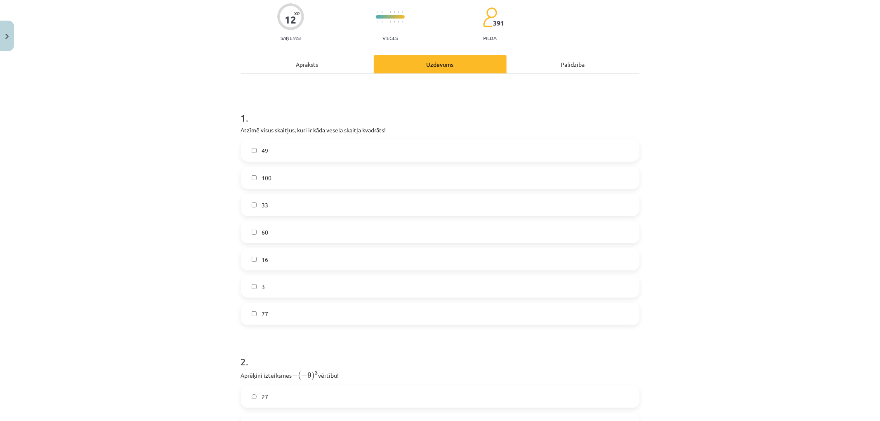
click at [280, 154] on label "49" at bounding box center [440, 150] width 397 height 21
click at [282, 173] on label "100" at bounding box center [440, 178] width 397 height 21
click at [286, 258] on label "16" at bounding box center [440, 259] width 397 height 21
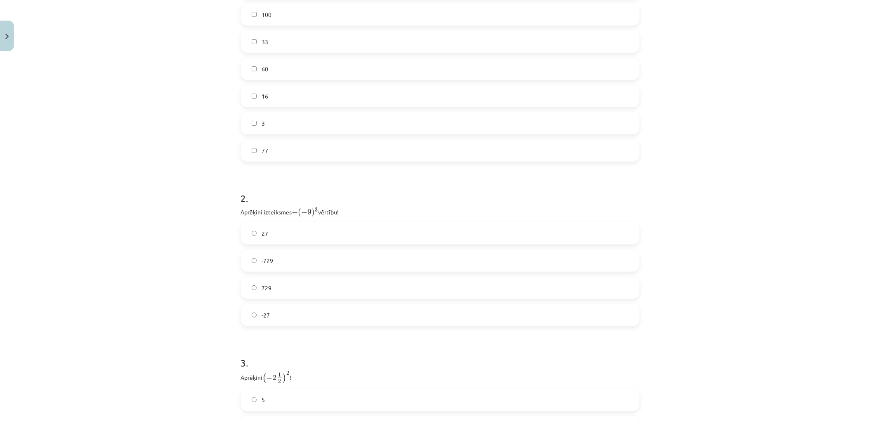
scroll to position [232, 0]
click at [278, 282] on label "729" at bounding box center [440, 286] width 397 height 21
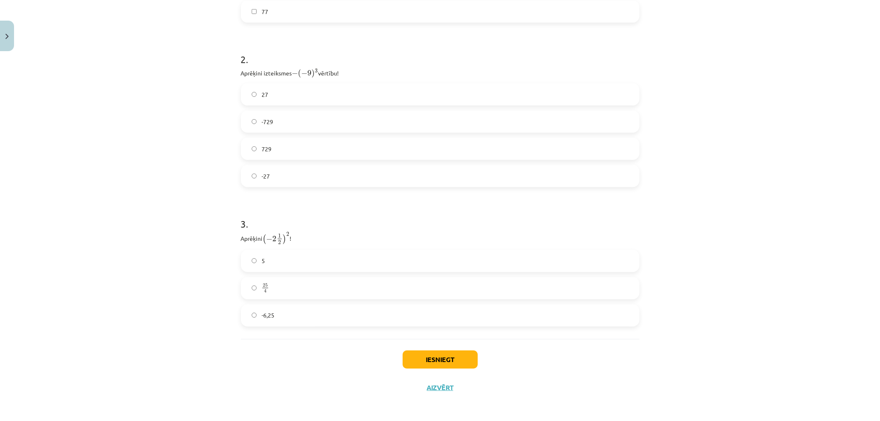
scroll to position [369, 0]
click at [266, 292] on label "25 4 25 4" at bounding box center [440, 288] width 397 height 21
click at [453, 358] on button "Iesniegt" at bounding box center [440, 359] width 75 height 18
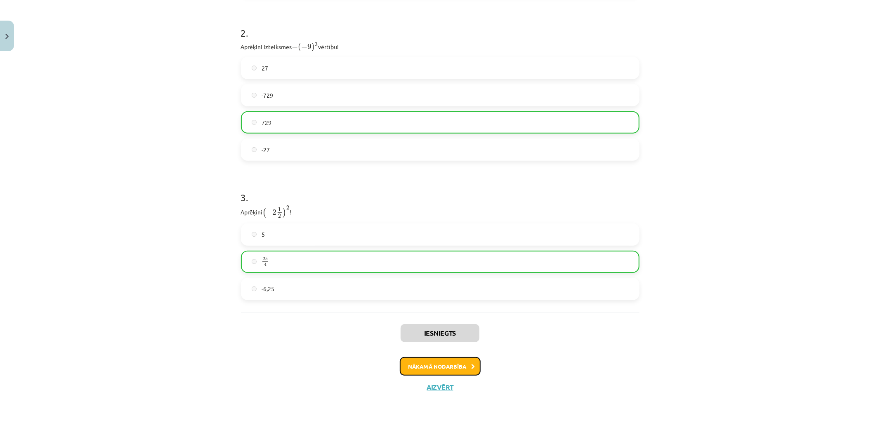
click at [427, 364] on button "Nākamā nodarbība" at bounding box center [440, 366] width 81 height 19
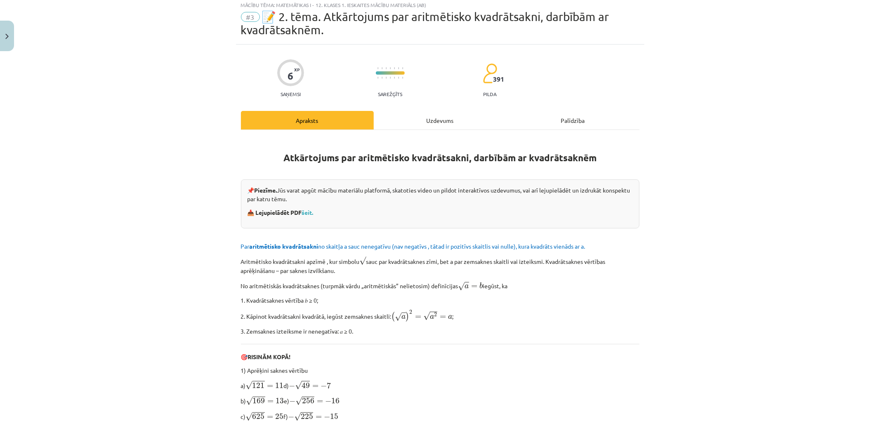
scroll to position [21, 0]
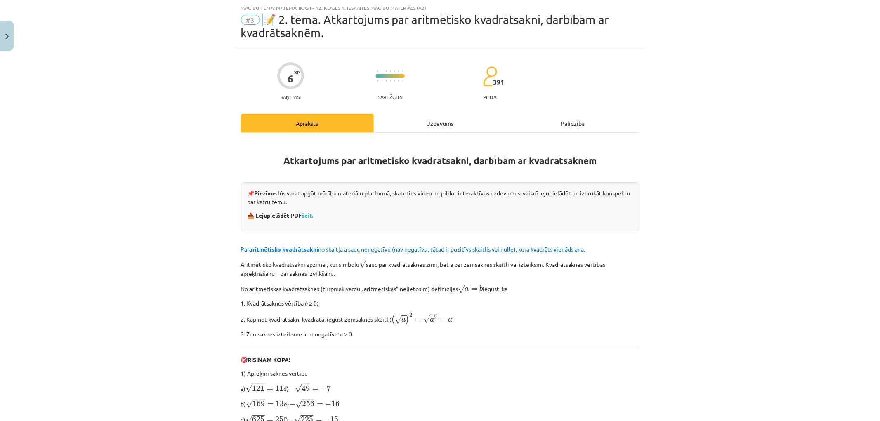
click at [418, 125] on div "Uzdevums" at bounding box center [440, 123] width 133 height 19
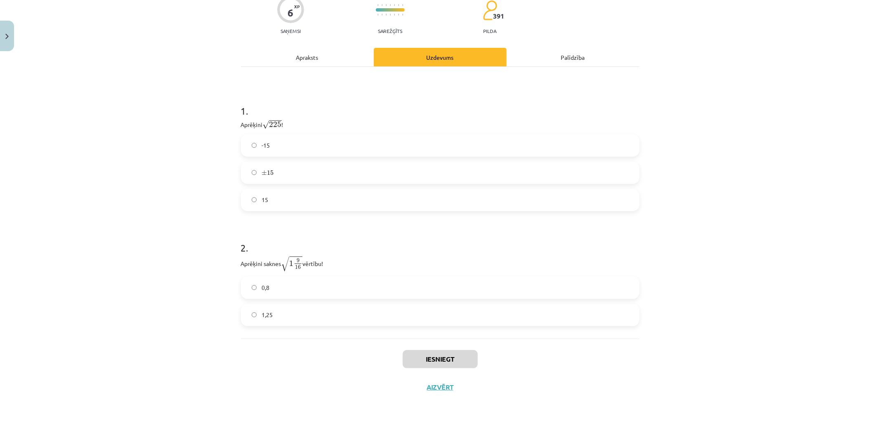
scroll to position [87, 0]
click at [274, 203] on label "15" at bounding box center [440, 199] width 397 height 21
click at [274, 310] on label "1,25" at bounding box center [440, 315] width 397 height 21
click at [454, 357] on button "Iesniegt" at bounding box center [440, 359] width 75 height 18
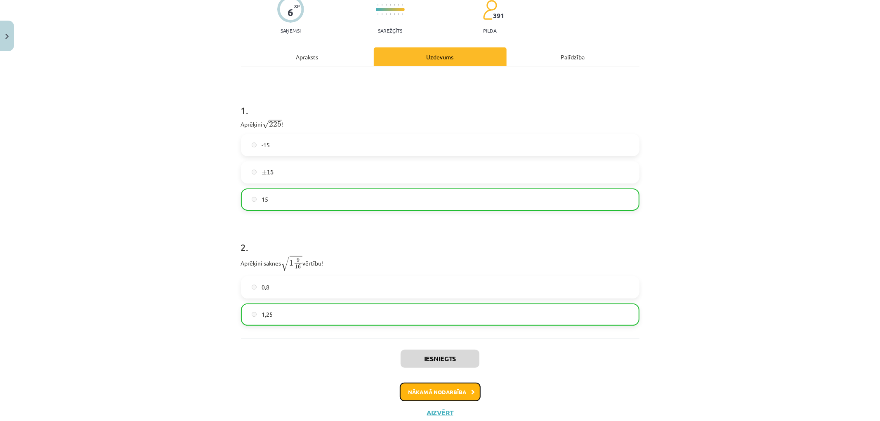
click at [427, 384] on button "Nākamā nodarbība" at bounding box center [440, 392] width 81 height 19
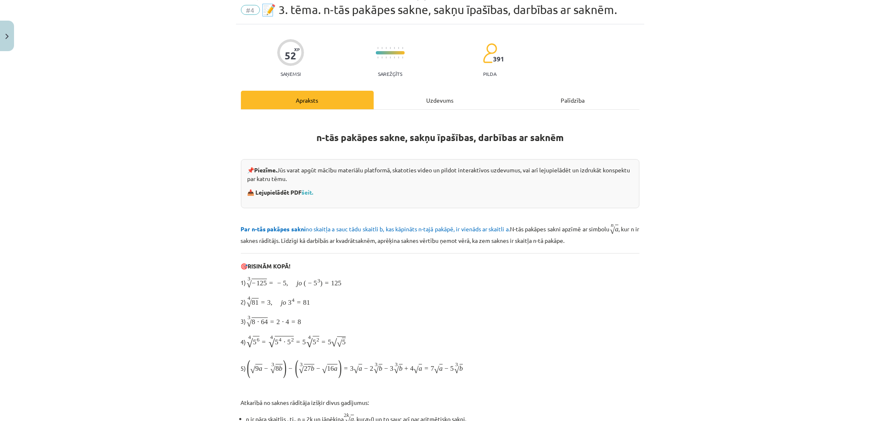
scroll to position [21, 0]
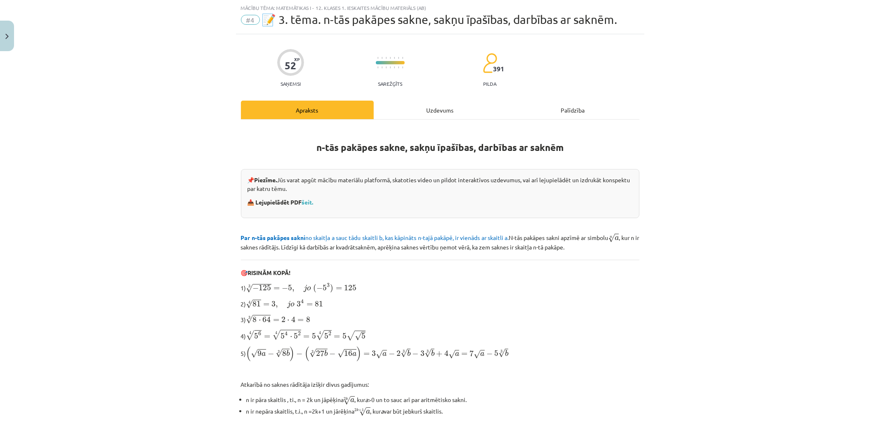
click at [399, 110] on div "Uzdevums" at bounding box center [440, 110] width 133 height 19
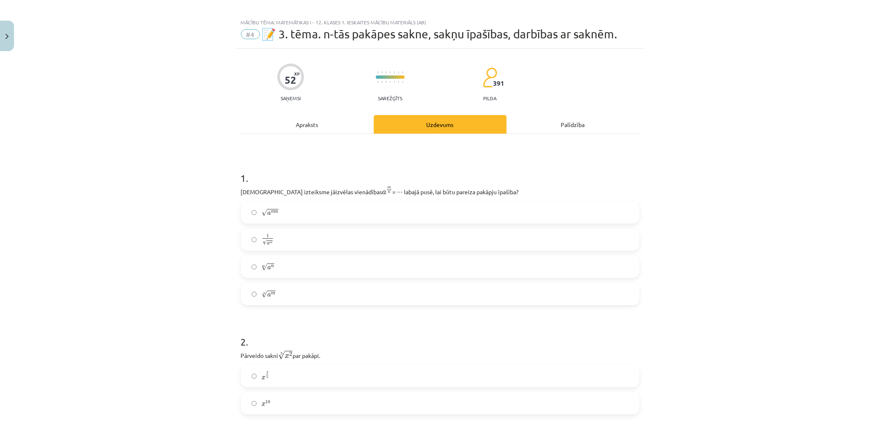
scroll to position [0, 0]
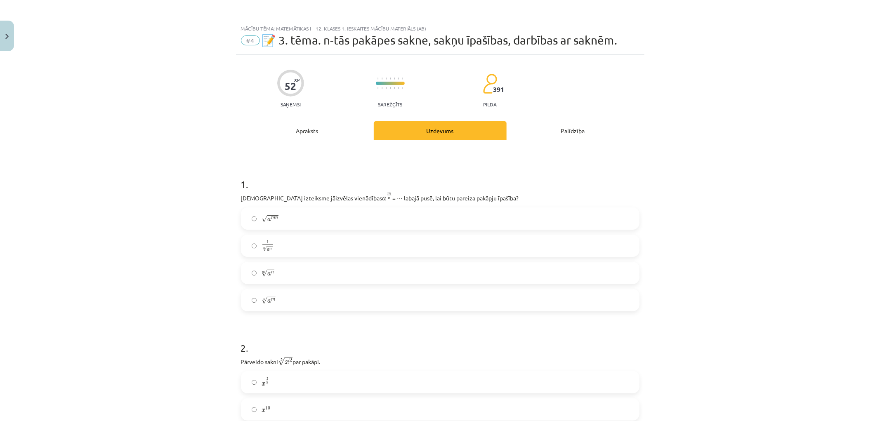
click at [253, 252] on label "1 n √ a m 1 a m n" at bounding box center [440, 246] width 397 height 21
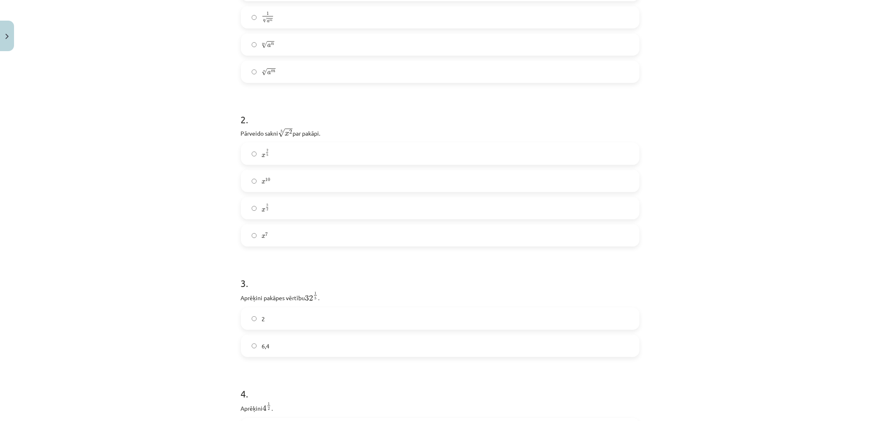
scroll to position [229, 0]
click at [275, 160] on label "x 2 5 x 2 5" at bounding box center [440, 153] width 397 height 21
click at [263, 176] on label "2" at bounding box center [440, 181] width 397 height 21
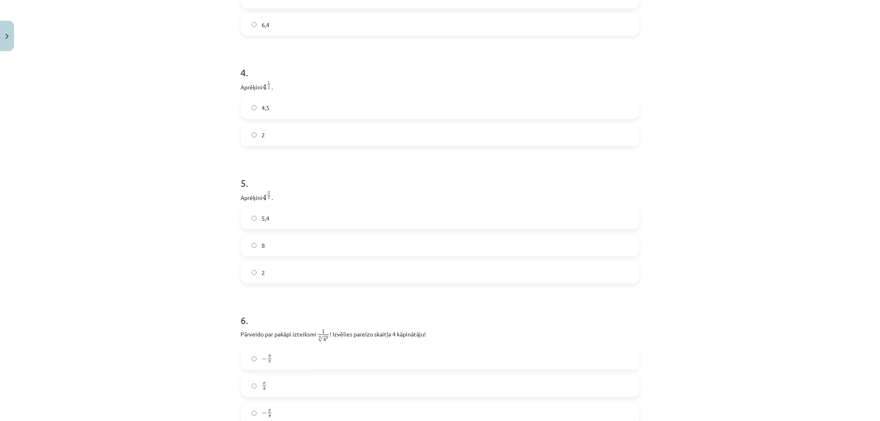
click at [266, 146] on label "2" at bounding box center [440, 135] width 397 height 21
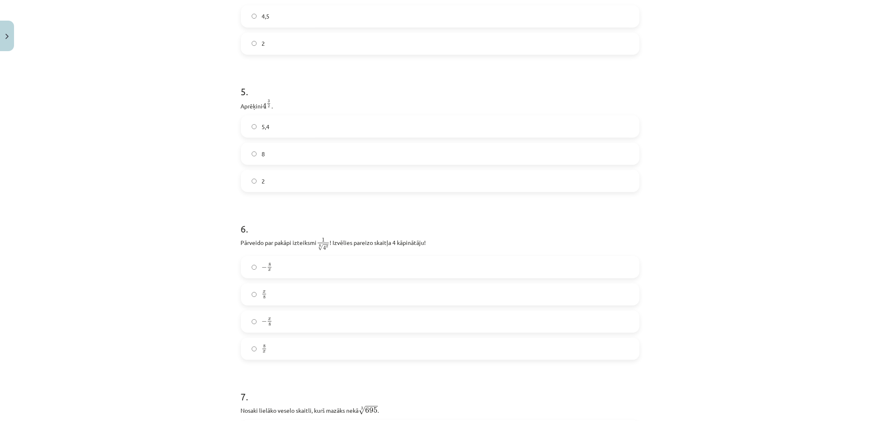
click at [249, 161] on label "8" at bounding box center [440, 154] width 397 height 21
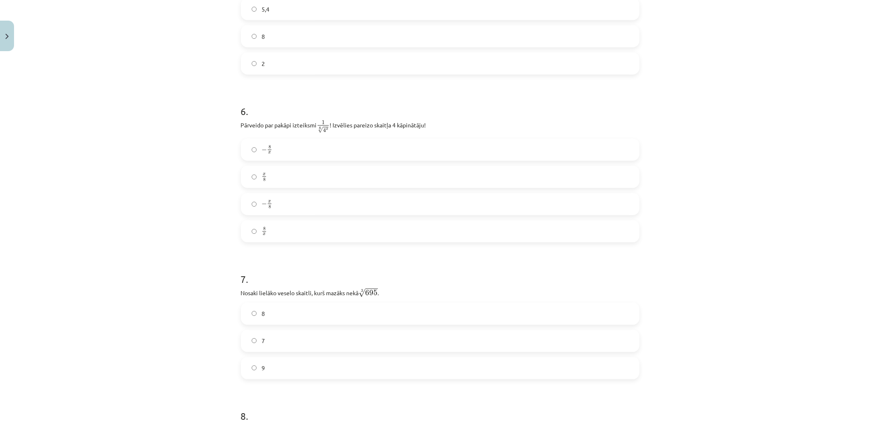
scroll to position [779, 0]
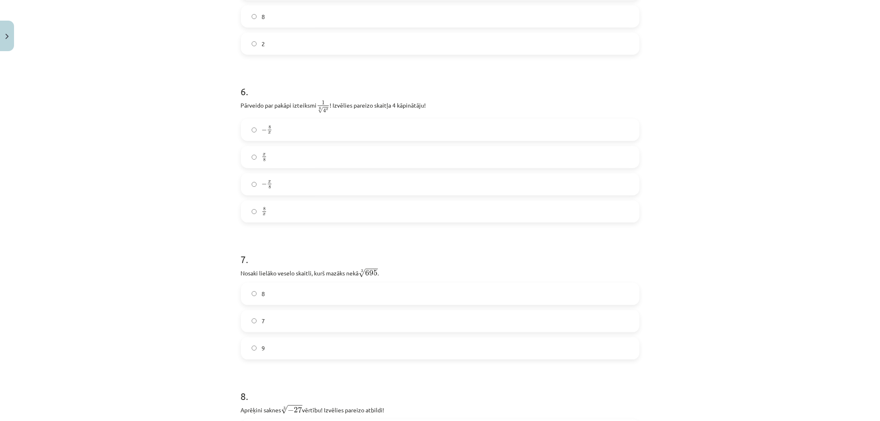
click at [307, 193] on label "− x 8 − x 8" at bounding box center [440, 184] width 397 height 21
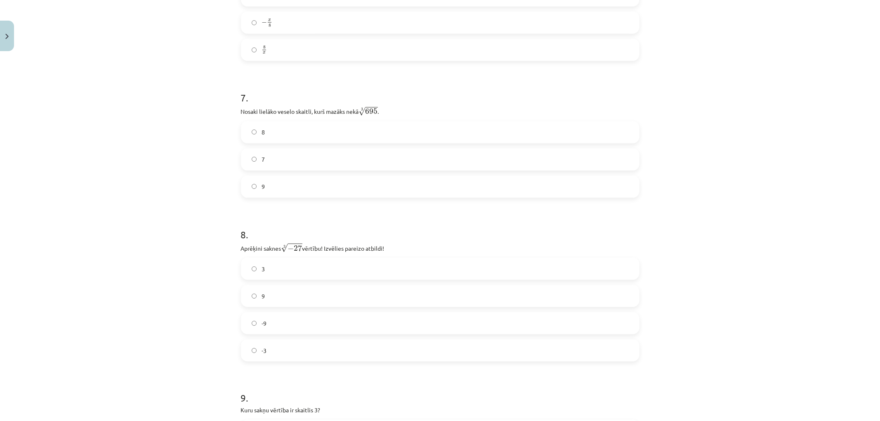
scroll to position [917, 0]
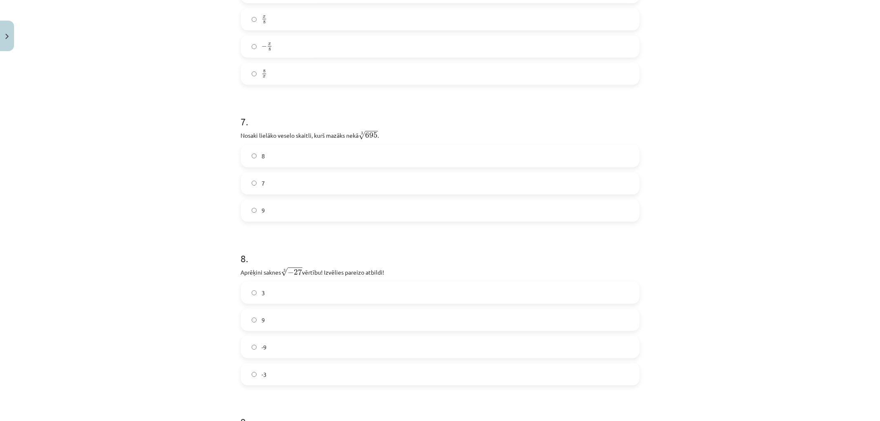
click at [269, 158] on label "8" at bounding box center [440, 156] width 397 height 21
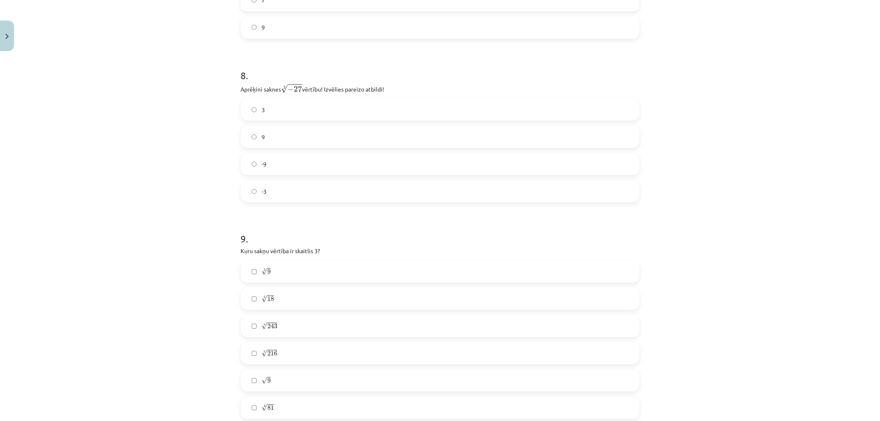
click at [245, 193] on label "-3" at bounding box center [440, 191] width 397 height 21
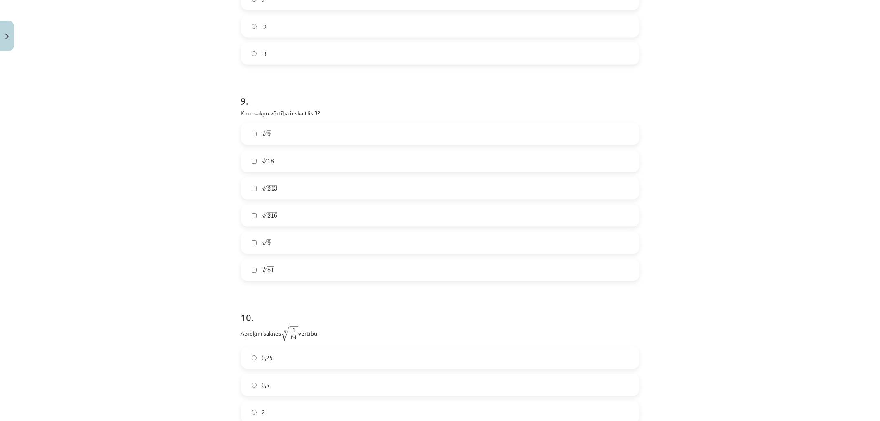
scroll to position [1284, 0]
click at [263, 202] on span "√ 9 9" at bounding box center [266, 197] width 9 height 9
click at [274, 173] on label "5 √ 216 216 5" at bounding box center [440, 170] width 397 height 21
click at [267, 126] on label "3 √ 18 18 3" at bounding box center [440, 115] width 397 height 21
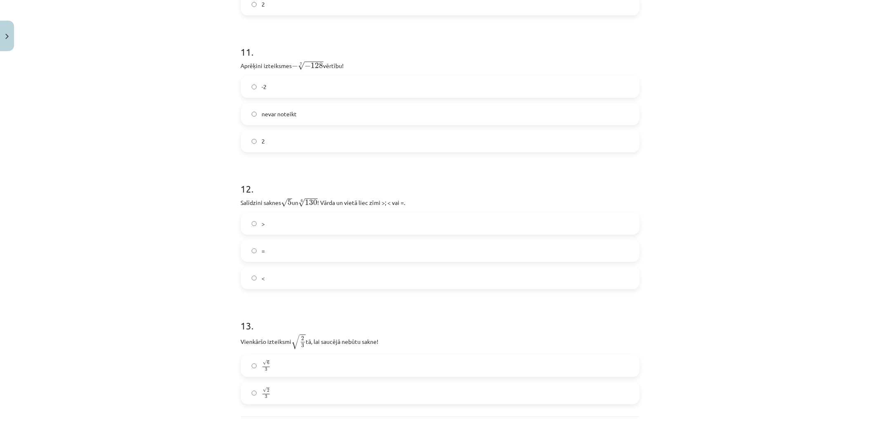
scroll to position [1651, 0]
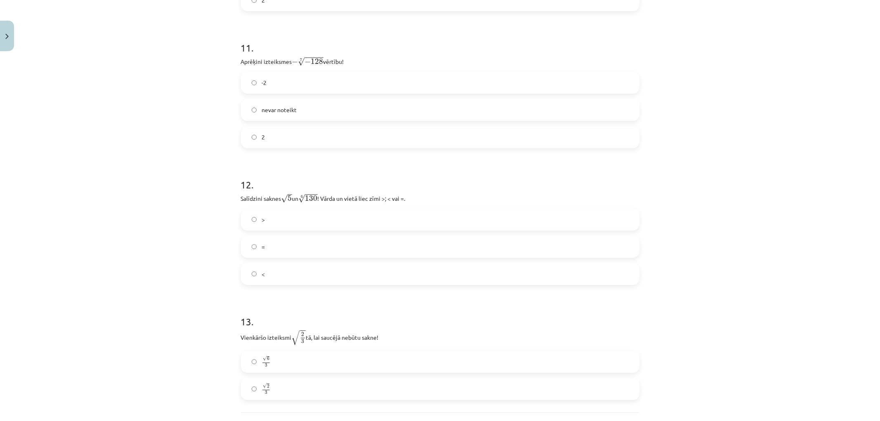
drag, startPoint x: 293, startPoint y: 138, endPoint x: 255, endPoint y: 159, distance: 44.3
click at [294, 138] on label "2" at bounding box center [440, 137] width 397 height 21
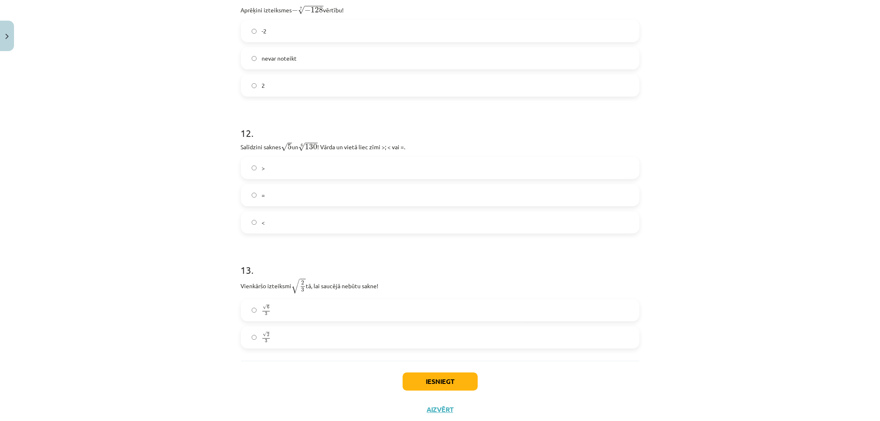
scroll to position [1682, 0]
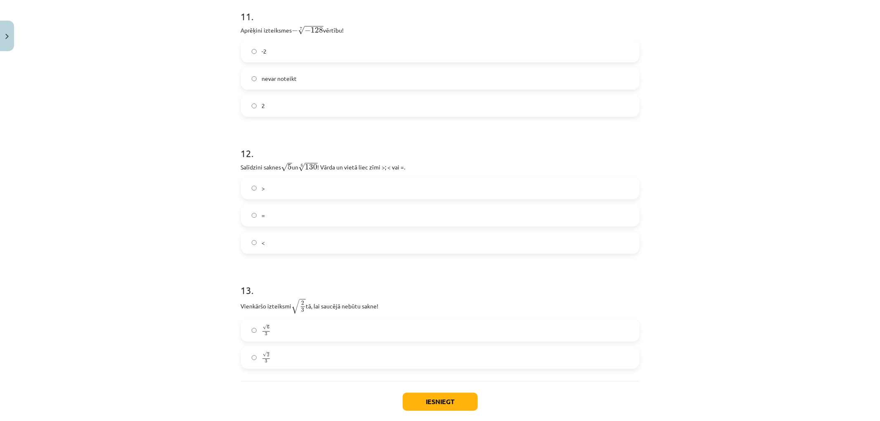
click at [248, 251] on label "<" at bounding box center [440, 242] width 397 height 21
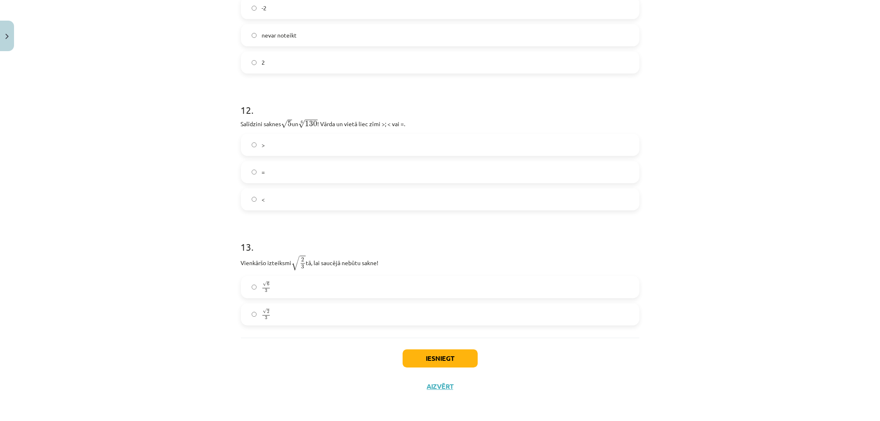
click at [250, 290] on label "√ 6 3 6 3" at bounding box center [440, 287] width 397 height 21
click at [403, 357] on button "Iesniegt" at bounding box center [440, 359] width 75 height 18
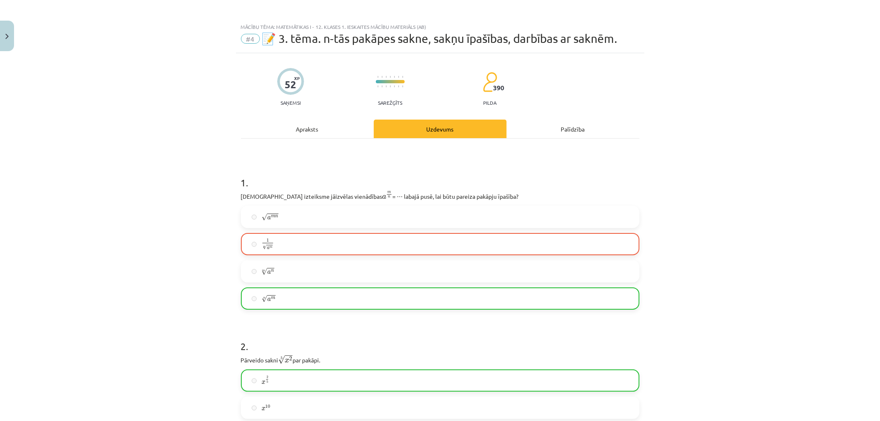
scroll to position [0, 0]
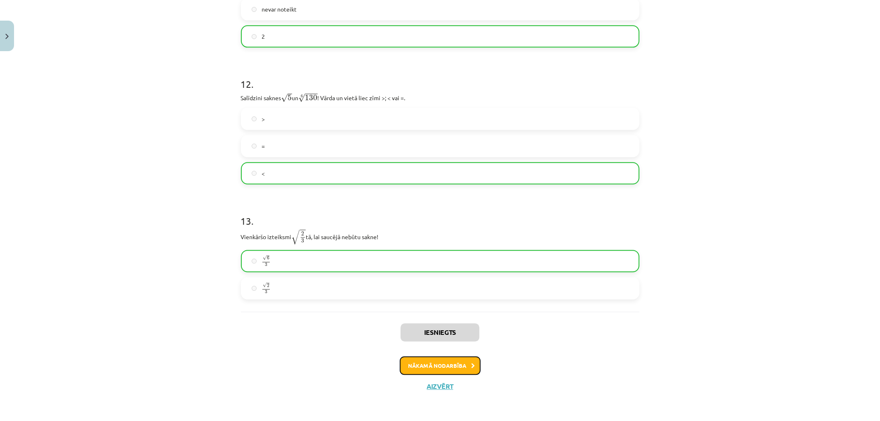
click at [417, 368] on button "Nākamā nodarbība" at bounding box center [440, 366] width 81 height 19
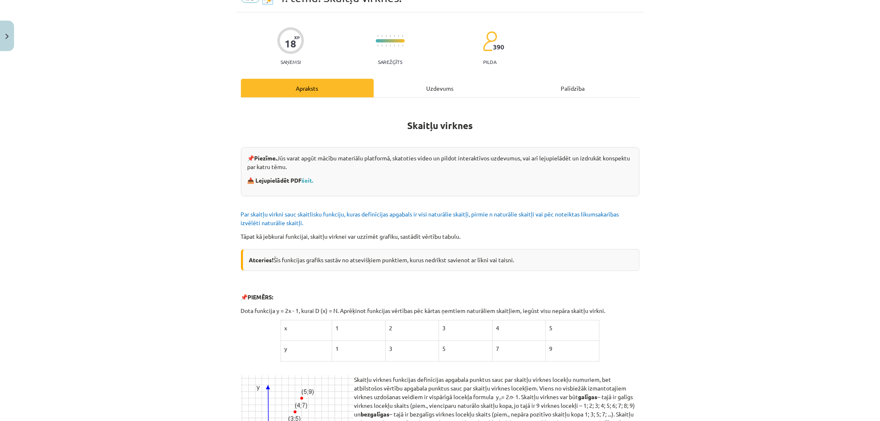
scroll to position [21, 0]
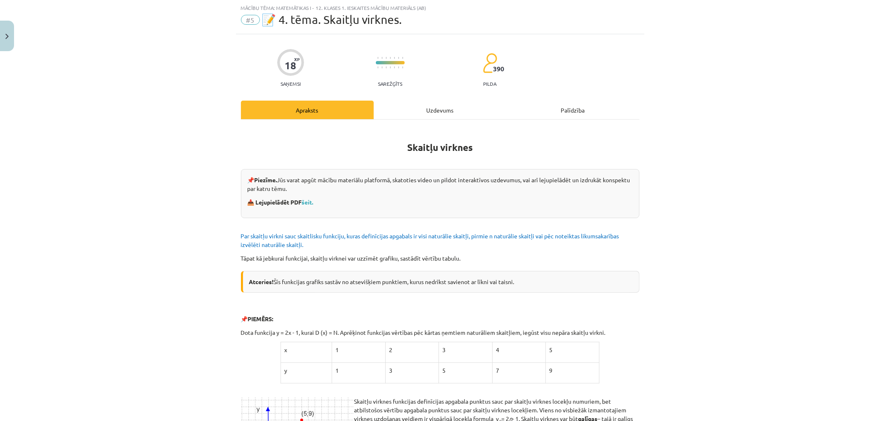
click at [407, 109] on div "Uzdevums" at bounding box center [440, 110] width 133 height 19
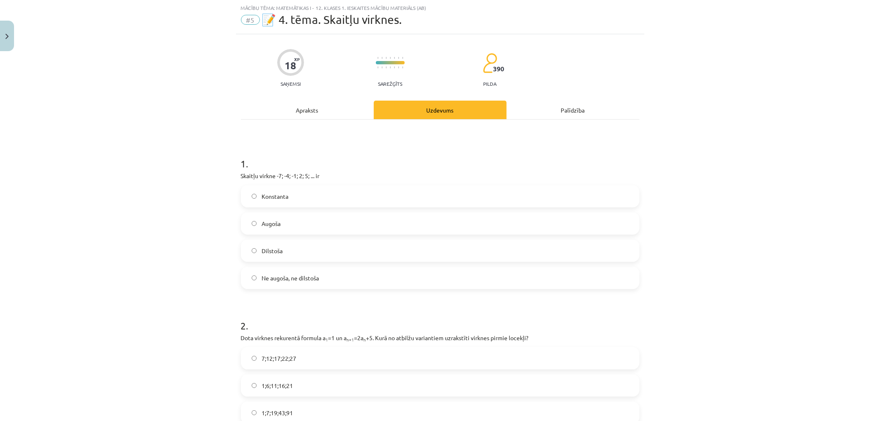
scroll to position [66, 0]
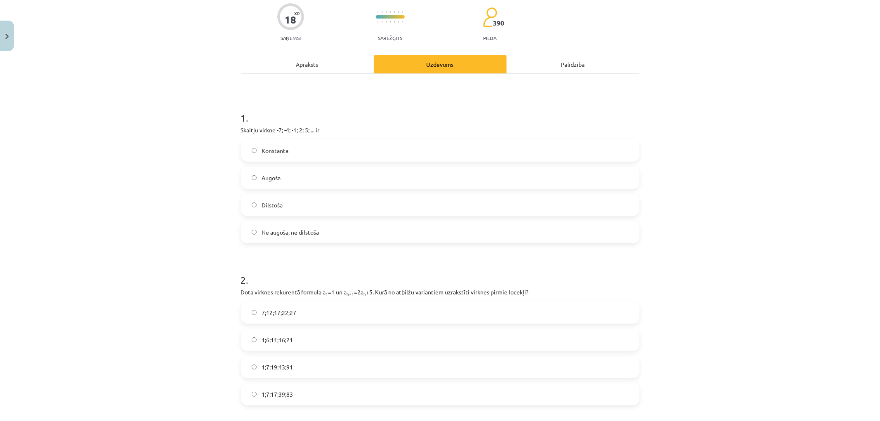
click at [276, 176] on span "Augoša" at bounding box center [271, 178] width 19 height 9
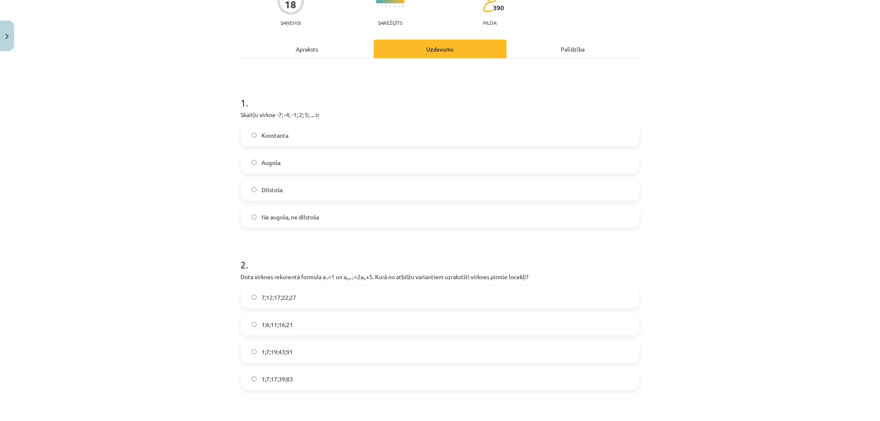
scroll to position [137, 0]
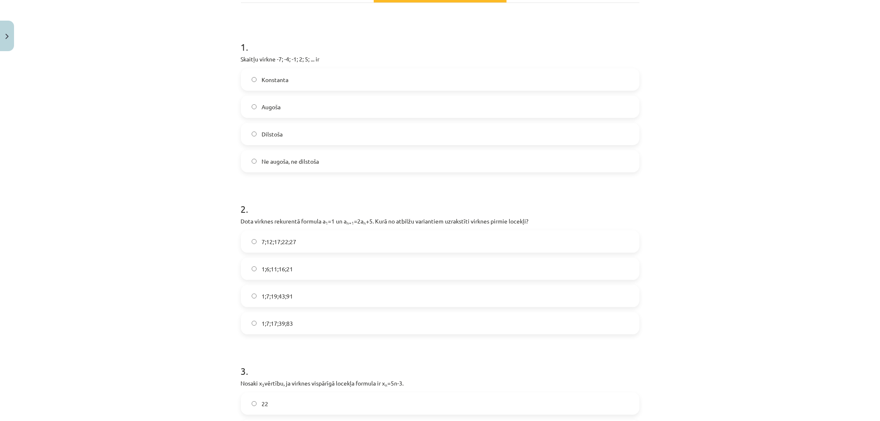
click at [293, 242] on label "7;12;17;22;27" at bounding box center [440, 242] width 397 height 21
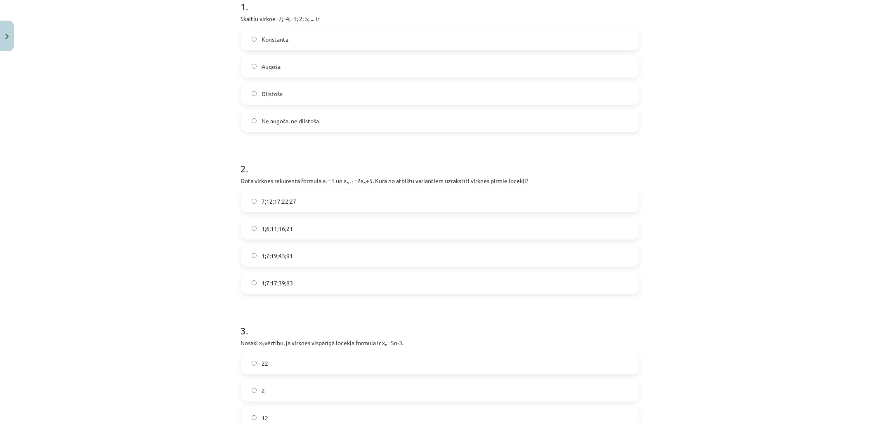
scroll to position [321, 0]
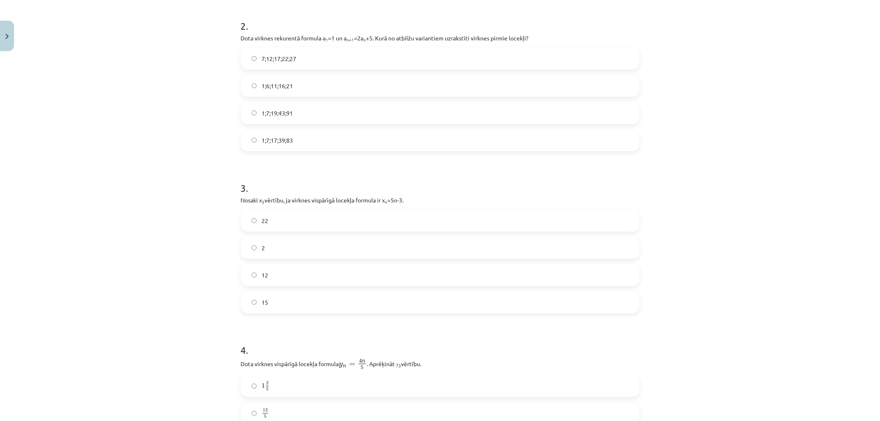
click at [261, 243] on label "2" at bounding box center [440, 248] width 397 height 21
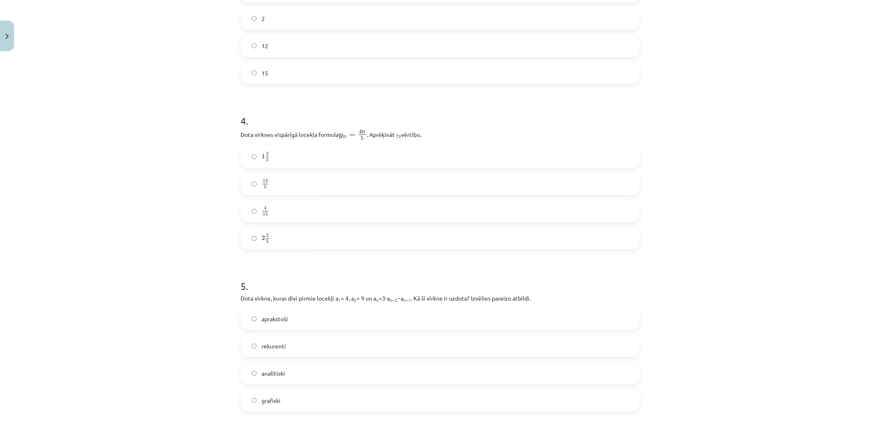
click at [291, 180] on label "13 5 13 5" at bounding box center [440, 184] width 397 height 21
click at [265, 207] on span "4 15" at bounding box center [265, 211] width 7 height 9
click at [291, 212] on label "4 15 4 15" at bounding box center [440, 211] width 397 height 21
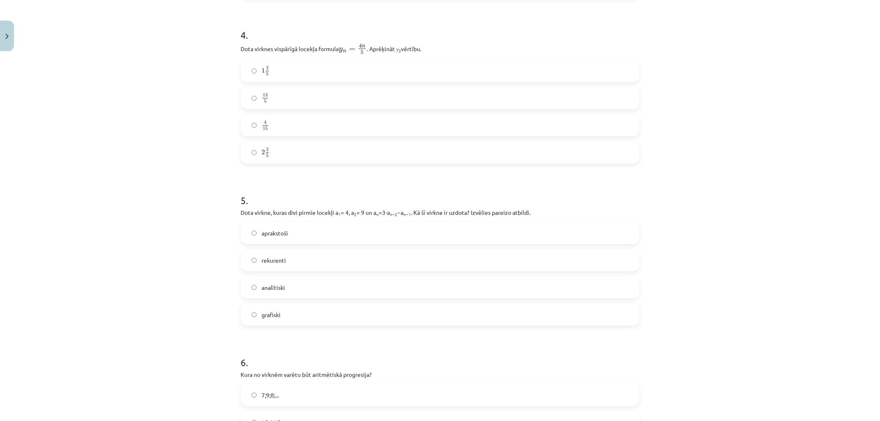
scroll to position [661, 0]
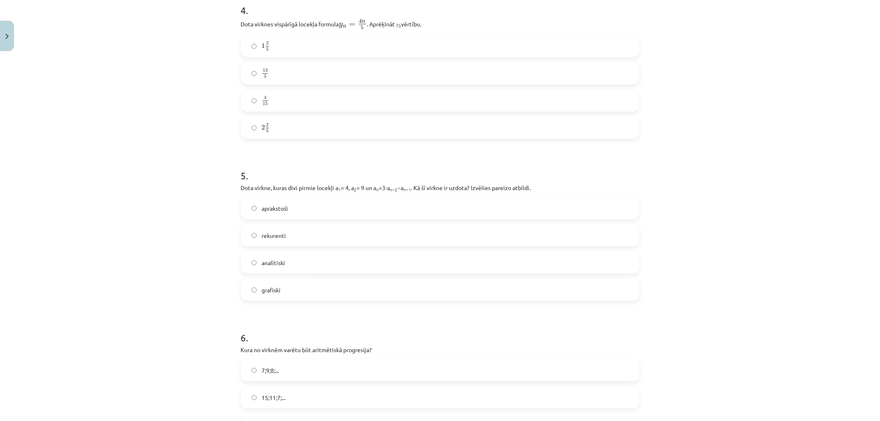
click at [319, 207] on label "aprakstoši" at bounding box center [440, 208] width 397 height 21
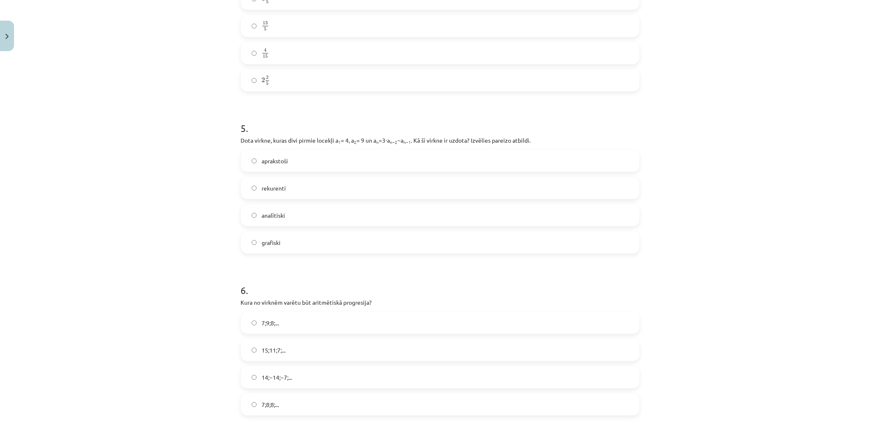
scroll to position [798, 0]
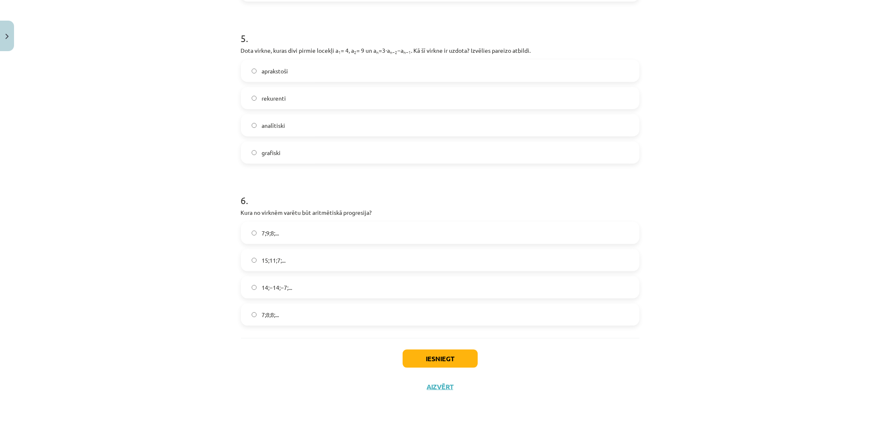
click at [286, 101] on label "rekurenti" at bounding box center [440, 98] width 397 height 21
click at [259, 238] on label "7;9;8;..." at bounding box center [440, 233] width 397 height 21
click at [447, 359] on button "Iesniegt" at bounding box center [440, 359] width 75 height 18
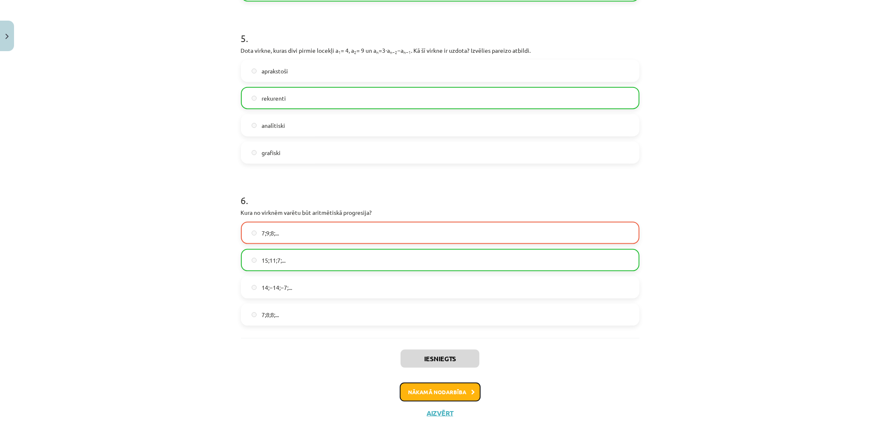
click at [434, 395] on button "Nākamā nodarbība" at bounding box center [440, 392] width 81 height 19
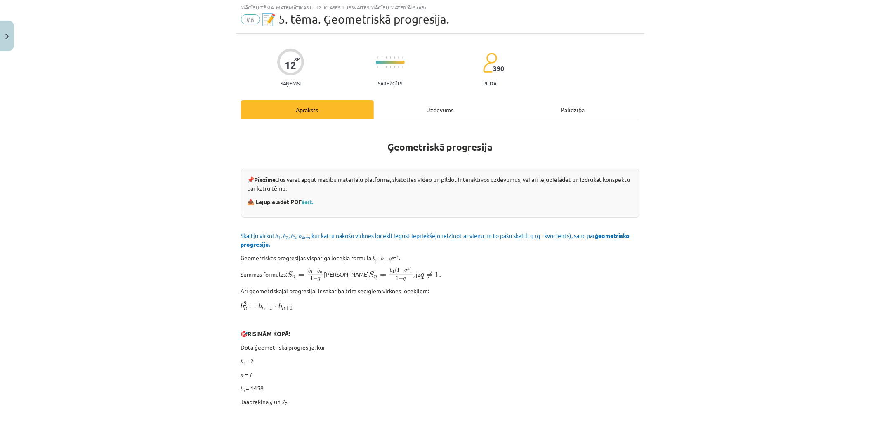
scroll to position [21, 0]
click at [405, 113] on div "Uzdevums" at bounding box center [440, 110] width 133 height 19
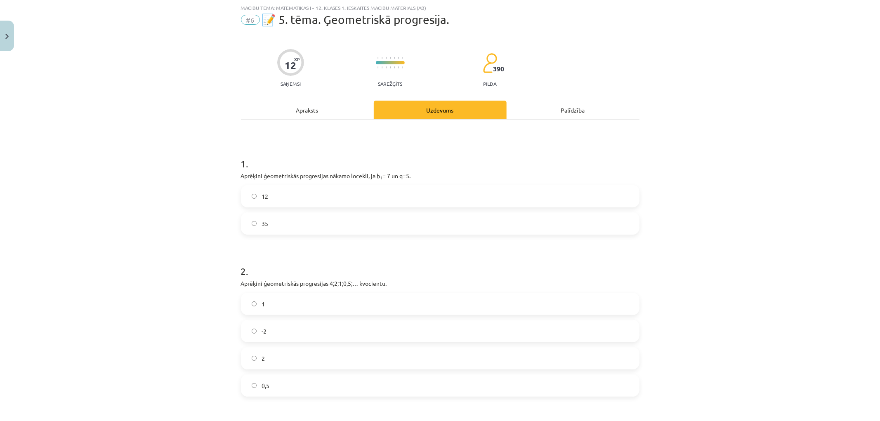
click at [358, 206] on label "12" at bounding box center [440, 196] width 397 height 21
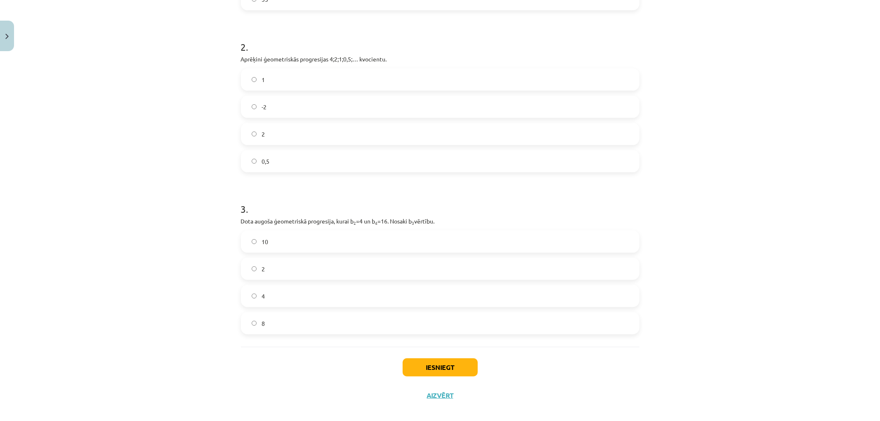
scroll to position [254, 0]
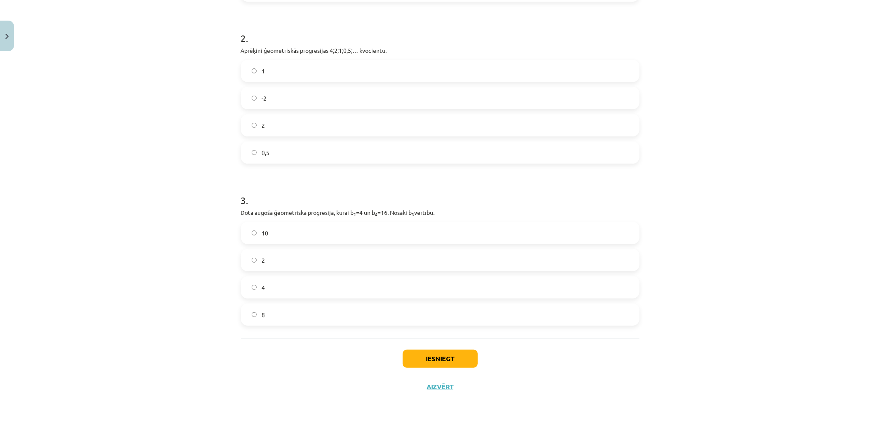
click at [287, 318] on label "8" at bounding box center [440, 315] width 397 height 21
click at [257, 289] on label "4" at bounding box center [440, 287] width 397 height 21
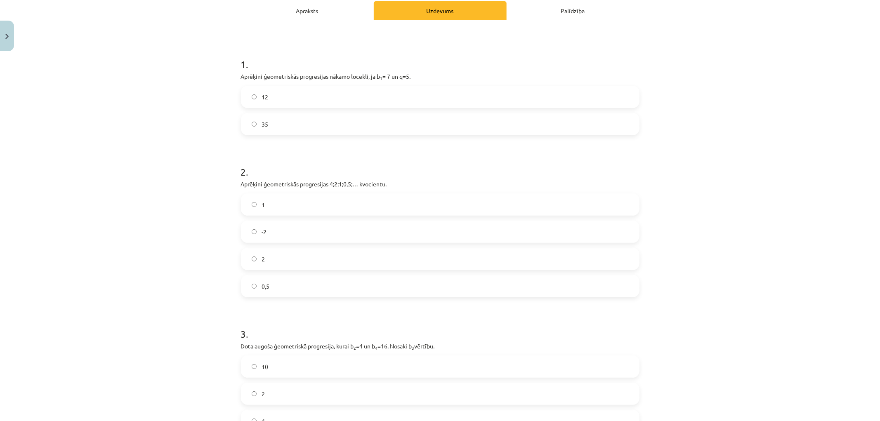
scroll to position [116, 0]
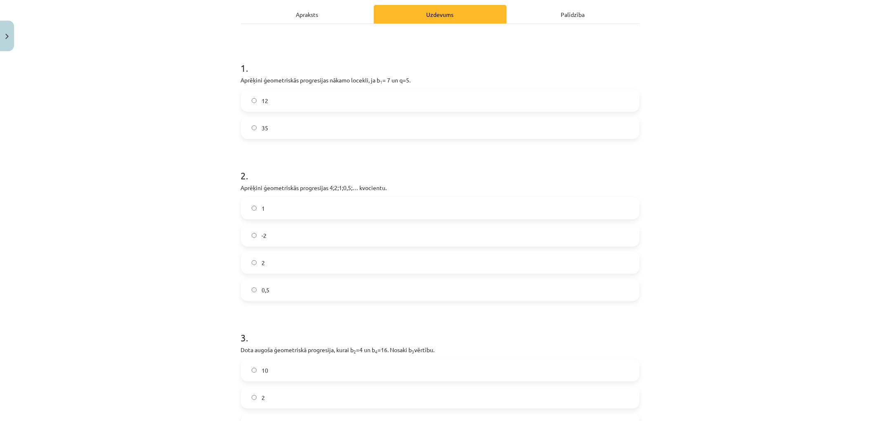
click at [296, 262] on label "2" at bounding box center [440, 263] width 397 height 21
click at [311, 208] on label "1" at bounding box center [440, 208] width 397 height 21
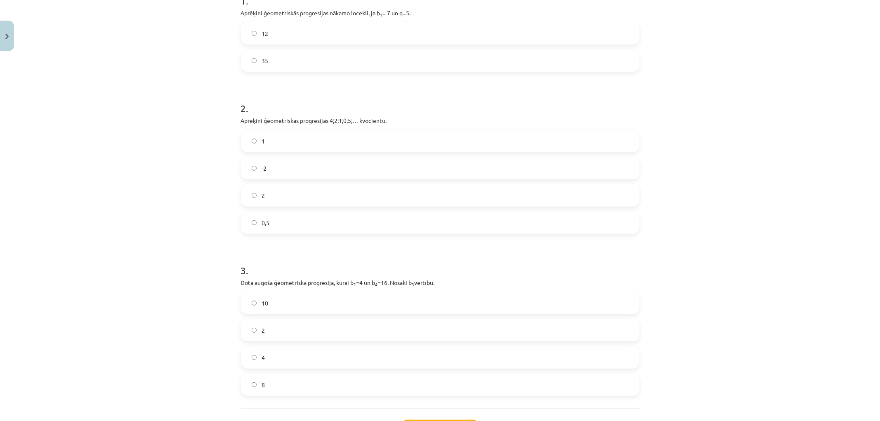
scroll to position [254, 0]
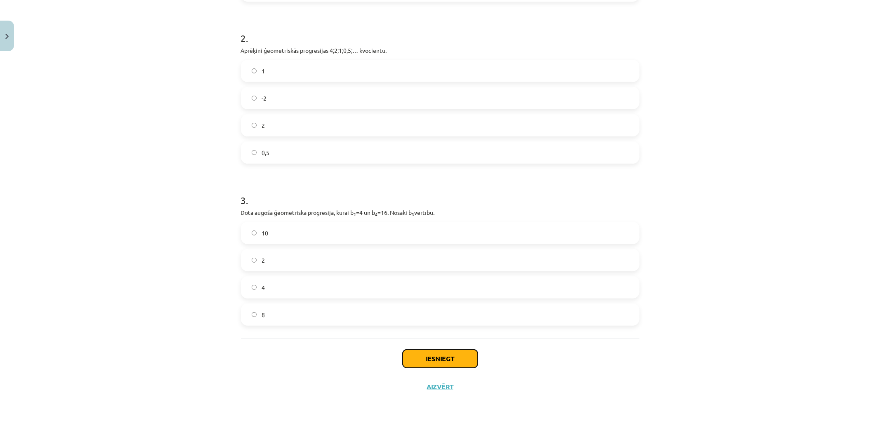
click at [427, 354] on button "Iesniegt" at bounding box center [440, 359] width 75 height 18
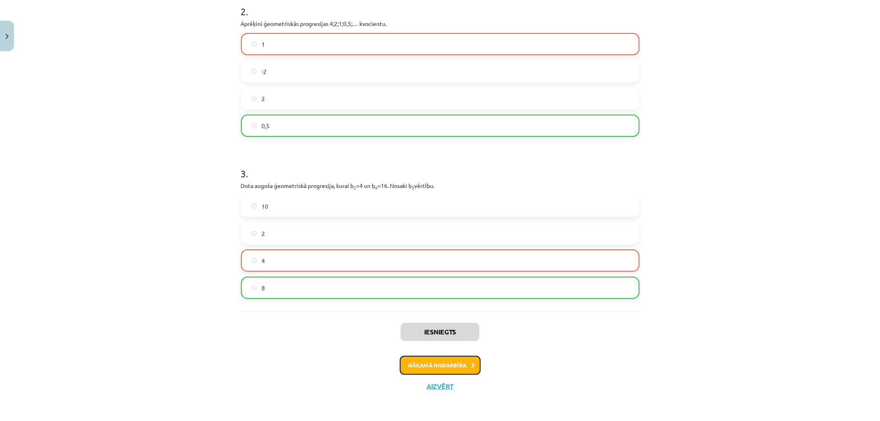
click at [409, 369] on button "Nākamā nodarbība" at bounding box center [440, 365] width 81 height 19
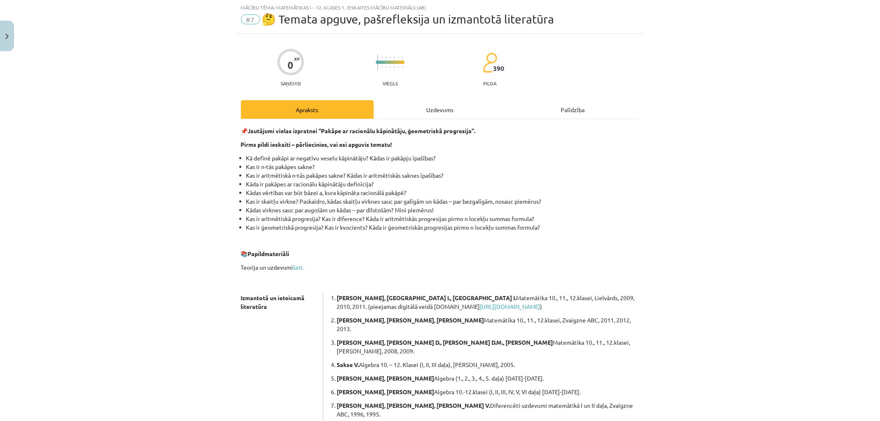
scroll to position [21, 0]
click at [405, 130] on b "Jautājumi vielas izpratnei “Pakāpe ar racionālu kāpinātāju, ģeometriskā progres…" at bounding box center [362, 131] width 228 height 7
click at [412, 114] on div "Uzdevums" at bounding box center [440, 110] width 133 height 19
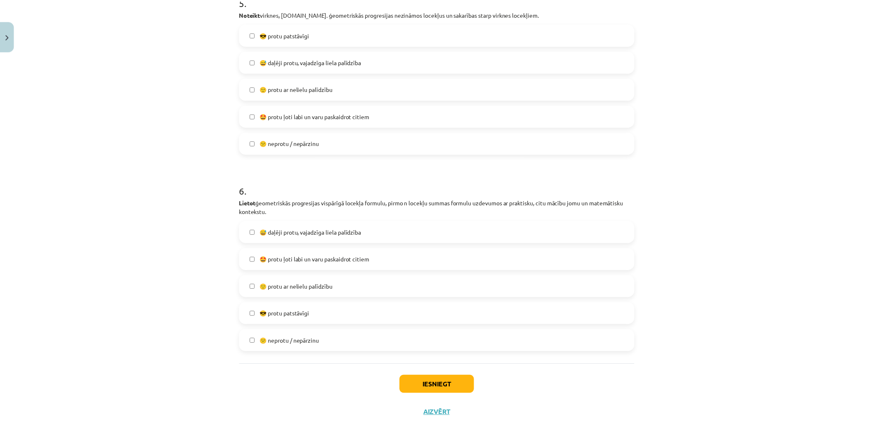
scroll to position [978, 0]
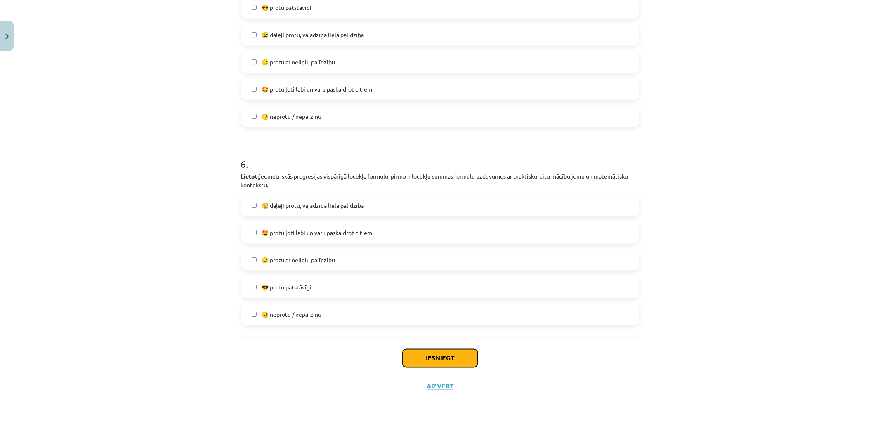
click at [448, 359] on button "Iesniegt" at bounding box center [440, 359] width 75 height 18
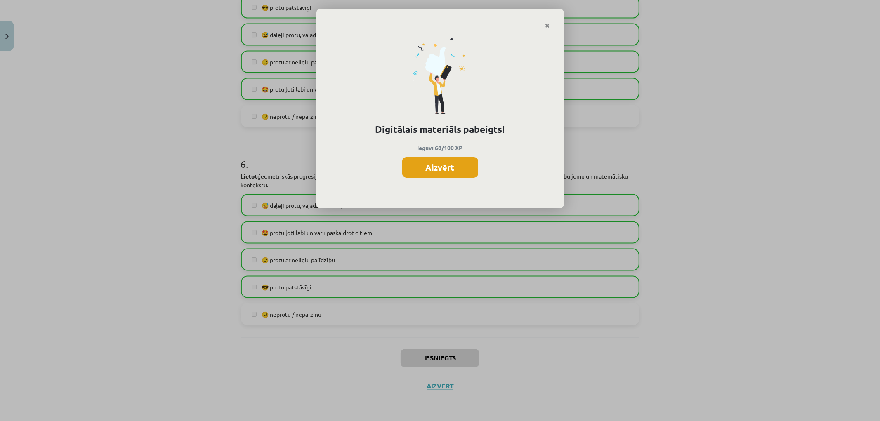
click at [429, 170] on button "Aizvērt" at bounding box center [440, 167] width 76 height 21
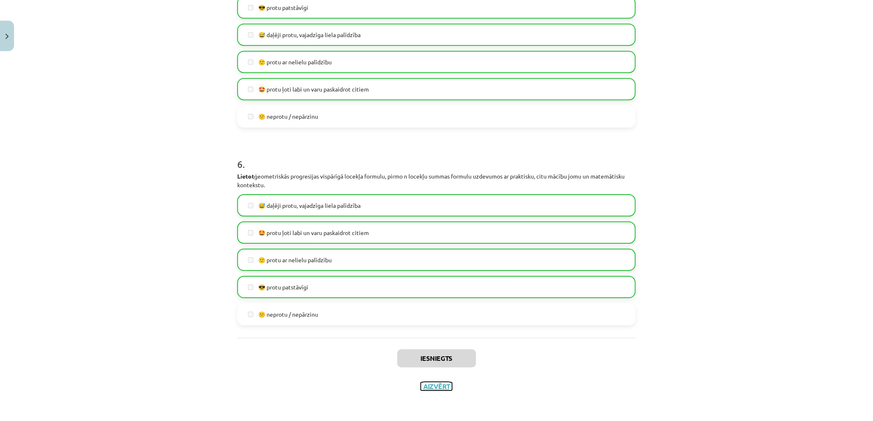
click at [439, 387] on button "Aizvērt" at bounding box center [436, 387] width 31 height 8
click at [37, 146] on link "[DEMOGRAPHIC_DATA]" at bounding box center [62, 150] width 103 height 19
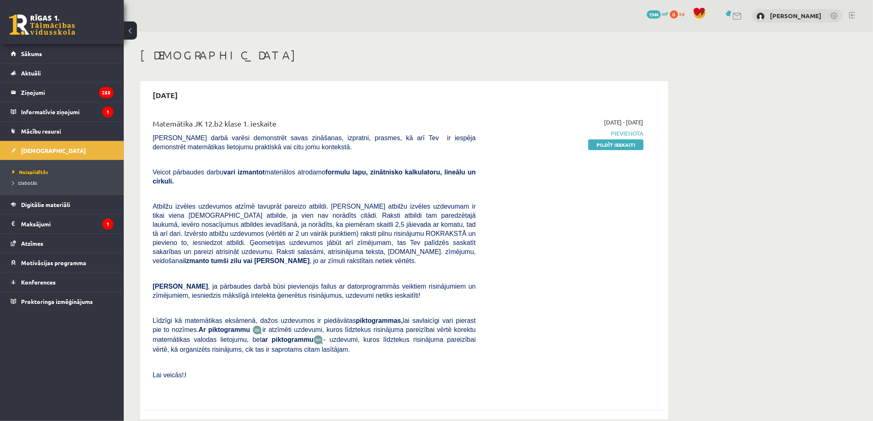
click at [612, 153] on div "2025-09-01 - 2025-09-15 Pievienota Pildīt ieskaiti" at bounding box center [566, 257] width 168 height 279
click at [612, 147] on link "Pildīt ieskaiti" at bounding box center [615, 144] width 55 height 11
click at [603, 144] on link "Pildīt ieskaiti" at bounding box center [615, 144] width 55 height 11
click at [610, 151] on div "2025-09-01 - 2025-09-15 Pievienota Pildīt ieskaiti" at bounding box center [566, 257] width 168 height 279
click at [613, 146] on link "Pildīt ieskaiti" at bounding box center [615, 144] width 55 height 11
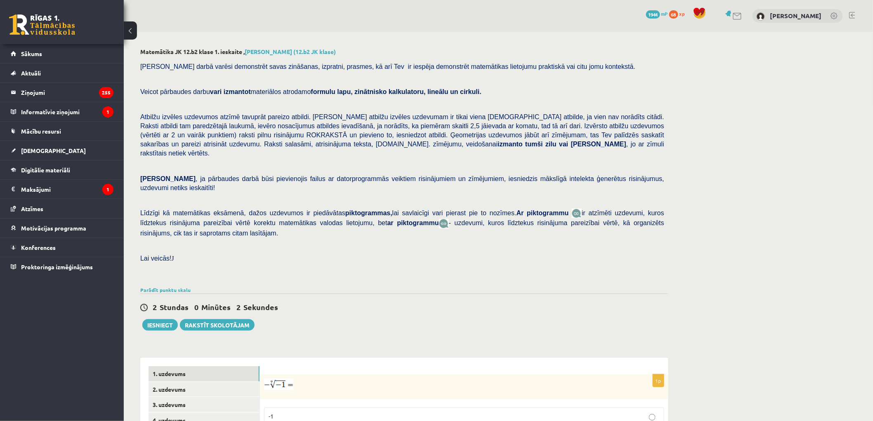
scroll to position [183, 0]
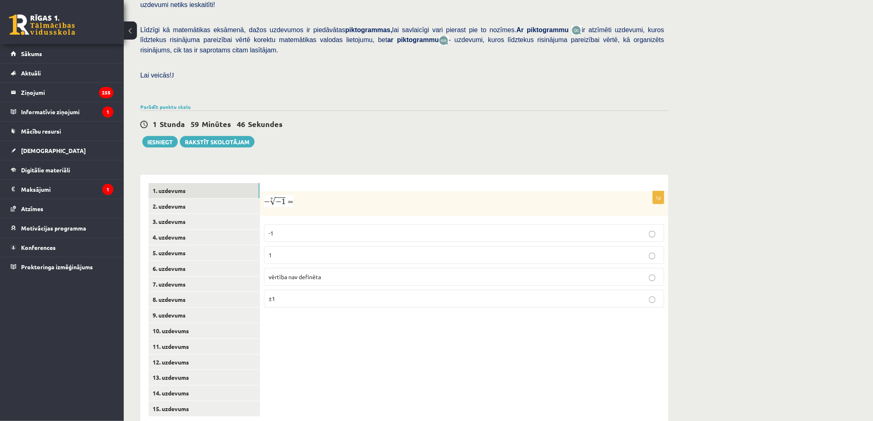
click at [349, 251] on p "1" at bounding box center [464, 255] width 391 height 9
click at [184, 199] on link "2. uzdevums" at bounding box center [204, 206] width 111 height 15
click at [286, 253] on p "x 9 4 x 9 4" at bounding box center [464, 258] width 391 height 10
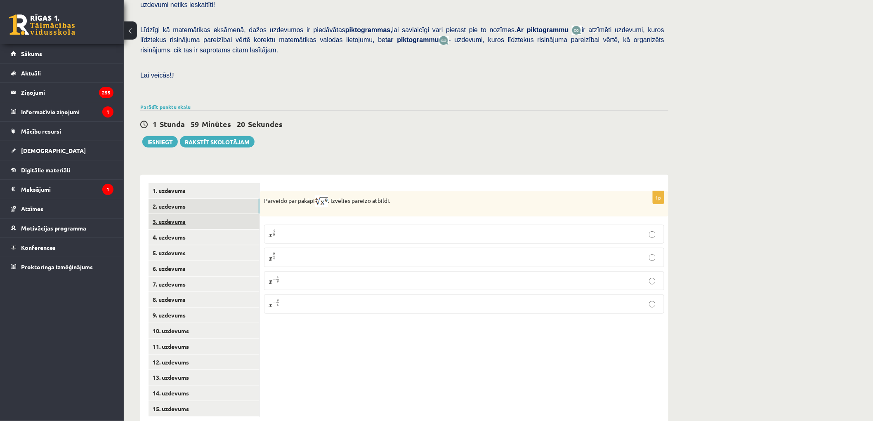
click at [191, 214] on link "3. uzdevums" at bounding box center [204, 221] width 111 height 15
click at [430, 237] on input "text" at bounding box center [424, 244] width 62 height 14
type input "*"
type input "****"
click at [336, 270] on div "1p Aprēķini = ……… Atbildē komata vietā lieto punktu, piemēram, 5.8 Atbilde - **…" at bounding box center [464, 300] width 409 height 250
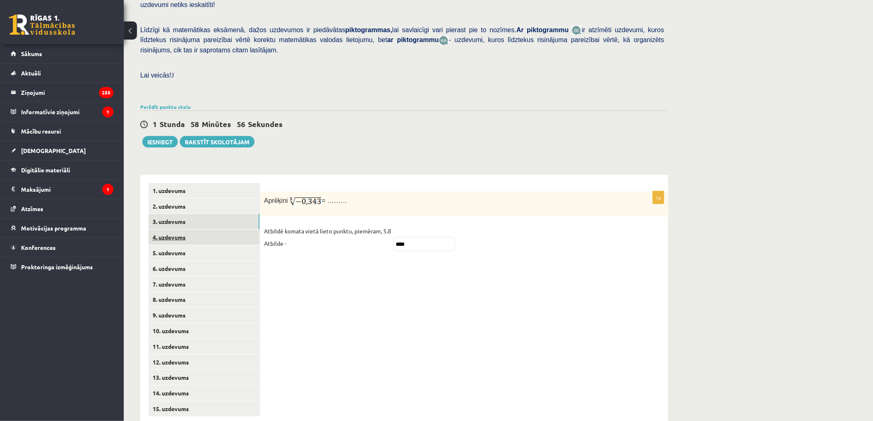
click at [188, 230] on link "4. uzdevums" at bounding box center [204, 237] width 111 height 15
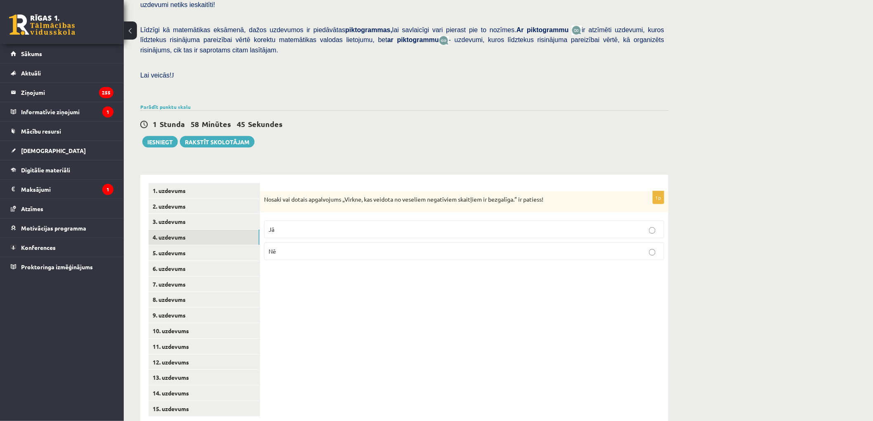
click at [409, 225] on p "Jā" at bounding box center [464, 229] width 391 height 9
click at [183, 246] on link "5. uzdevums" at bounding box center [204, 253] width 111 height 15
click at [327, 248] on p "Nē" at bounding box center [464, 252] width 391 height 9
click at [190, 261] on link "6. uzdevums" at bounding box center [204, 268] width 111 height 15
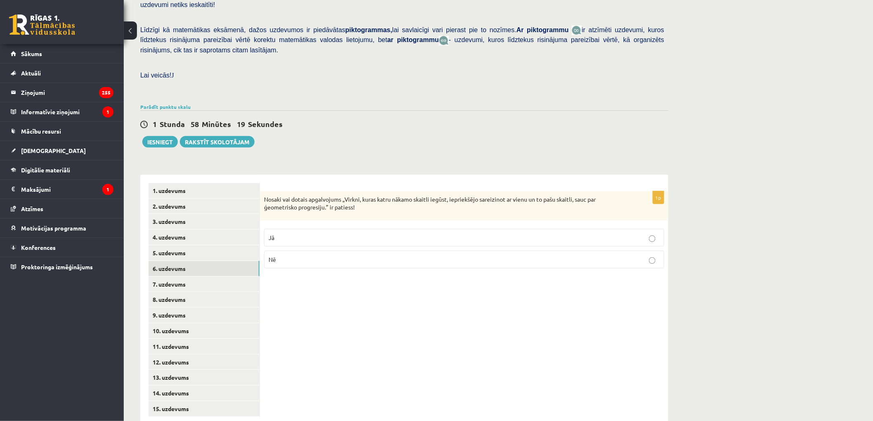
click at [339, 255] on p "Nē" at bounding box center [464, 259] width 391 height 9
click at [181, 277] on link "7. uzdevums" at bounding box center [204, 284] width 111 height 15
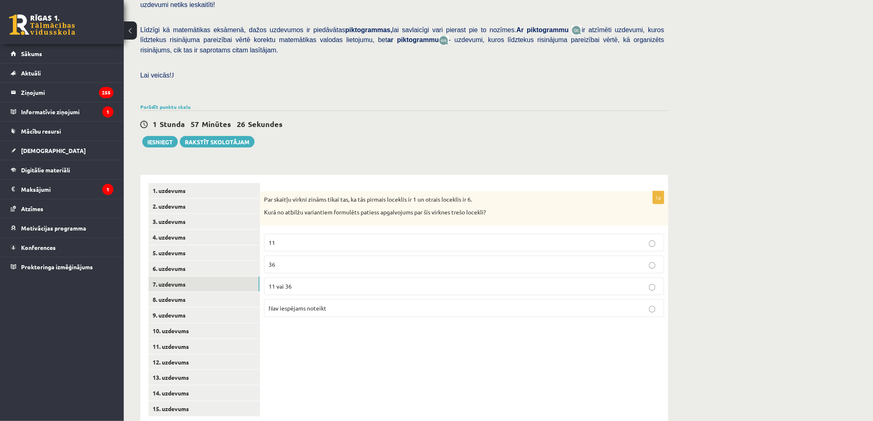
click at [299, 305] on span "Nav iespējams noteikt" at bounding box center [298, 308] width 58 height 7
click at [285, 278] on label "11 vai 36" at bounding box center [464, 287] width 400 height 18
click at [288, 260] on p "36" at bounding box center [464, 264] width 391 height 9
click at [291, 234] on label "11" at bounding box center [464, 243] width 400 height 18
click at [292, 256] on label "36" at bounding box center [464, 265] width 400 height 18
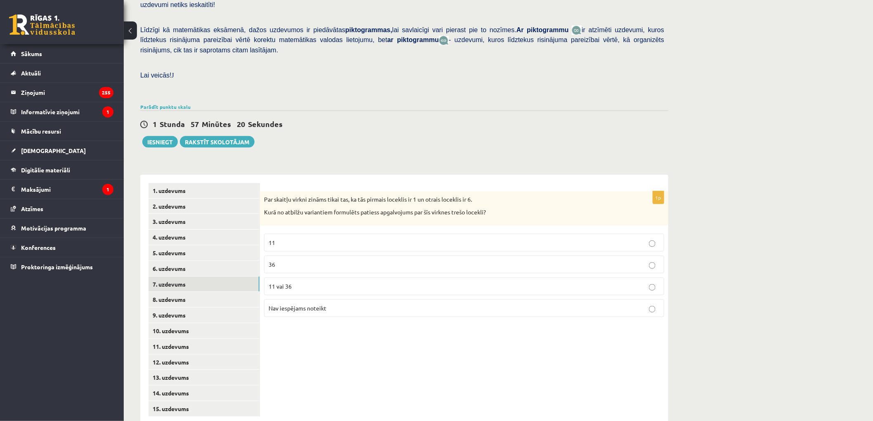
click at [296, 239] on p "11" at bounding box center [464, 243] width 391 height 9
click at [296, 234] on label "11" at bounding box center [464, 243] width 400 height 18
click at [170, 292] on link "8. uzdevums" at bounding box center [204, 299] width 111 height 15
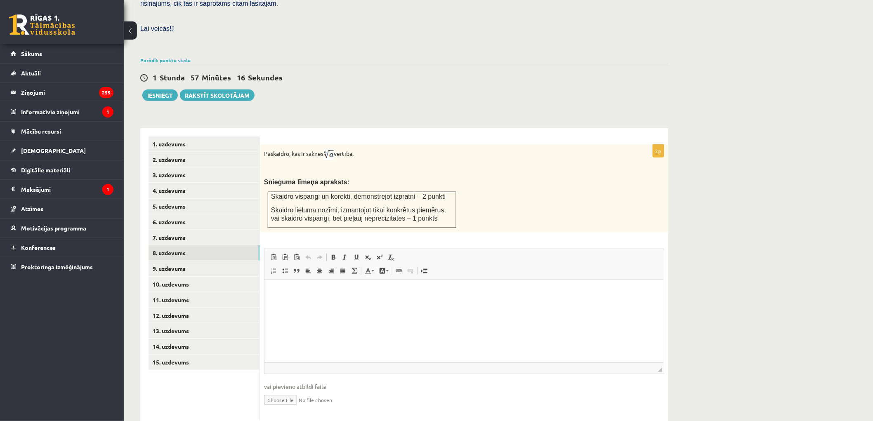
scroll to position [230, 0]
click at [377, 305] on html at bounding box center [463, 291] width 399 height 25
click at [223, 261] on link "9. uzdevums" at bounding box center [204, 268] width 111 height 15
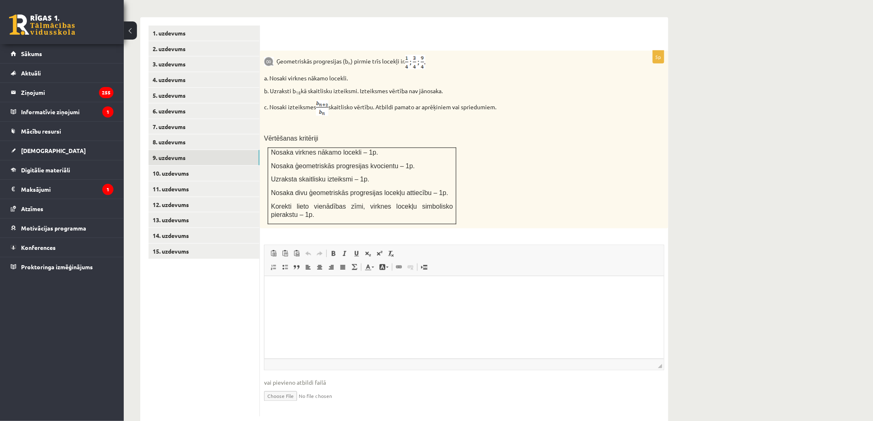
scroll to position [343, 0]
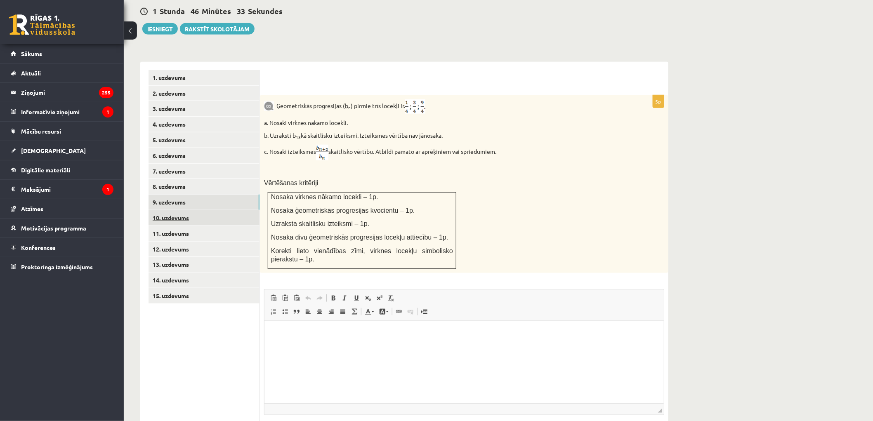
click at [192, 210] on link "10. uzdevums" at bounding box center [204, 217] width 111 height 15
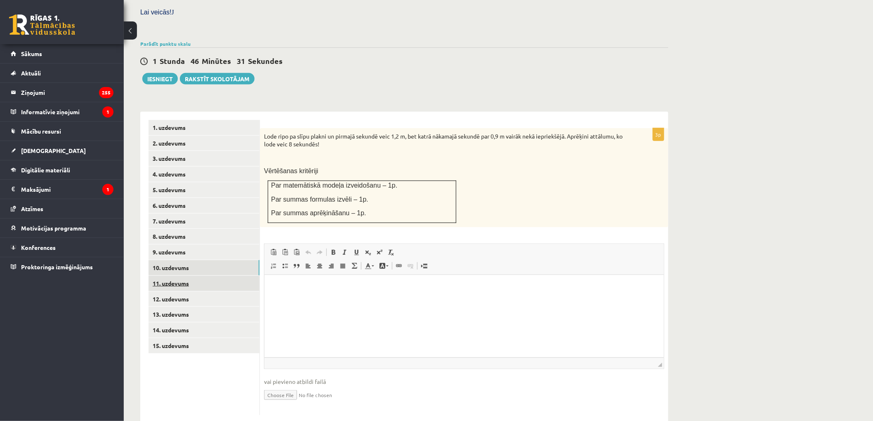
scroll to position [0, 0]
click at [199, 245] on link "9. uzdevums" at bounding box center [204, 252] width 111 height 15
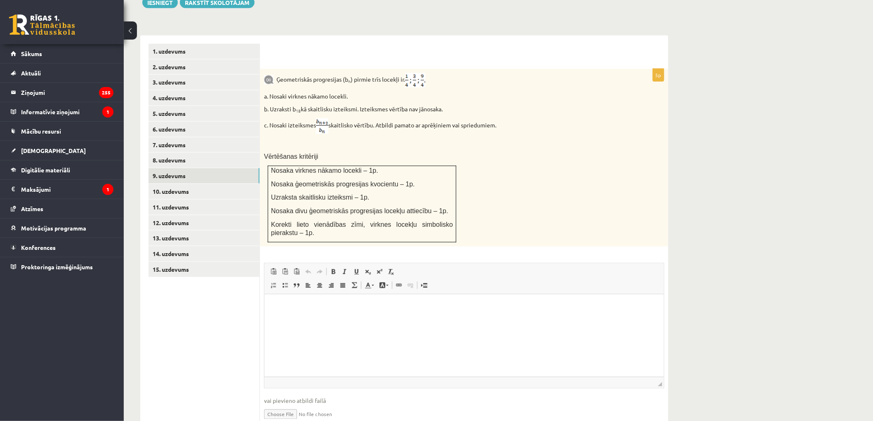
scroll to position [343, 0]
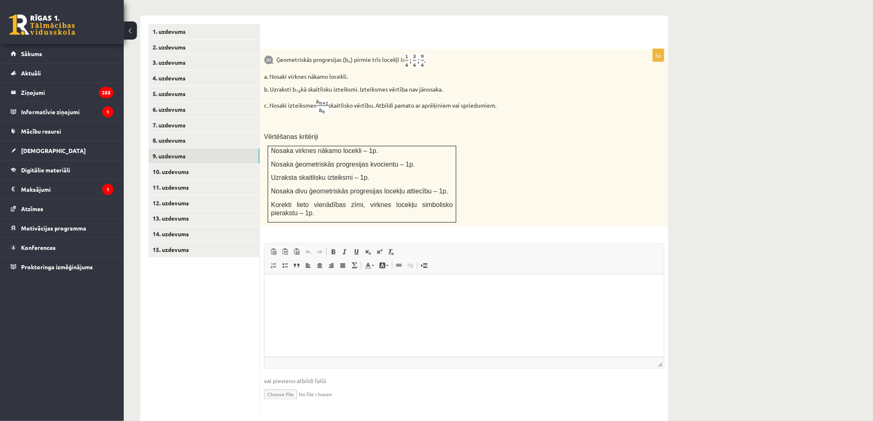
click at [284, 386] on input "file" at bounding box center [464, 394] width 400 height 17
type input "**********"
click at [320, 300] on html at bounding box center [463, 286] width 399 height 25
click at [285, 403] on link "Iesniegtā atbilde" at bounding box center [286, 407] width 44 height 9
click at [187, 164] on link "10. uzdevums" at bounding box center [204, 171] width 111 height 15
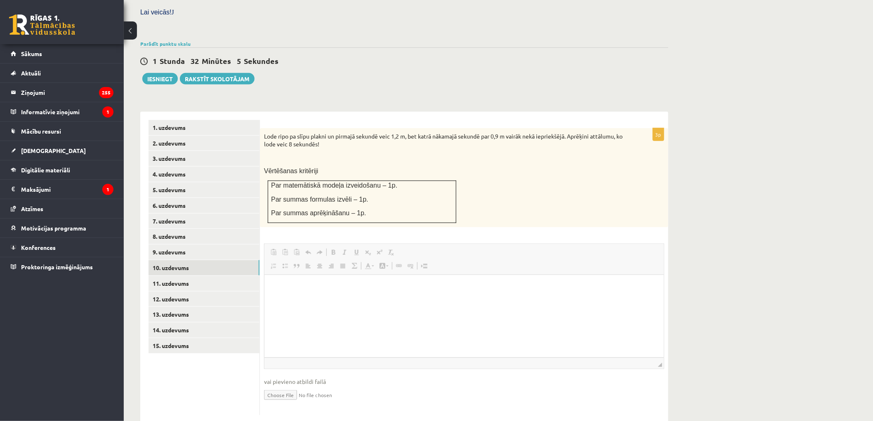
scroll to position [0, 0]
click at [199, 276] on link "11. uzdevums" at bounding box center [204, 283] width 111 height 15
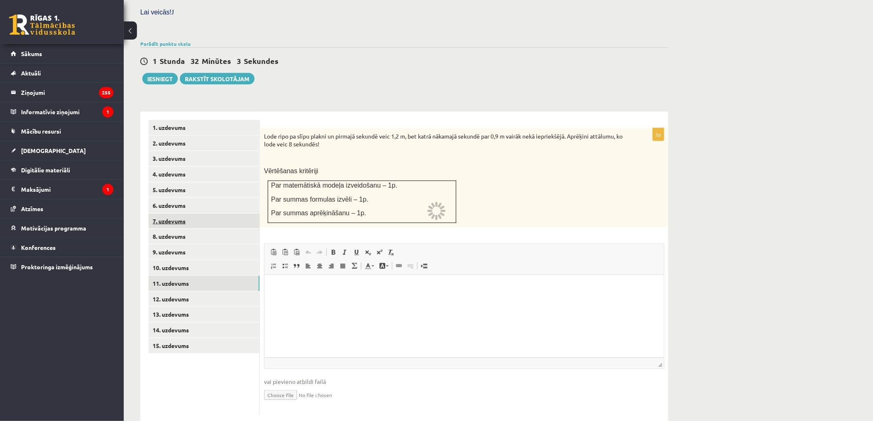
scroll to position [185, 0]
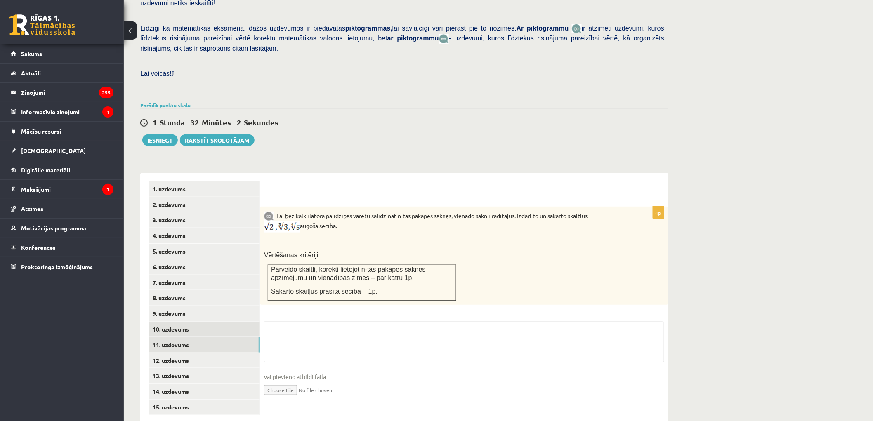
click at [189, 322] on link "10. uzdevums" at bounding box center [204, 329] width 111 height 15
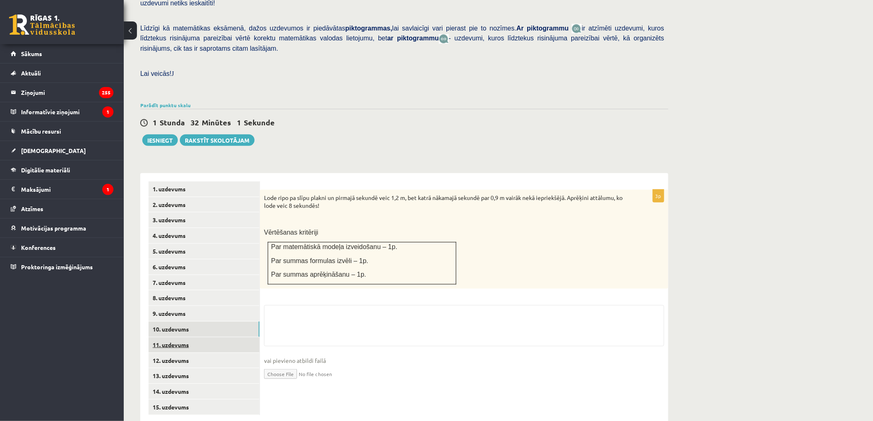
click at [200, 338] on link "11. uzdevums" at bounding box center [204, 345] width 111 height 15
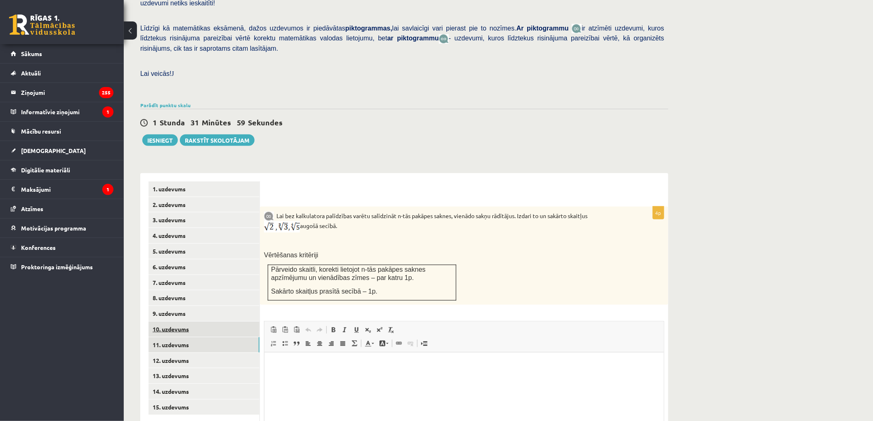
scroll to position [0, 0]
click at [201, 322] on link "10. uzdevums" at bounding box center [204, 329] width 111 height 15
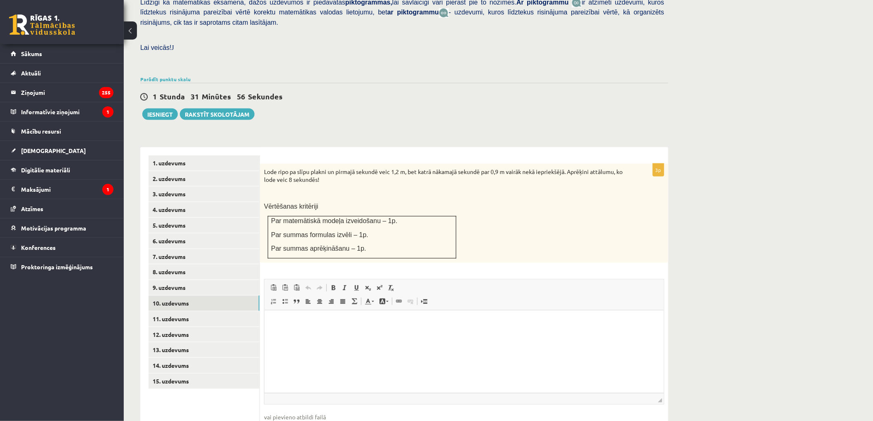
scroll to position [231, 0]
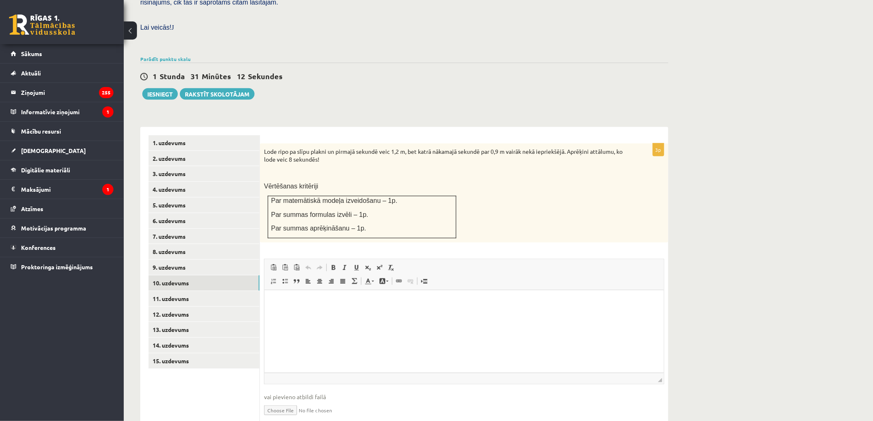
click at [334, 310] on html at bounding box center [463, 303] width 399 height 25
click at [234, 291] on link "11. uzdevums" at bounding box center [204, 298] width 111 height 15
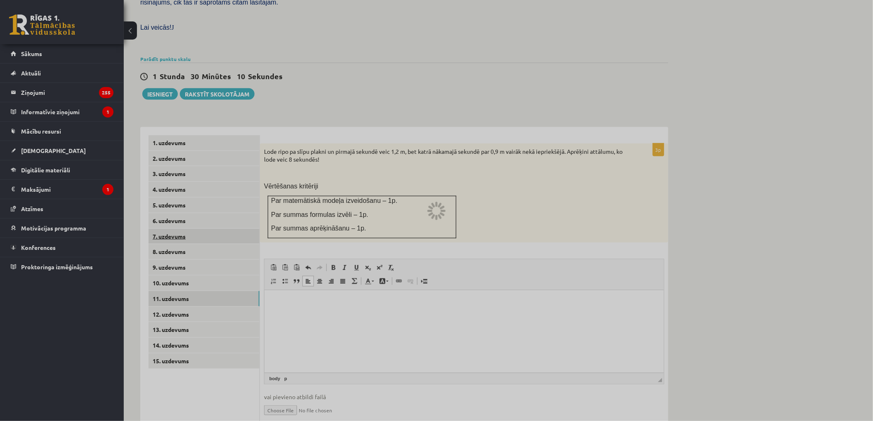
scroll to position [185, 0]
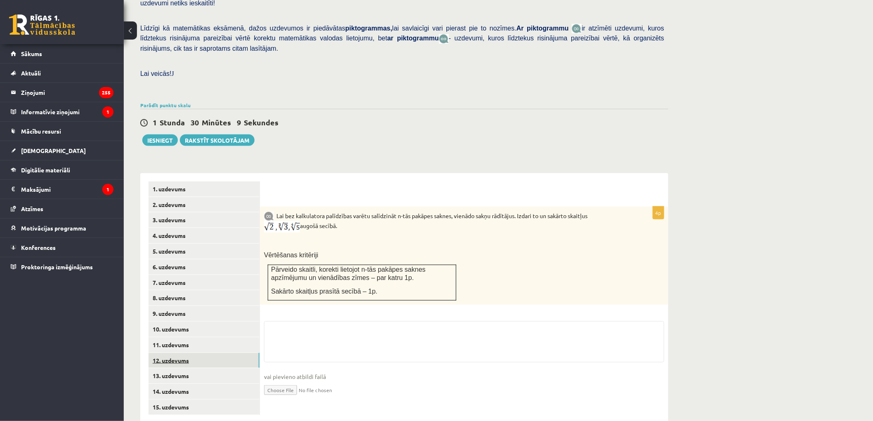
click at [193, 353] on link "12. uzdevums" at bounding box center [204, 360] width 111 height 15
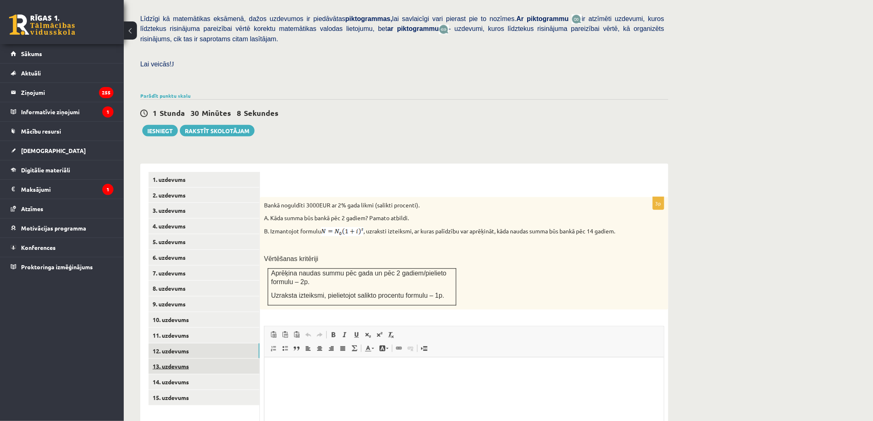
scroll to position [0, 0]
click at [182, 359] on link "13. uzdevums" at bounding box center [204, 366] width 111 height 15
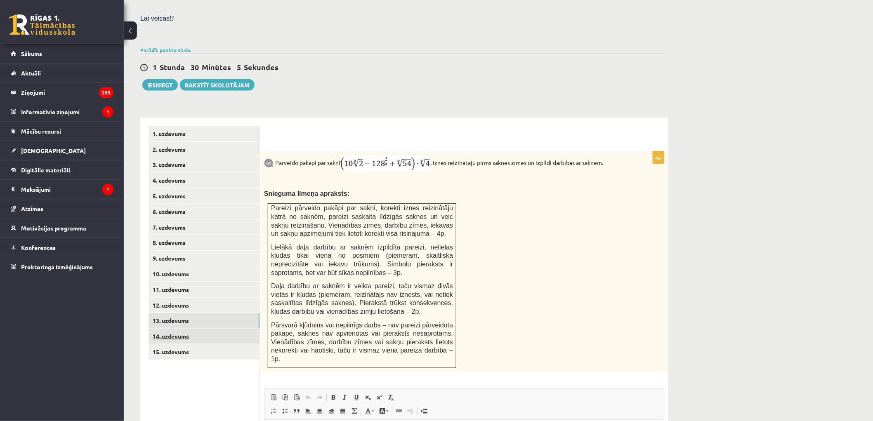
click at [175, 329] on link "14. uzdevums" at bounding box center [204, 336] width 111 height 15
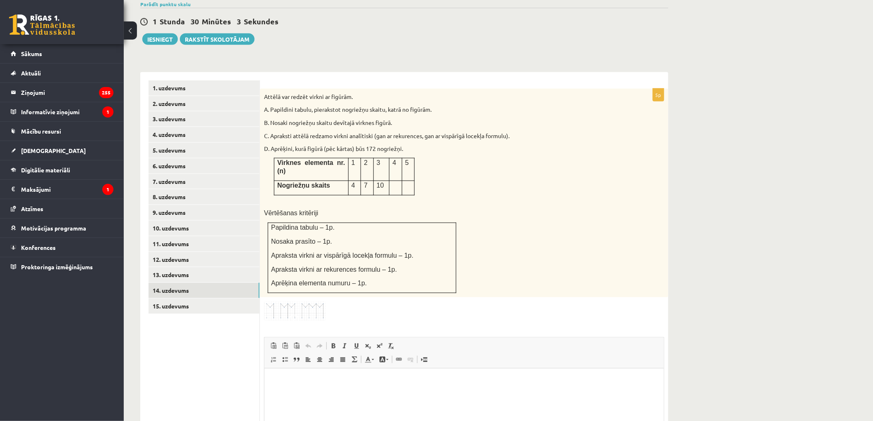
click at [285, 302] on img at bounding box center [295, 311] width 62 height 19
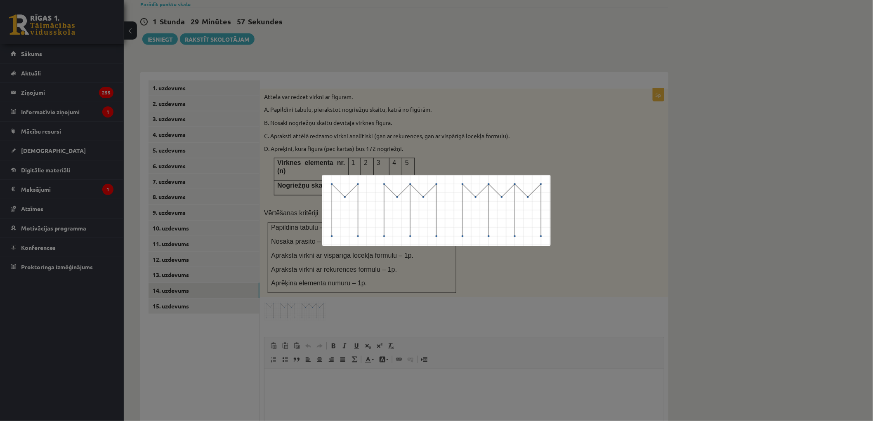
click at [287, 279] on div at bounding box center [436, 210] width 873 height 421
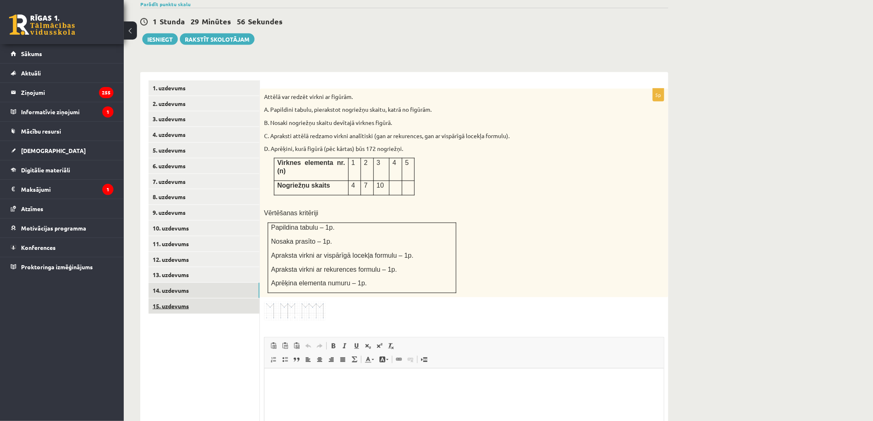
click at [193, 299] on link "15. uzdevums" at bounding box center [204, 306] width 111 height 15
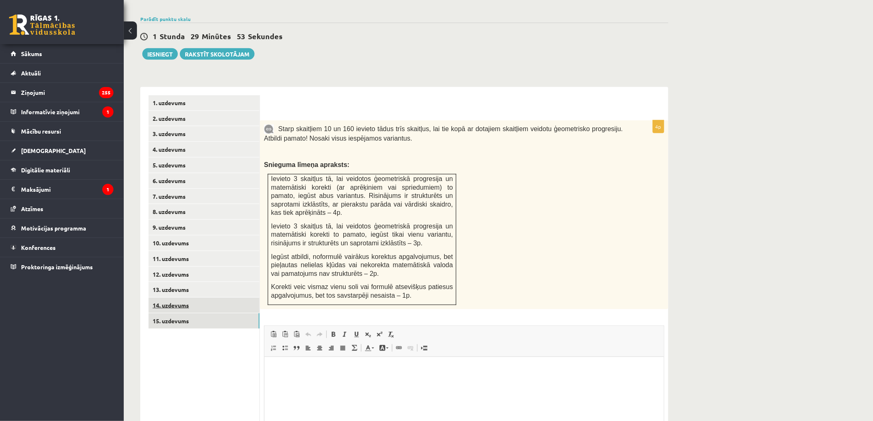
click at [196, 298] on link "14. uzdevums" at bounding box center [204, 305] width 111 height 15
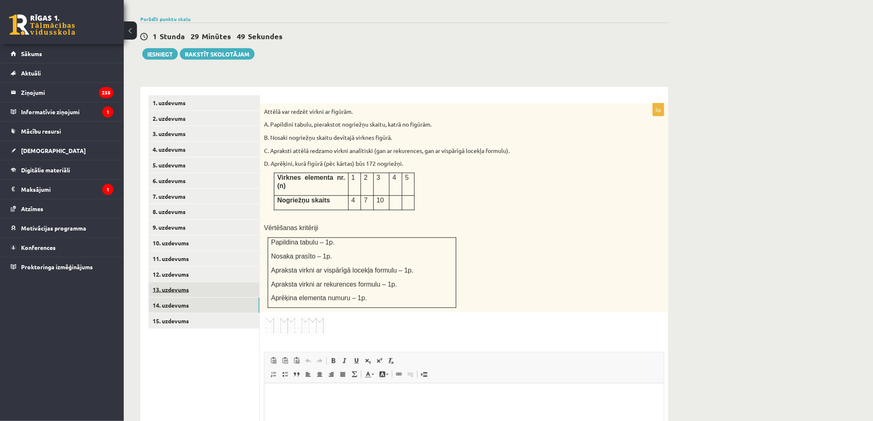
click at [204, 282] on link "13. uzdevums" at bounding box center [204, 289] width 111 height 15
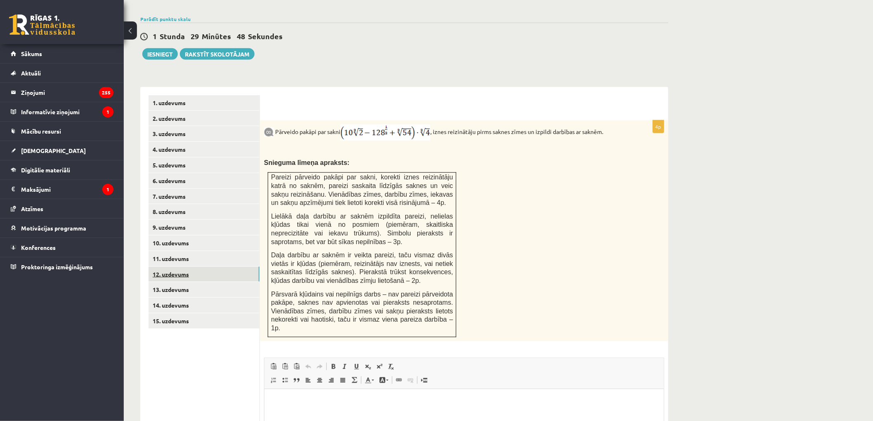
click at [203, 267] on link "12. uzdevums" at bounding box center [204, 274] width 111 height 15
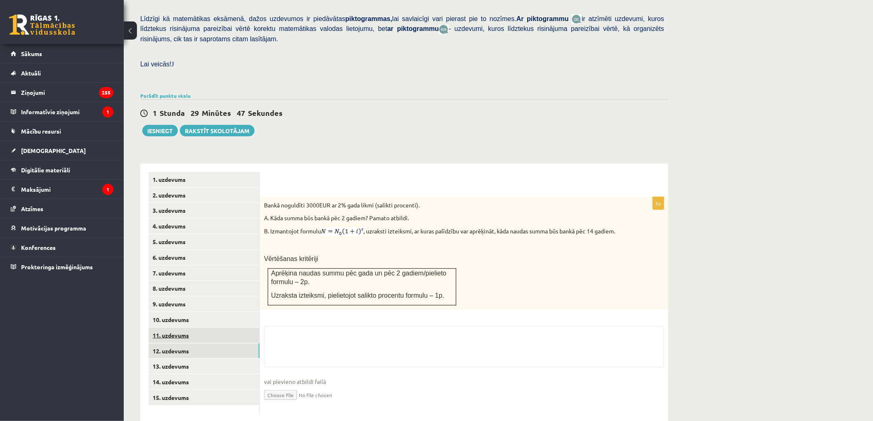
click at [186, 328] on link "11. uzdevums" at bounding box center [204, 335] width 111 height 15
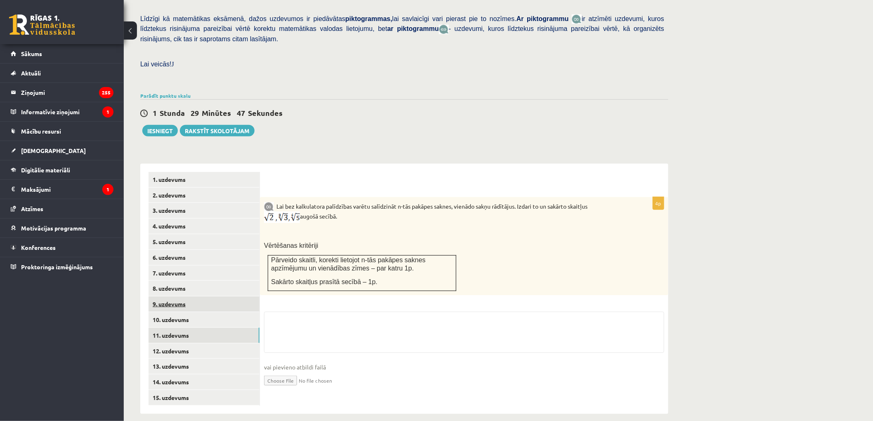
scroll to position [185, 0]
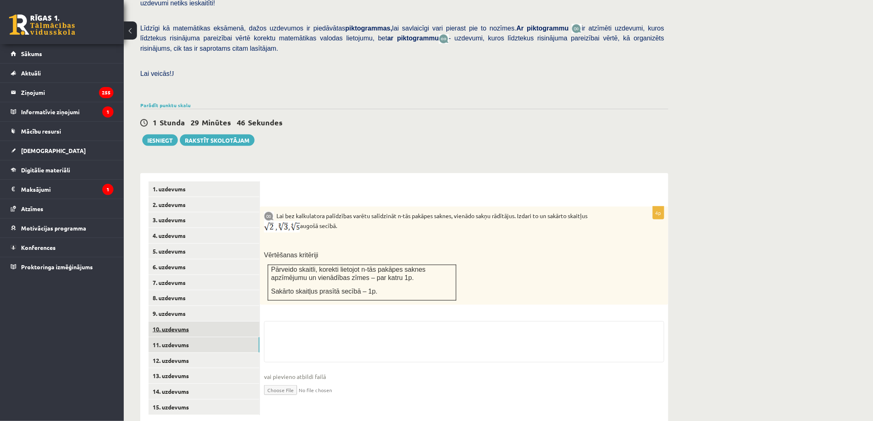
click at [194, 322] on link "10. uzdevums" at bounding box center [204, 329] width 111 height 15
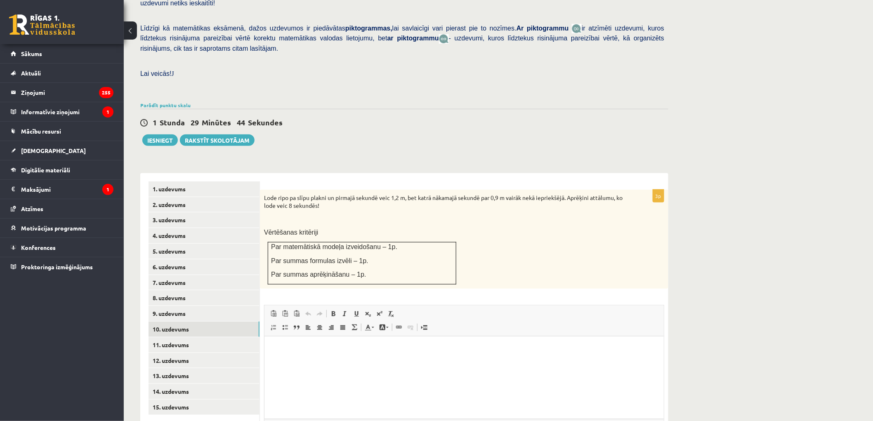
scroll to position [0, 0]
click at [183, 338] on link "11. uzdevums" at bounding box center [204, 345] width 111 height 15
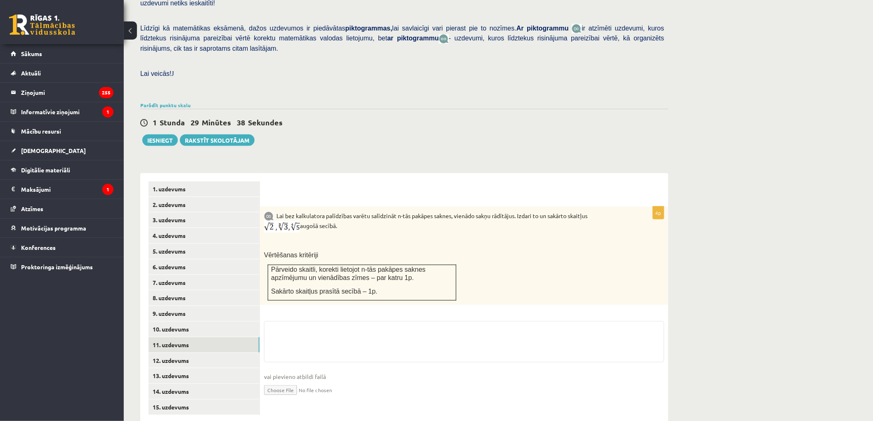
click at [269, 212] on img at bounding box center [269, 216] width 10 height 9
click at [267, 212] on img at bounding box center [269, 216] width 10 height 9
click at [270, 212] on img at bounding box center [269, 216] width 10 height 9
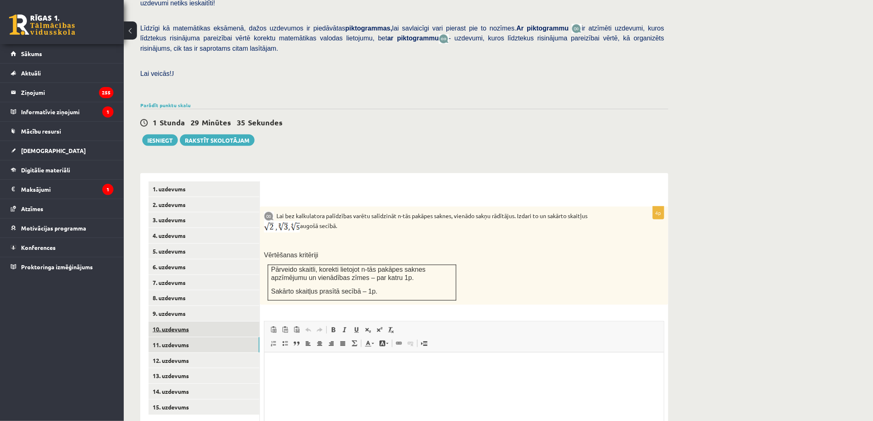
click at [182, 322] on link "10. uzdevums" at bounding box center [204, 329] width 111 height 15
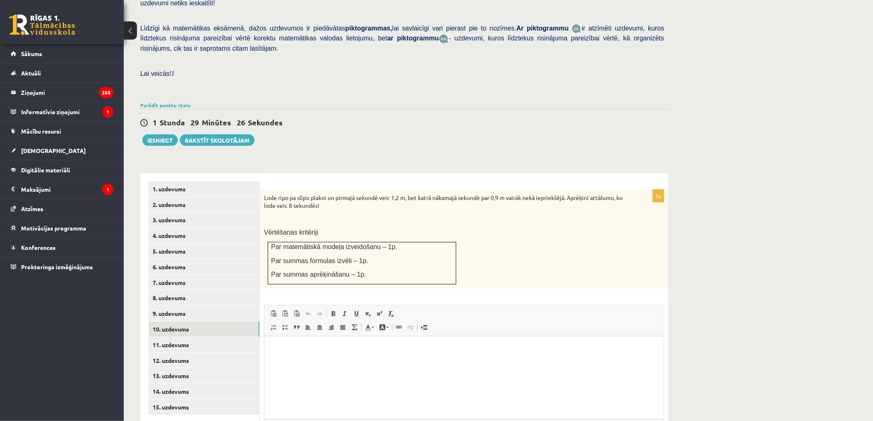
click at [375, 362] on html at bounding box center [463, 349] width 399 height 25
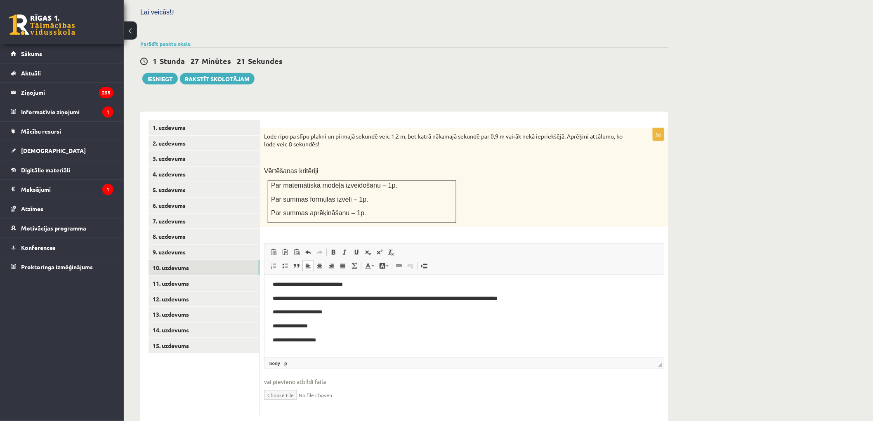
scroll to position [12, 0]
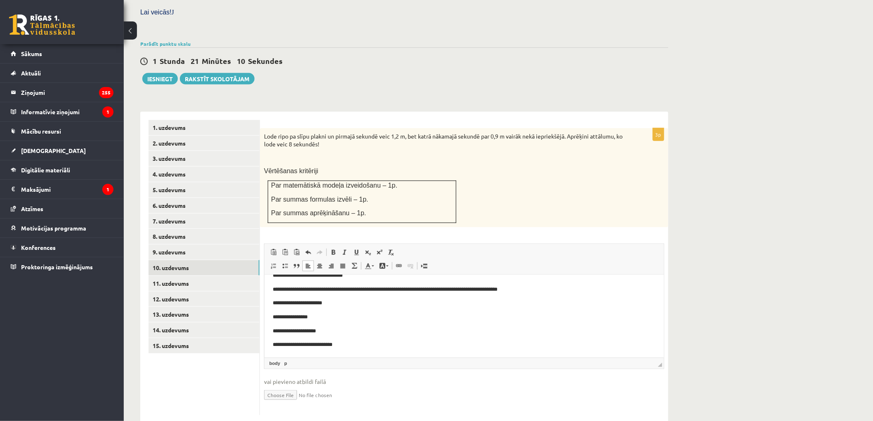
click at [286, 386] on input "file" at bounding box center [464, 394] width 400 height 17
type input "**********"
click at [291, 403] on link "Iesniegtā atbilde" at bounding box center [286, 407] width 44 height 9
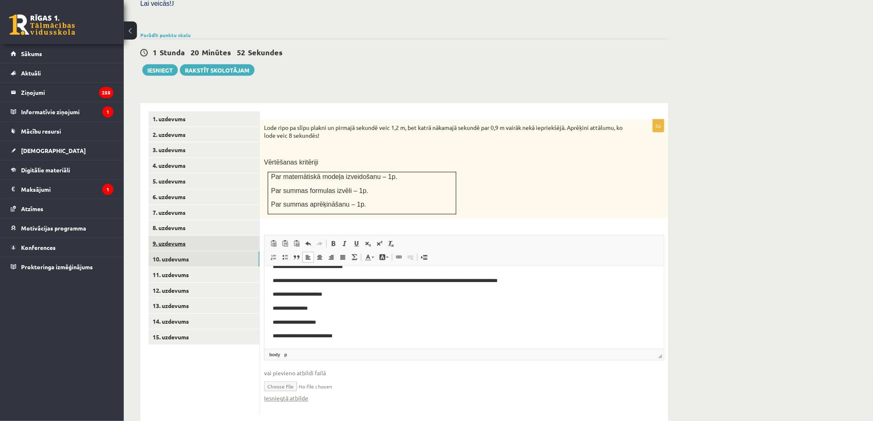
click at [200, 236] on link "9. uzdevums" at bounding box center [204, 243] width 111 height 15
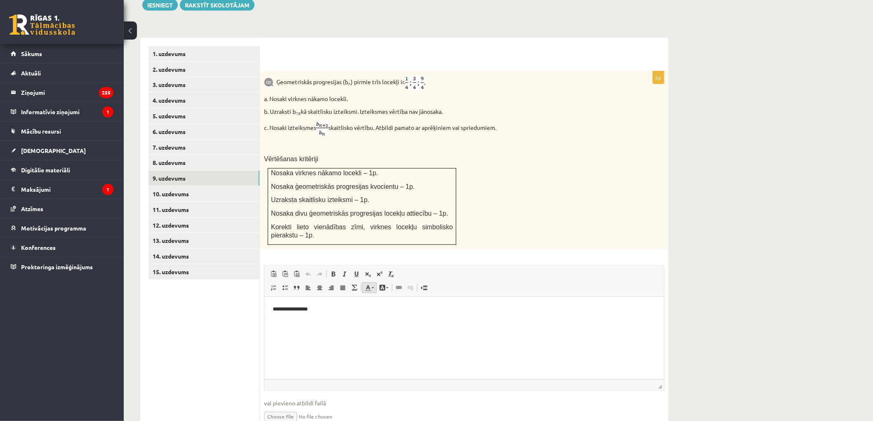
scroll to position [347, 0]
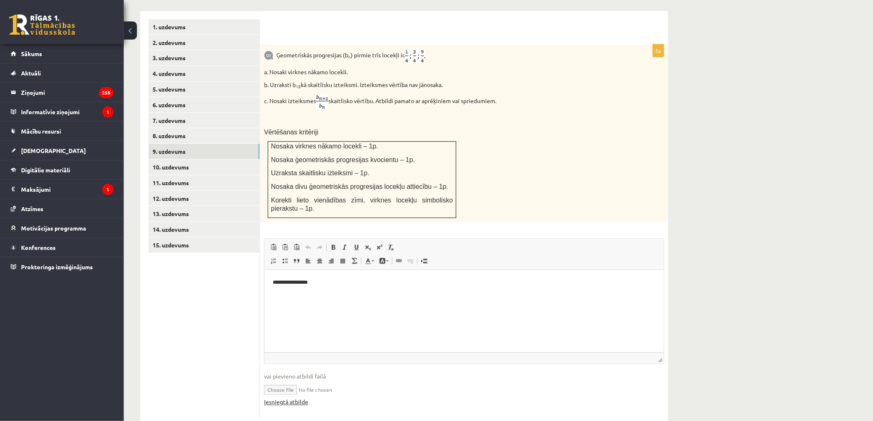
click at [290, 398] on link "Iesniegtā atbilde" at bounding box center [286, 402] width 44 height 9
click at [193, 175] on link "11. uzdevums" at bounding box center [204, 182] width 111 height 15
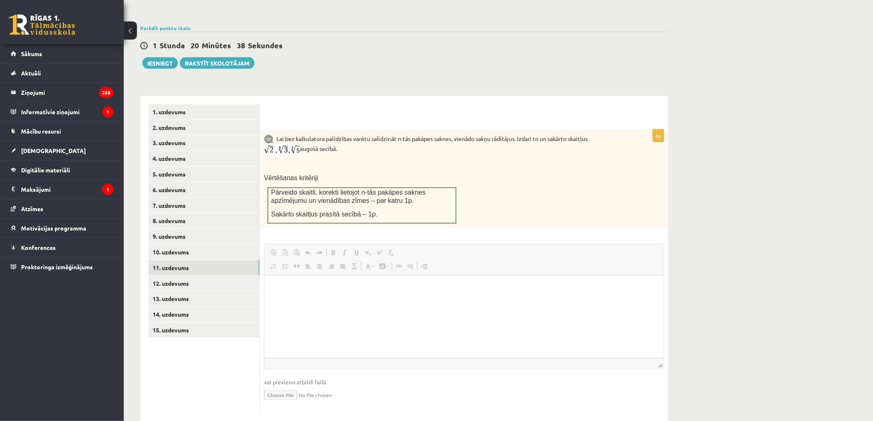
scroll to position [0, 0]
click at [724, 281] on div "Matemātika JK 12.b2 klase 1. ieskaite , Sandijs Kaļeiņikovs (12.b2 JK klase) Pā…" at bounding box center [498, 105] width 749 height 671
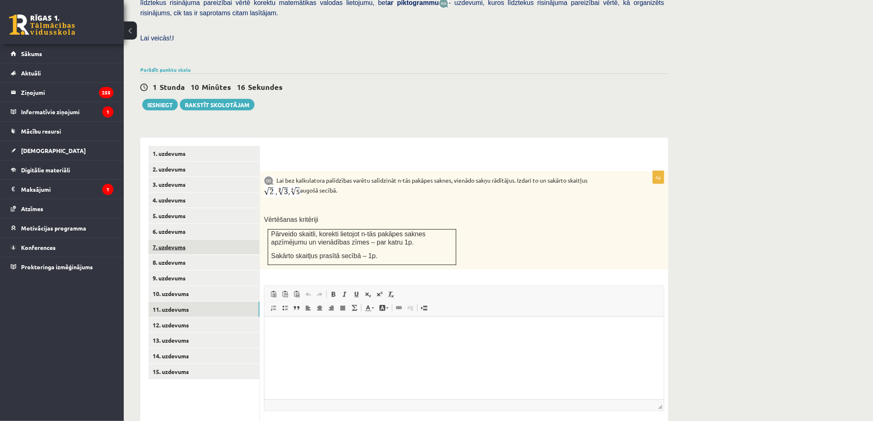
scroll to position [262, 0]
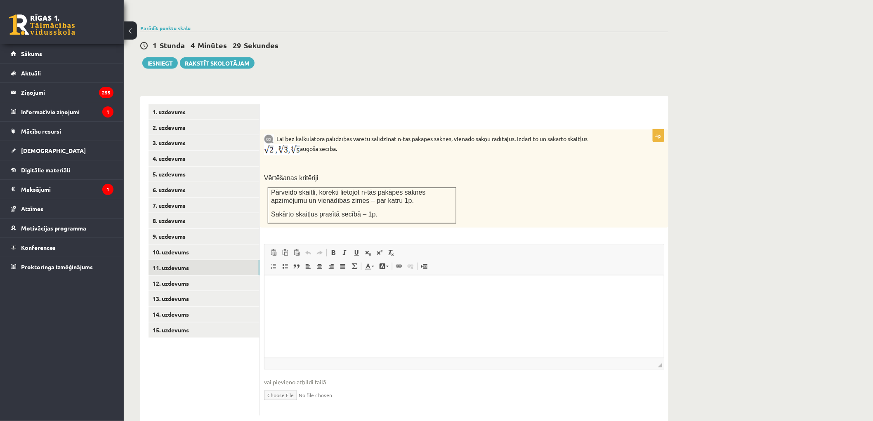
click at [170, 362] on ul "1. uzdevums 2. uzdevums 3. uzdevums 4. uzdevums 5. uzdevums 6. uzdevums 7. uzde…" at bounding box center [204, 260] width 111 height 312
click at [260, 373] on div "4p Lai bez kalkulatora palīdzības varētu salīdzināt n-tās pakāpes saknes, vienā…" at bounding box center [464, 273] width 409 height 287
click at [274, 387] on input "file" at bounding box center [464, 395] width 400 height 17
type input "**********"
click at [311, 301] on html at bounding box center [463, 288] width 399 height 25
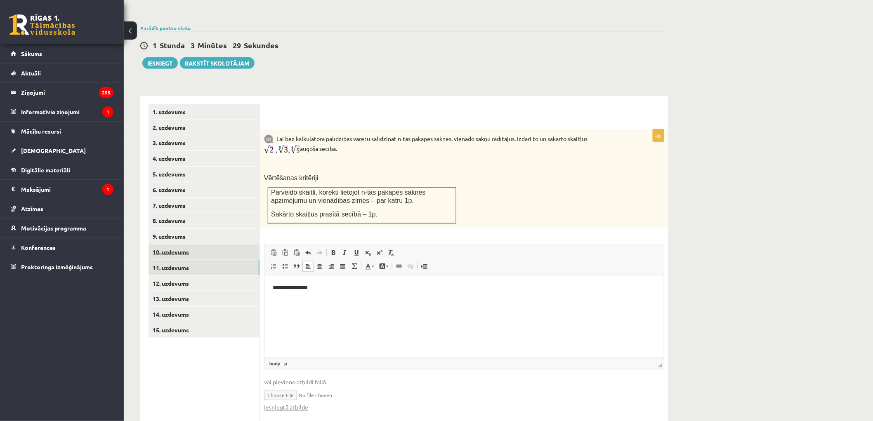
click at [169, 245] on link "10. uzdevums" at bounding box center [204, 252] width 111 height 15
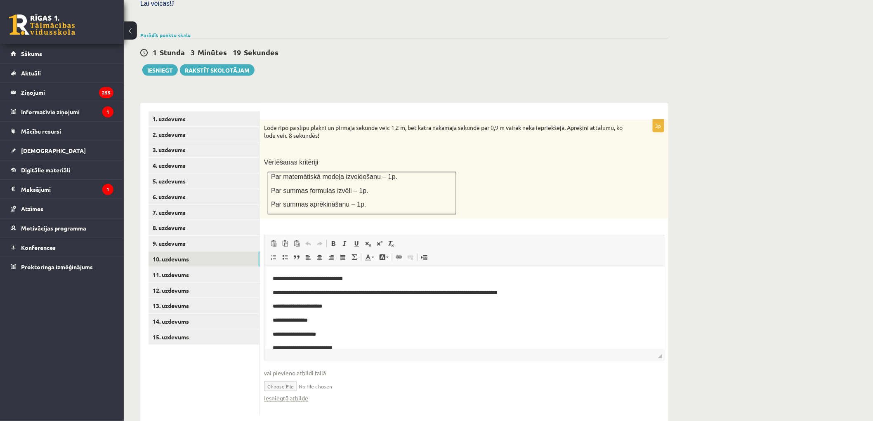
scroll to position [0, 0]
click at [276, 395] on link "Iesniegtā atbilde" at bounding box center [286, 399] width 44 height 9
click at [187, 267] on link "11. uzdevums" at bounding box center [204, 274] width 111 height 15
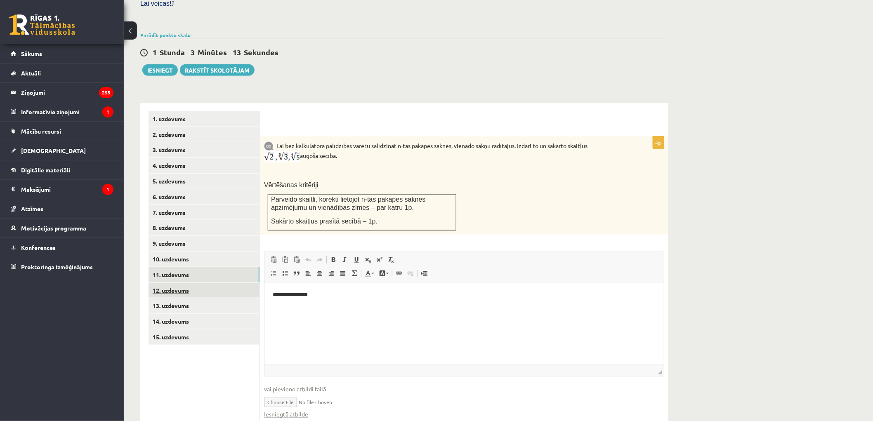
click at [191, 283] on link "12. uzdevums" at bounding box center [204, 290] width 111 height 15
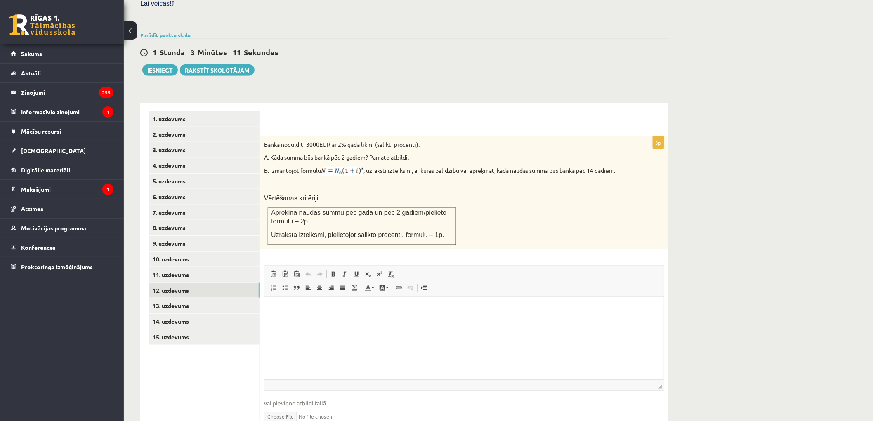
scroll to position [277, 0]
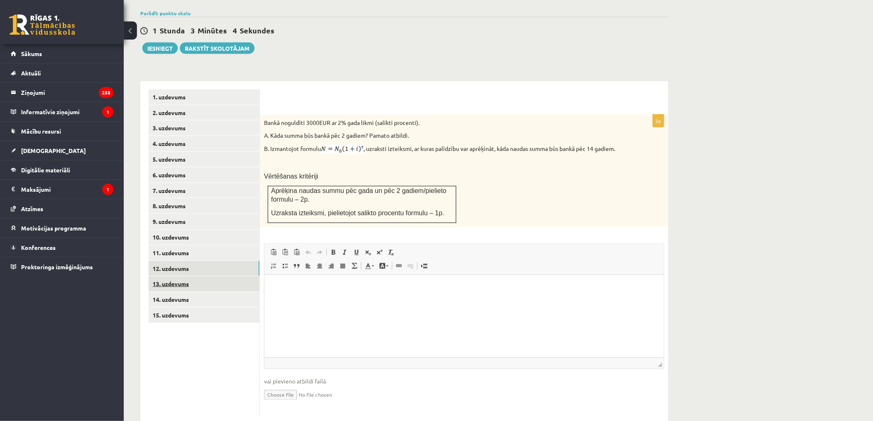
click at [220, 276] on link "13. uzdevums" at bounding box center [204, 283] width 111 height 15
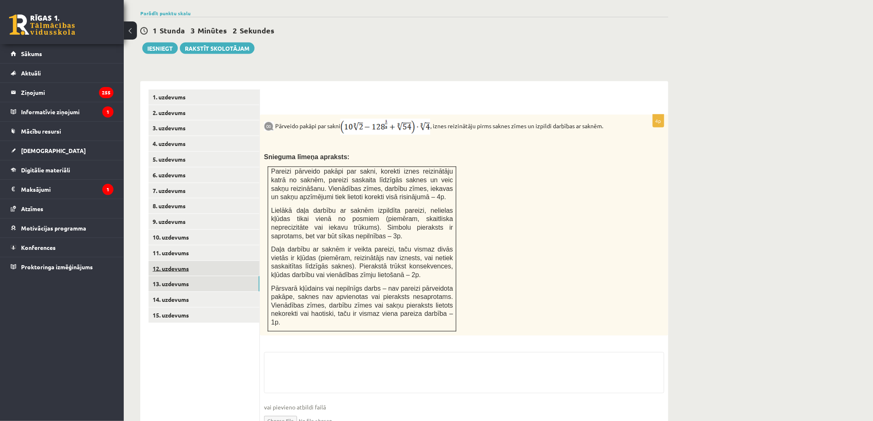
click at [213, 261] on link "12. uzdevums" at bounding box center [204, 268] width 111 height 15
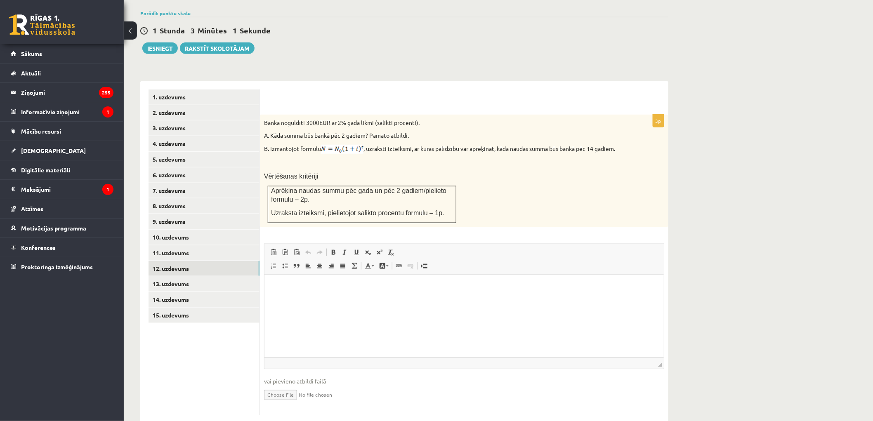
scroll to position [0, 0]
click at [274, 386] on input "file" at bounding box center [464, 394] width 400 height 17
type input "**********"
click at [319, 300] on html at bounding box center [463, 287] width 399 height 25
click at [287, 403] on link "Iesniegtā atbilde" at bounding box center [286, 407] width 44 height 9
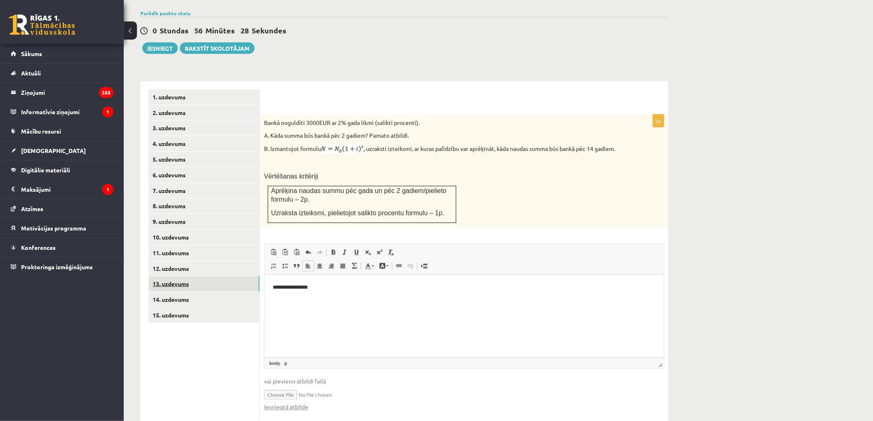
click at [224, 276] on link "13. uzdevums" at bounding box center [204, 283] width 111 height 15
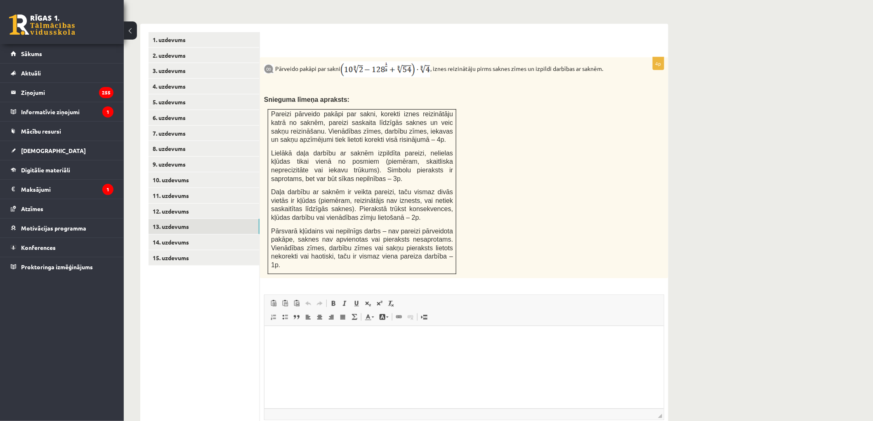
scroll to position [378, 0]
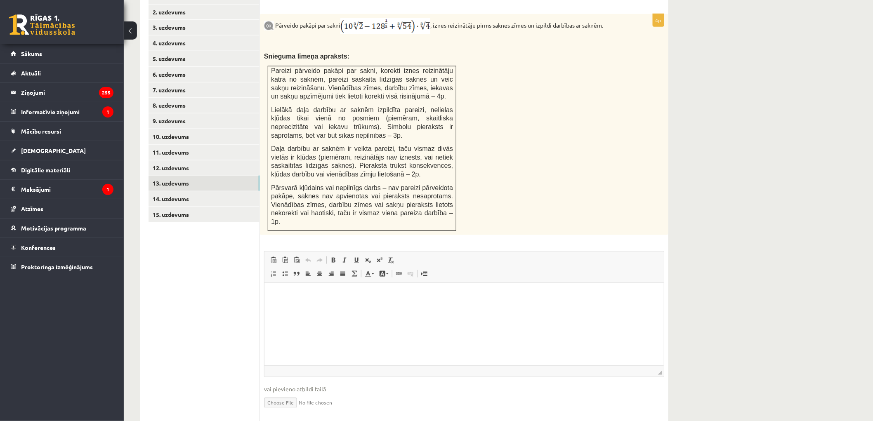
click at [284, 394] on input "file" at bounding box center [464, 402] width 400 height 17
type input "**********"
click at [366, 308] on html at bounding box center [463, 295] width 399 height 25
click at [282, 411] on link "Iesniegtā atbilde" at bounding box center [286, 415] width 44 height 9
click at [213, 191] on link "14. uzdevums" at bounding box center [204, 198] width 111 height 15
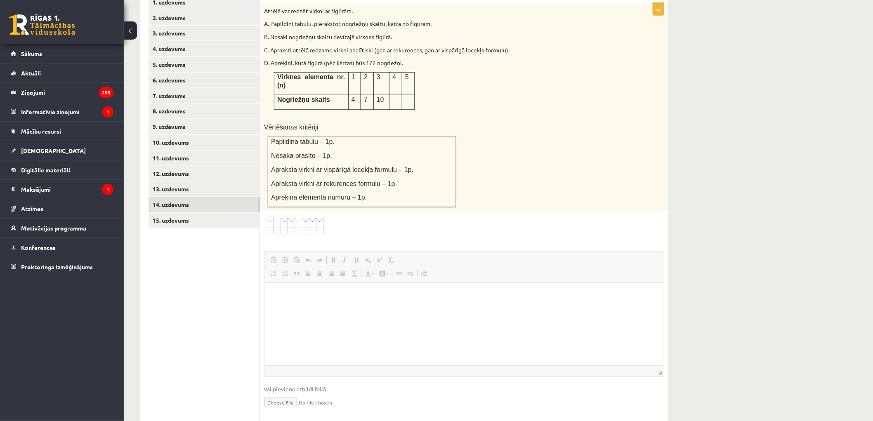
scroll to position [0, 0]
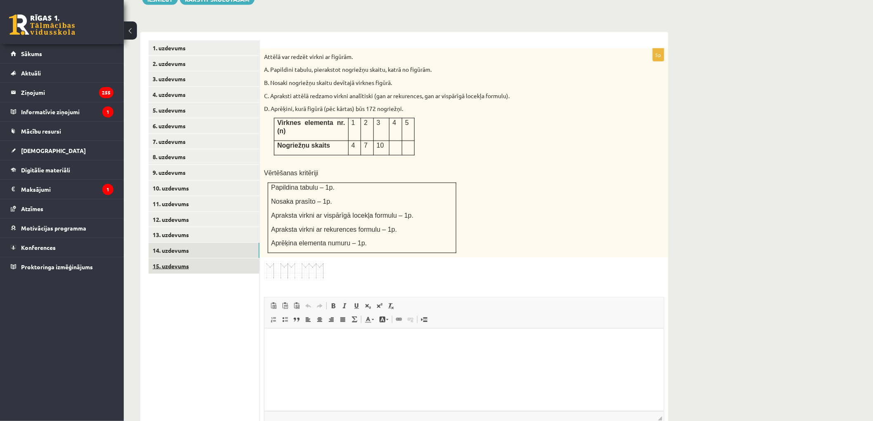
click at [186, 259] on link "15. uzdevums" at bounding box center [204, 266] width 111 height 15
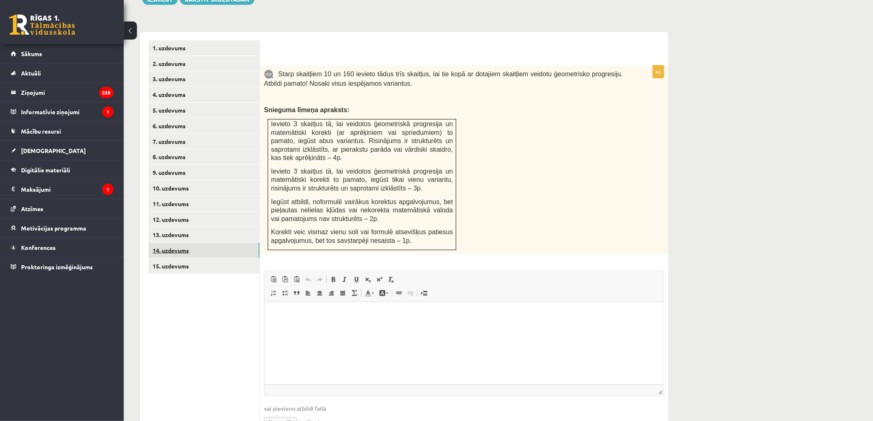
click at [192, 243] on link "14. uzdevums" at bounding box center [204, 250] width 111 height 15
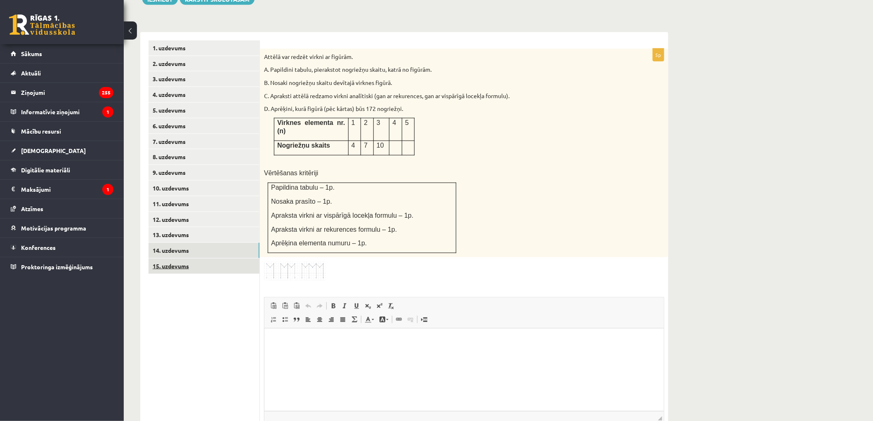
click at [217, 259] on link "15. uzdevums" at bounding box center [204, 266] width 111 height 15
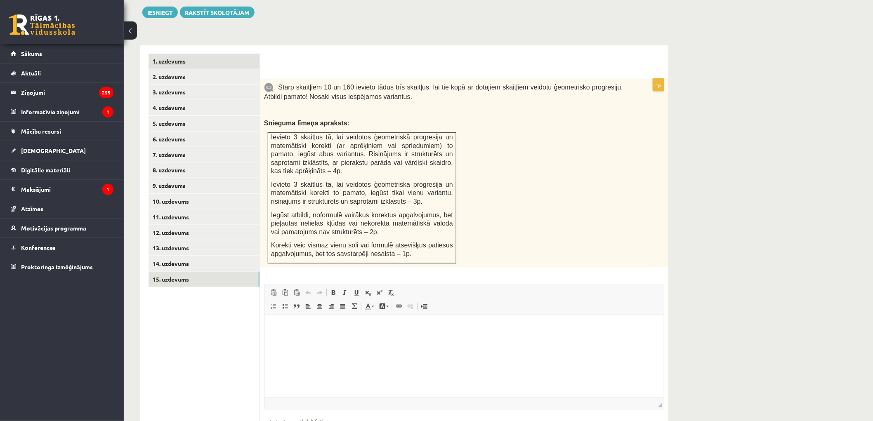
scroll to position [354, 0]
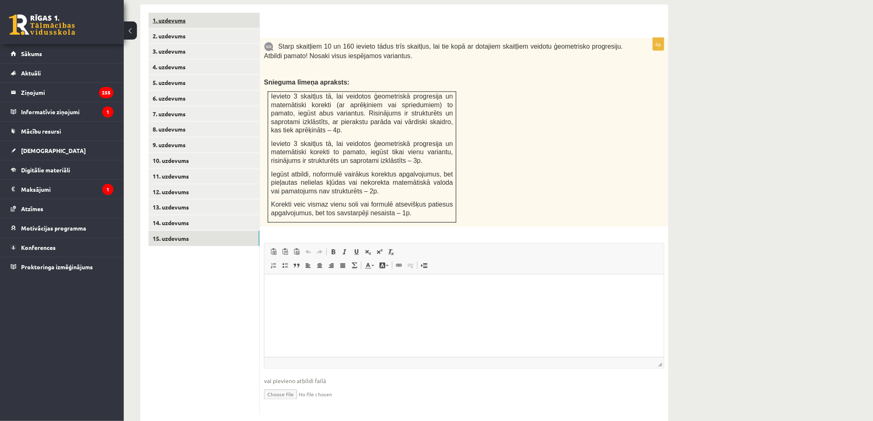
click at [149, 231] on link "15. uzdevums" at bounding box center [204, 238] width 111 height 15
click at [222, 215] on link "14. uzdevums" at bounding box center [204, 222] width 111 height 15
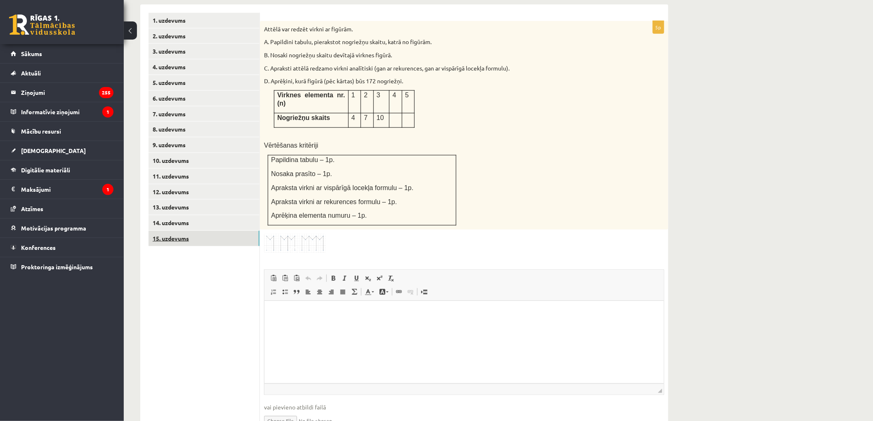
click at [200, 231] on link "15. uzdevums" at bounding box center [204, 238] width 111 height 15
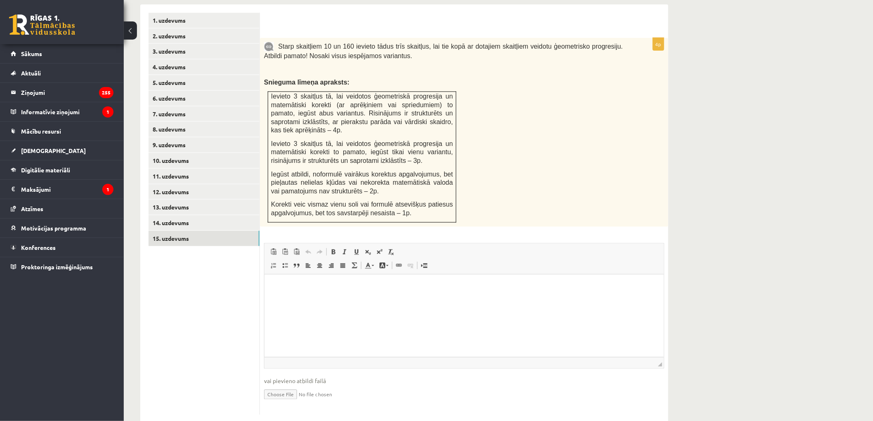
click at [276, 386] on input "file" at bounding box center [464, 394] width 400 height 17
type input "**********"
click at [324, 295] on html at bounding box center [463, 286] width 399 height 25
click at [168, 215] on link "14. uzdevums" at bounding box center [204, 222] width 111 height 15
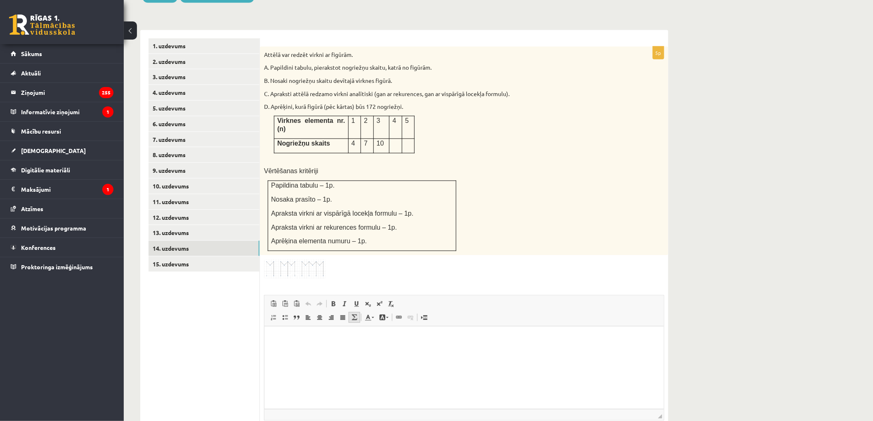
scroll to position [308, 0]
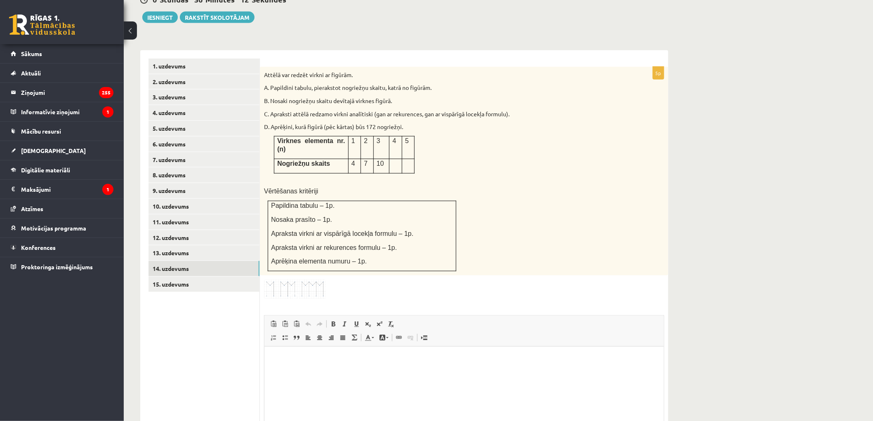
click at [287, 280] on img at bounding box center [295, 289] width 62 height 19
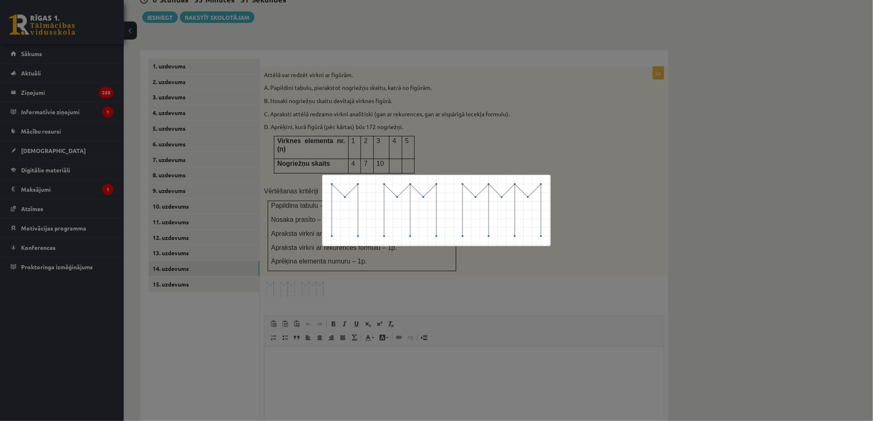
click at [332, 130] on div at bounding box center [436, 210] width 873 height 421
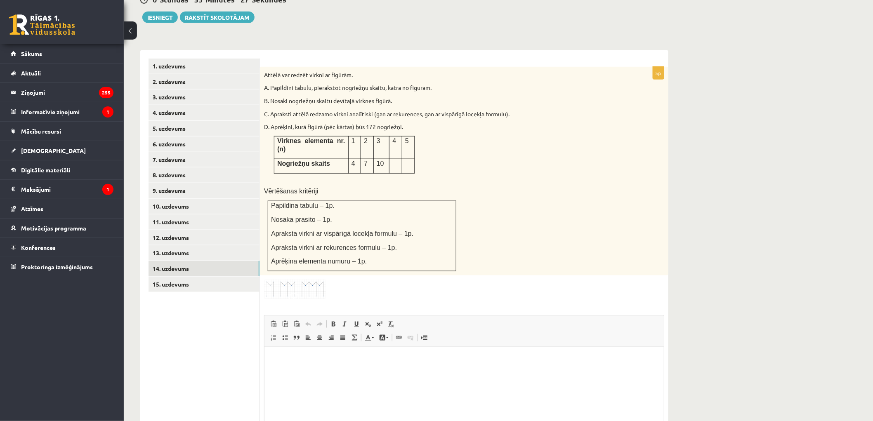
click at [276, 280] on img at bounding box center [295, 289] width 62 height 19
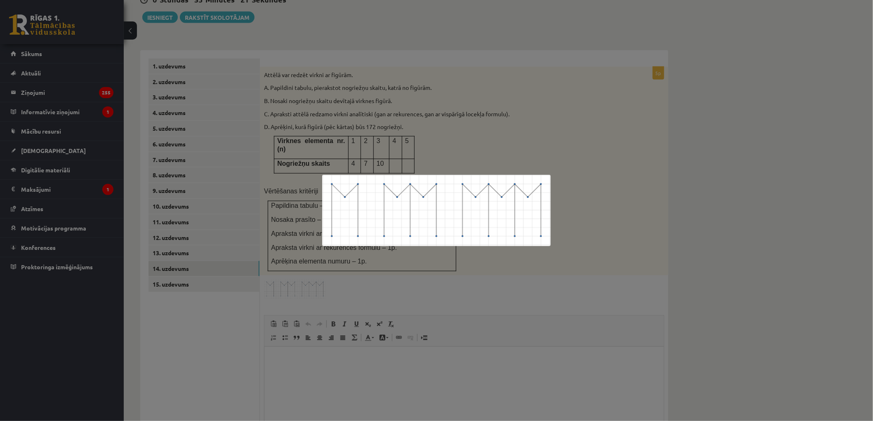
click at [310, 255] on div at bounding box center [436, 210] width 873 height 421
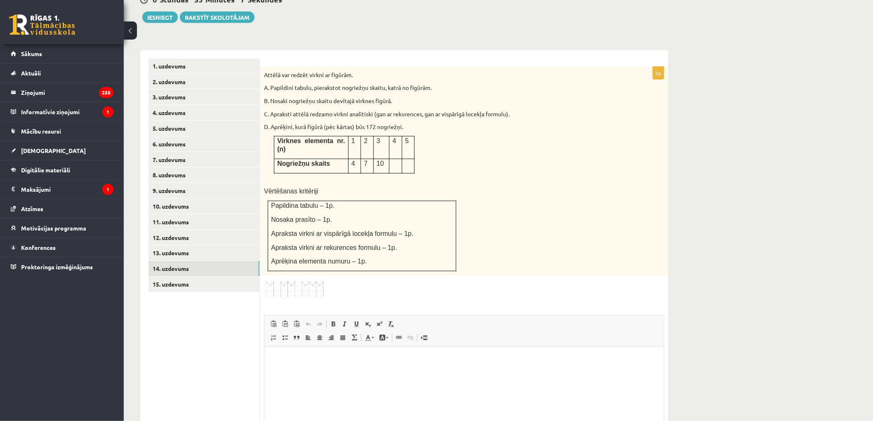
click at [284, 280] on img at bounding box center [295, 289] width 62 height 19
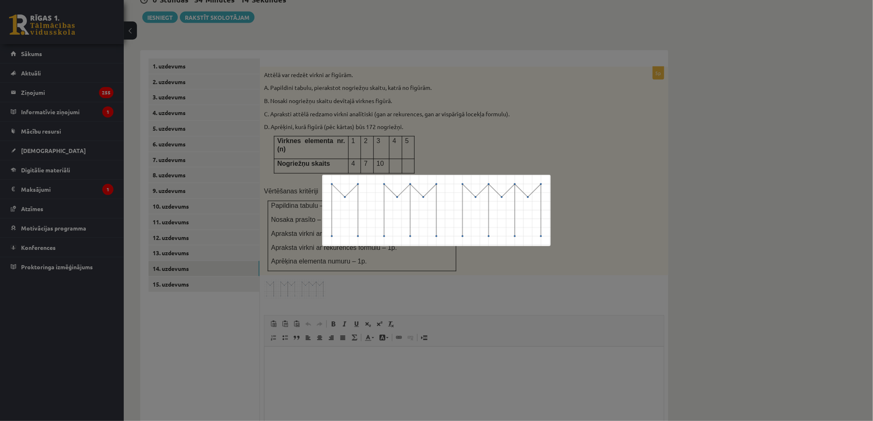
click at [279, 258] on div at bounding box center [436, 210] width 873 height 421
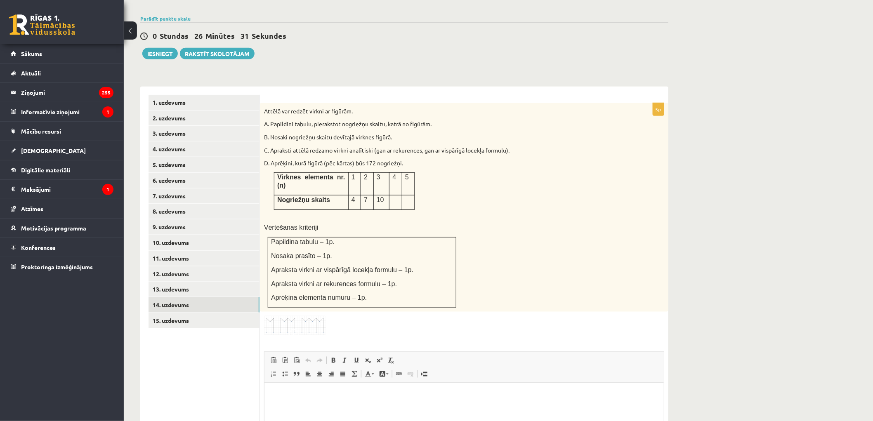
scroll to position [372, 0]
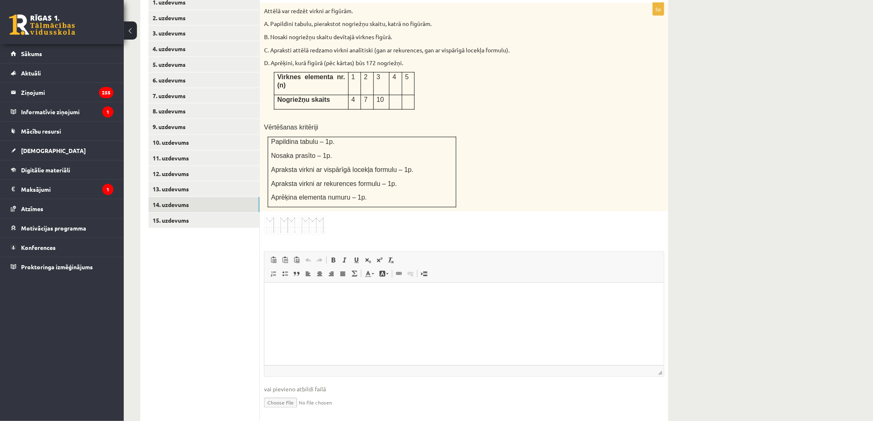
click at [274, 394] on input "file" at bounding box center [464, 402] width 400 height 17
type input "**********"
click at [312, 308] on html at bounding box center [463, 295] width 399 height 25
click at [277, 411] on link "Iesniegtā atbilde" at bounding box center [286, 415] width 44 height 9
click at [206, 213] on link "15. uzdevums" at bounding box center [204, 220] width 111 height 15
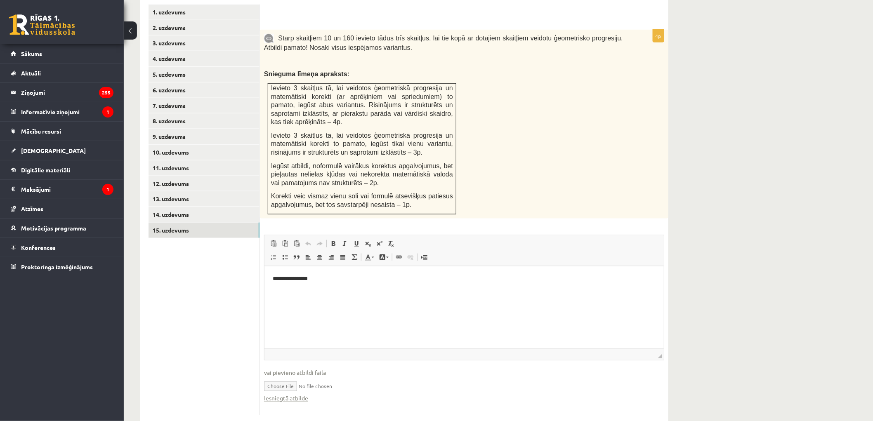
scroll to position [0, 0]
click at [288, 395] on link "Iesniegtā atbilde" at bounding box center [286, 399] width 44 height 9
click at [182, 191] on link "13. uzdevums" at bounding box center [204, 198] width 111 height 15
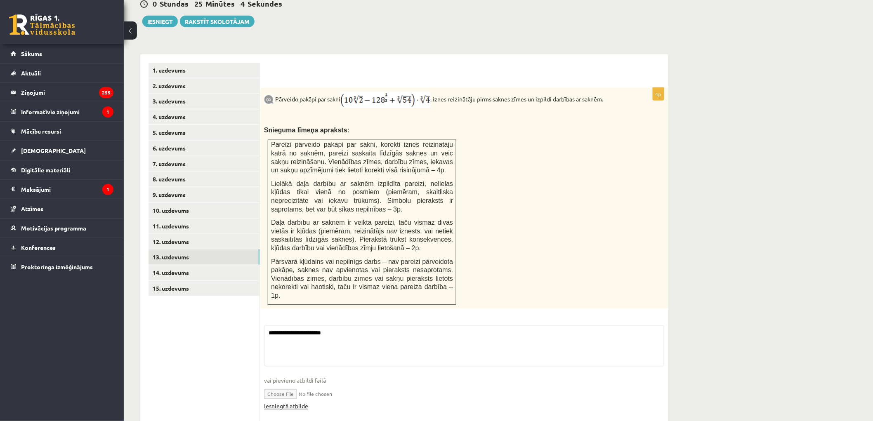
click at [287, 402] on link "Iesniegtā atbilde" at bounding box center [286, 406] width 44 height 9
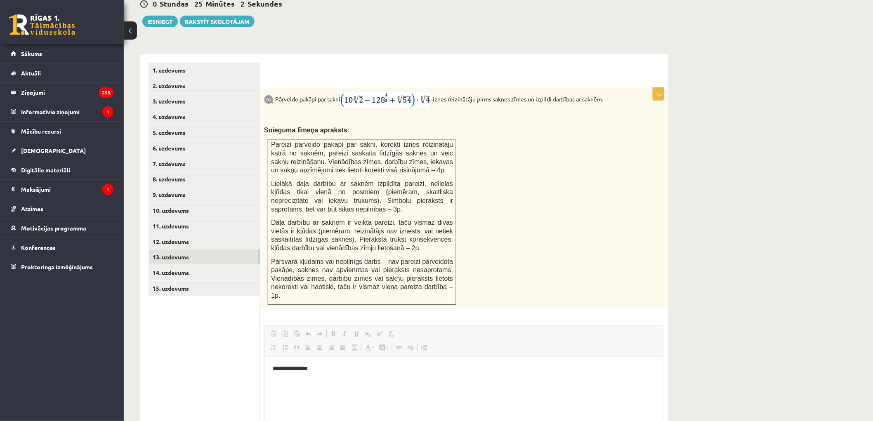
scroll to position [0, 0]
click at [168, 234] on link "12. uzdevums" at bounding box center [204, 241] width 111 height 15
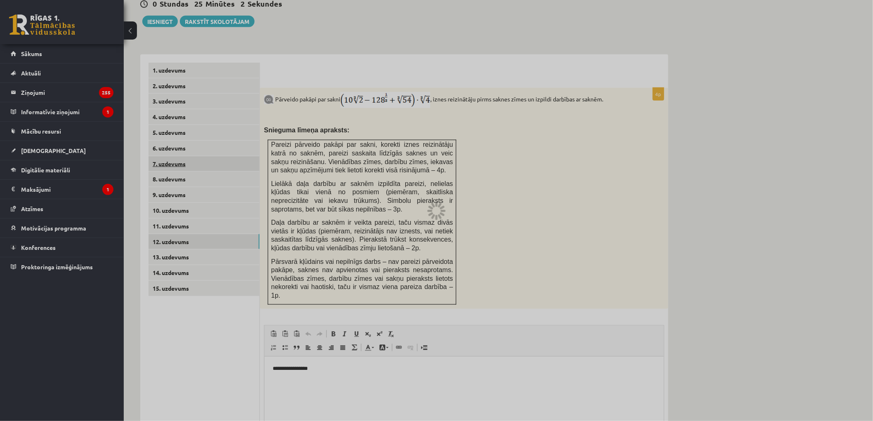
scroll to position [203, 0]
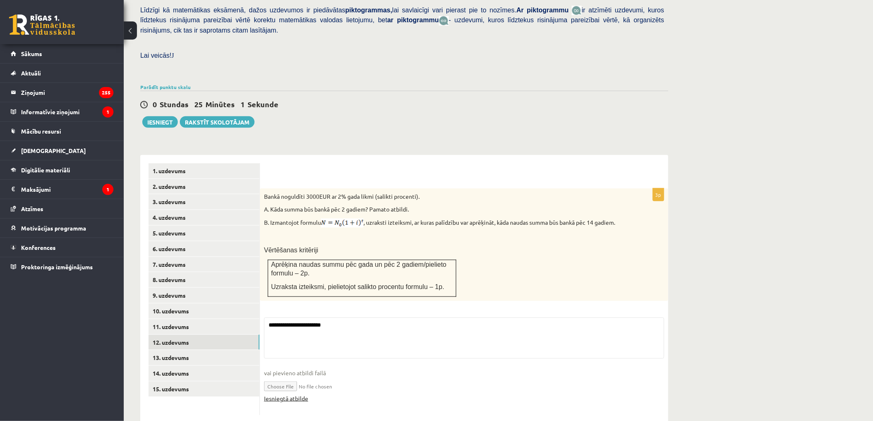
click at [300, 395] on link "Iesniegtā atbilde" at bounding box center [286, 399] width 44 height 9
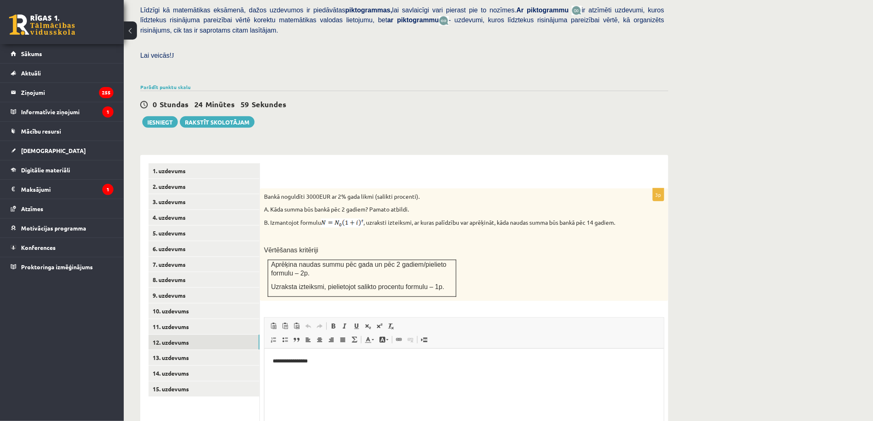
scroll to position [0, 0]
click at [182, 319] on link "11. uzdevums" at bounding box center [204, 326] width 111 height 15
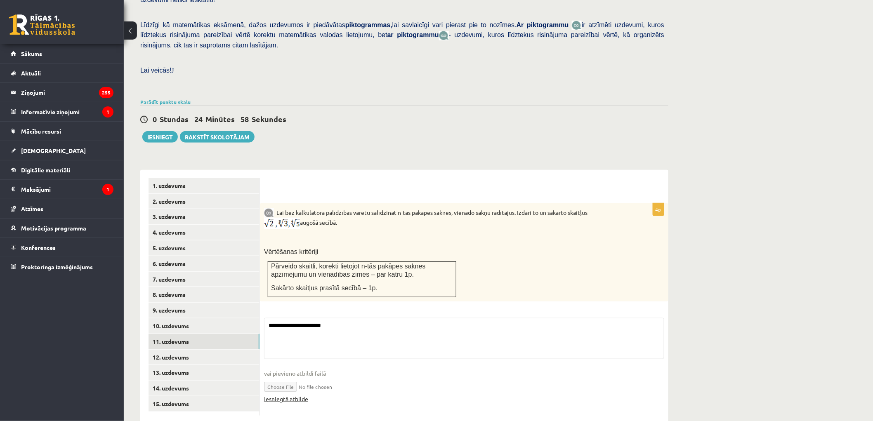
click at [296, 395] on link "Iesniegtā atbilde" at bounding box center [286, 399] width 44 height 9
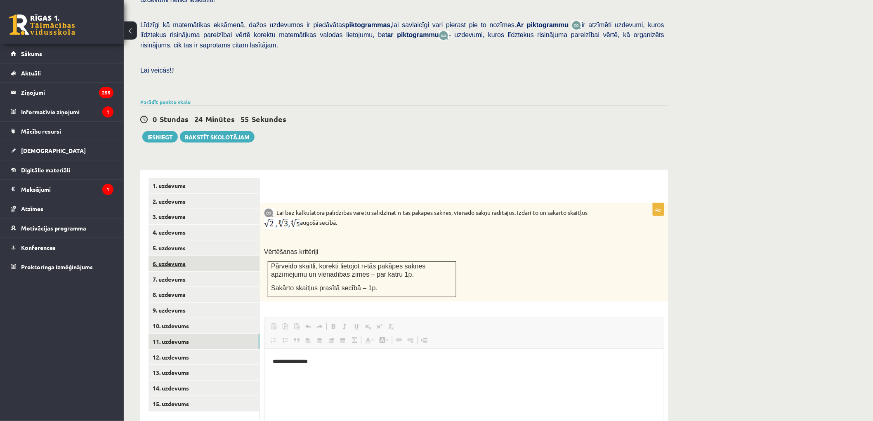
scroll to position [0, 0]
click at [191, 319] on link "10. uzdevums" at bounding box center [204, 326] width 111 height 15
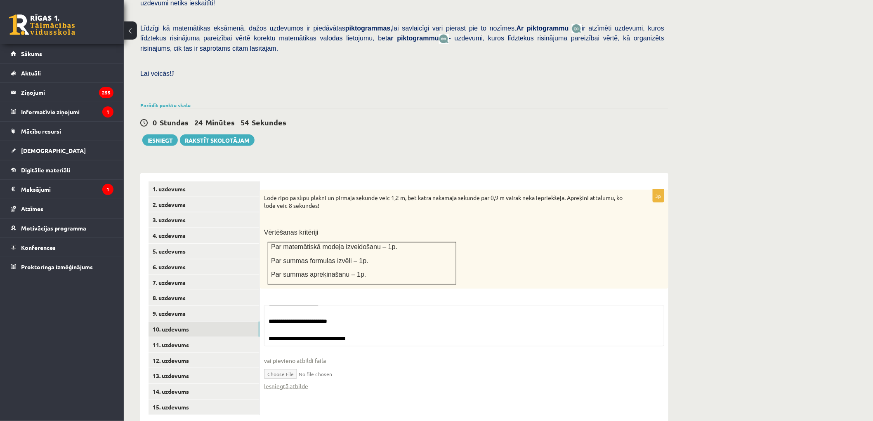
scroll to position [69, 0]
click at [294, 375] on fieldset "**********" at bounding box center [464, 352] width 400 height 94
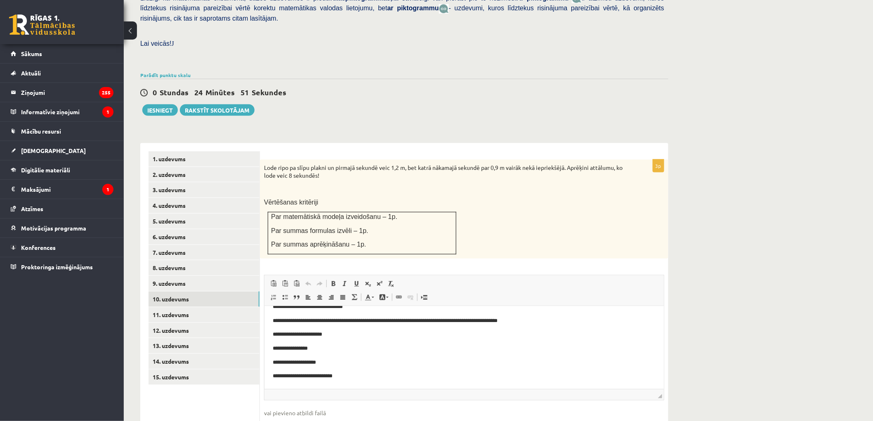
scroll to position [255, 0]
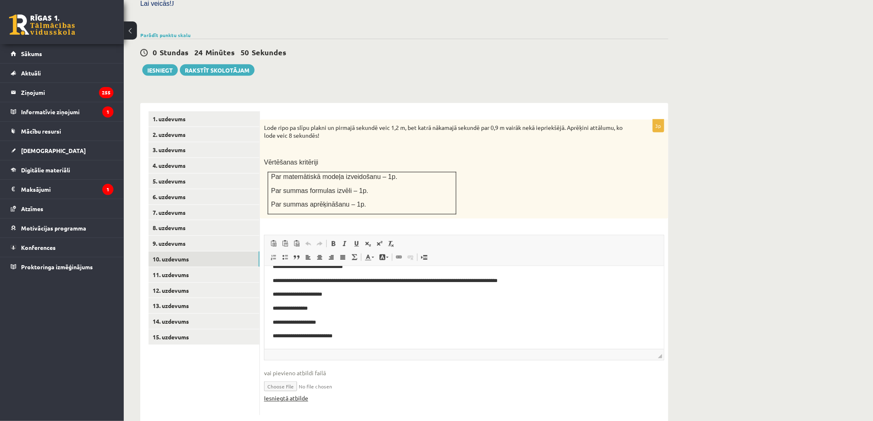
click at [304, 395] on link "Iesniegtā atbilde" at bounding box center [286, 399] width 44 height 9
click at [198, 220] on link "8. uzdevums" at bounding box center [204, 227] width 111 height 15
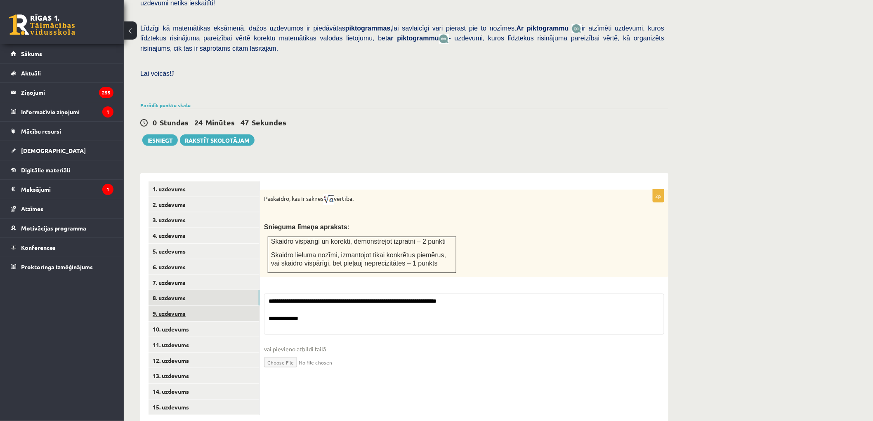
click at [188, 306] on link "9. uzdevums" at bounding box center [204, 313] width 111 height 15
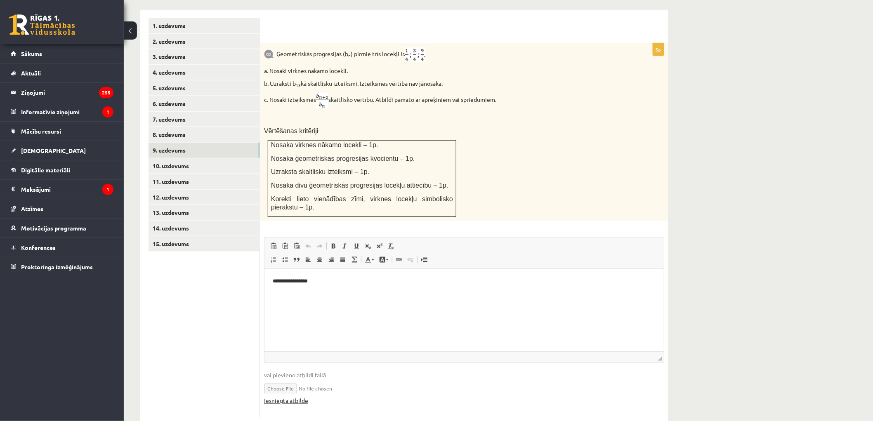
scroll to position [351, 0]
click at [291, 395] on link "Iesniegtā atbilde" at bounding box center [286, 399] width 44 height 9
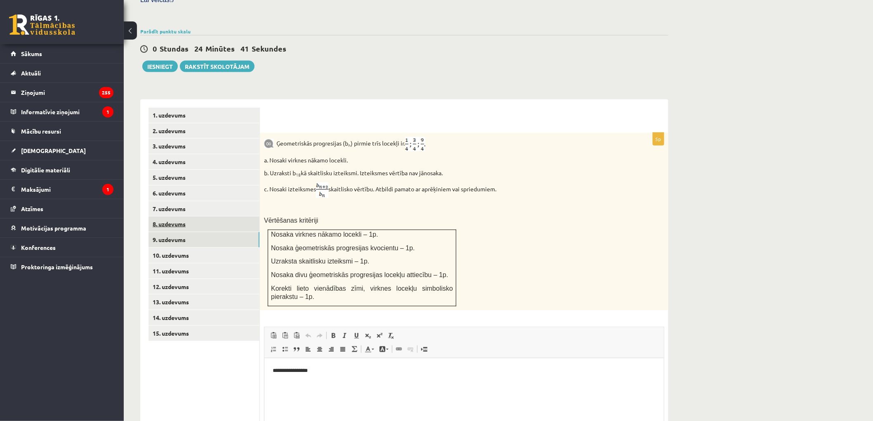
click at [177, 217] on link "8. uzdevums" at bounding box center [204, 224] width 111 height 15
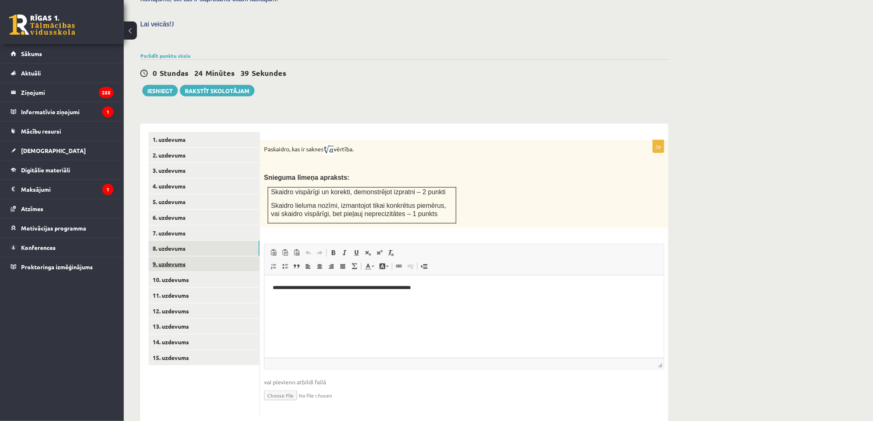
scroll to position [0, 0]
click at [192, 226] on link "7. uzdevums" at bounding box center [204, 233] width 111 height 15
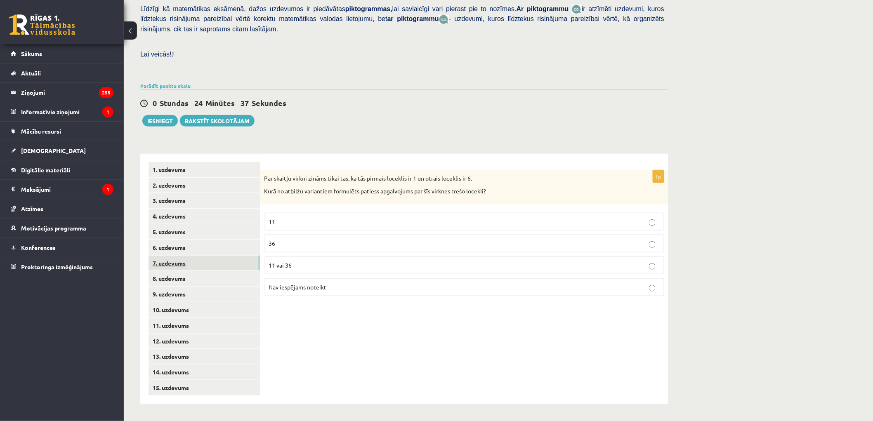
scroll to position [185, 0]
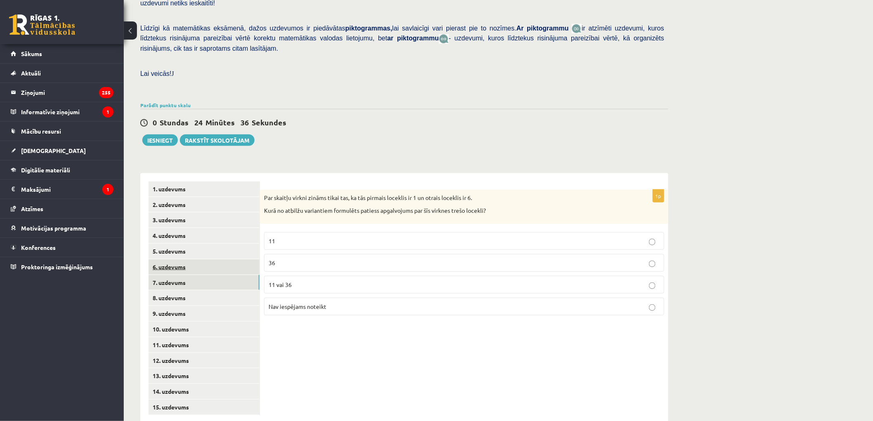
click at [190, 260] on link "6. uzdevums" at bounding box center [204, 267] width 111 height 15
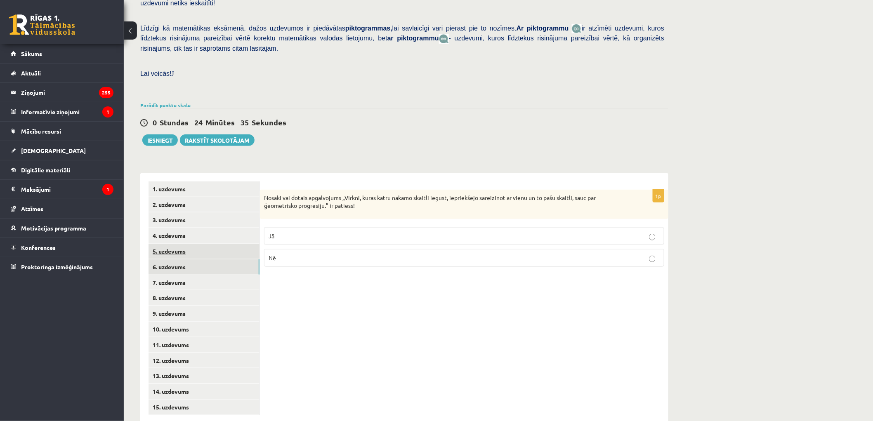
click at [194, 244] on link "5. uzdevums" at bounding box center [204, 251] width 111 height 15
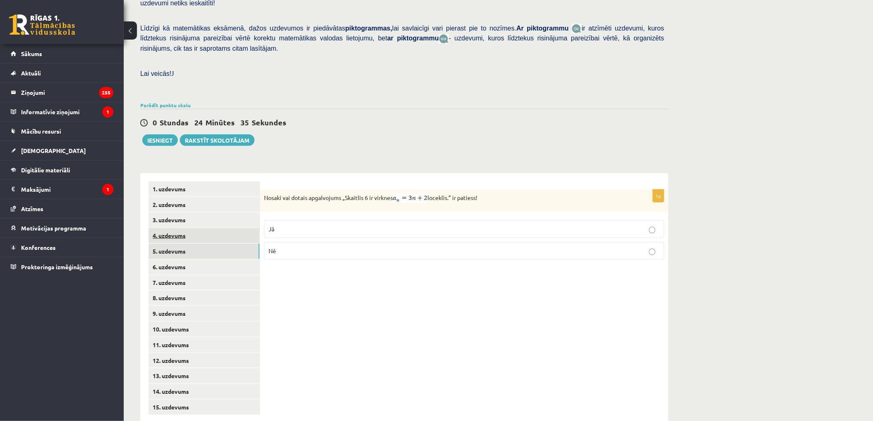
click at [195, 228] on link "4. uzdevums" at bounding box center [204, 235] width 111 height 15
click at [196, 213] on link "3. uzdevums" at bounding box center [204, 220] width 111 height 15
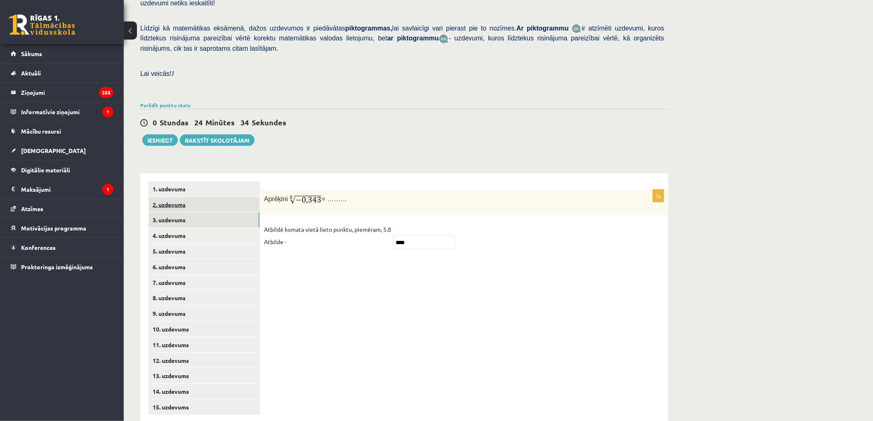
click at [194, 197] on link "2. uzdevums" at bounding box center [204, 204] width 111 height 15
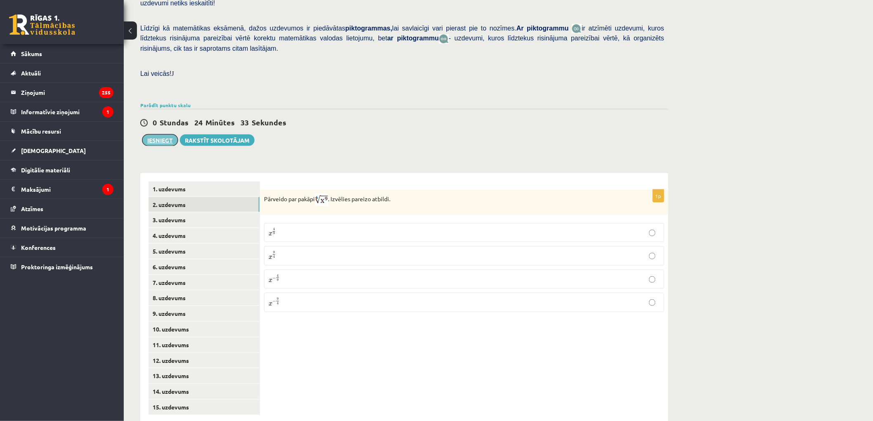
click at [150, 135] on button "Iesniegt" at bounding box center [159, 141] width 35 height 12
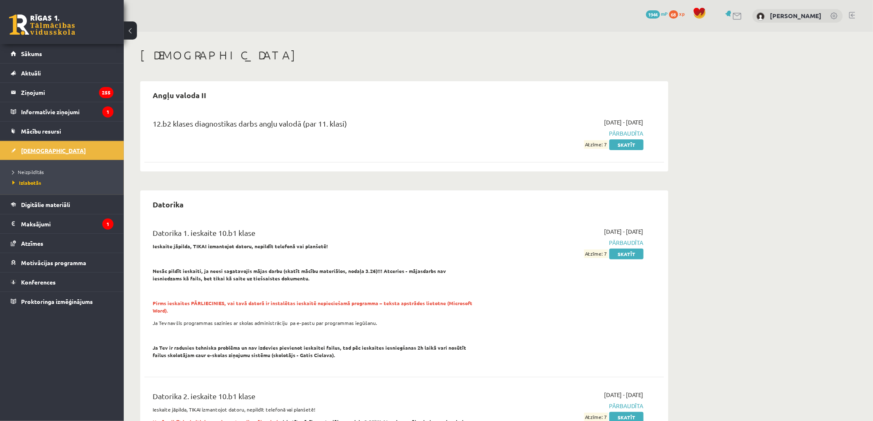
click at [88, 149] on link "[DEMOGRAPHIC_DATA]" at bounding box center [62, 150] width 103 height 19
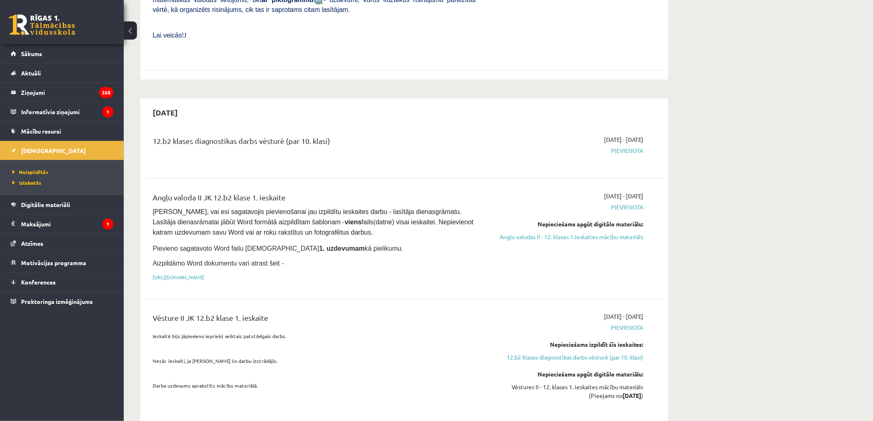
scroll to position [321, 0]
